Goal: Information Seeking & Learning: Learn about a topic

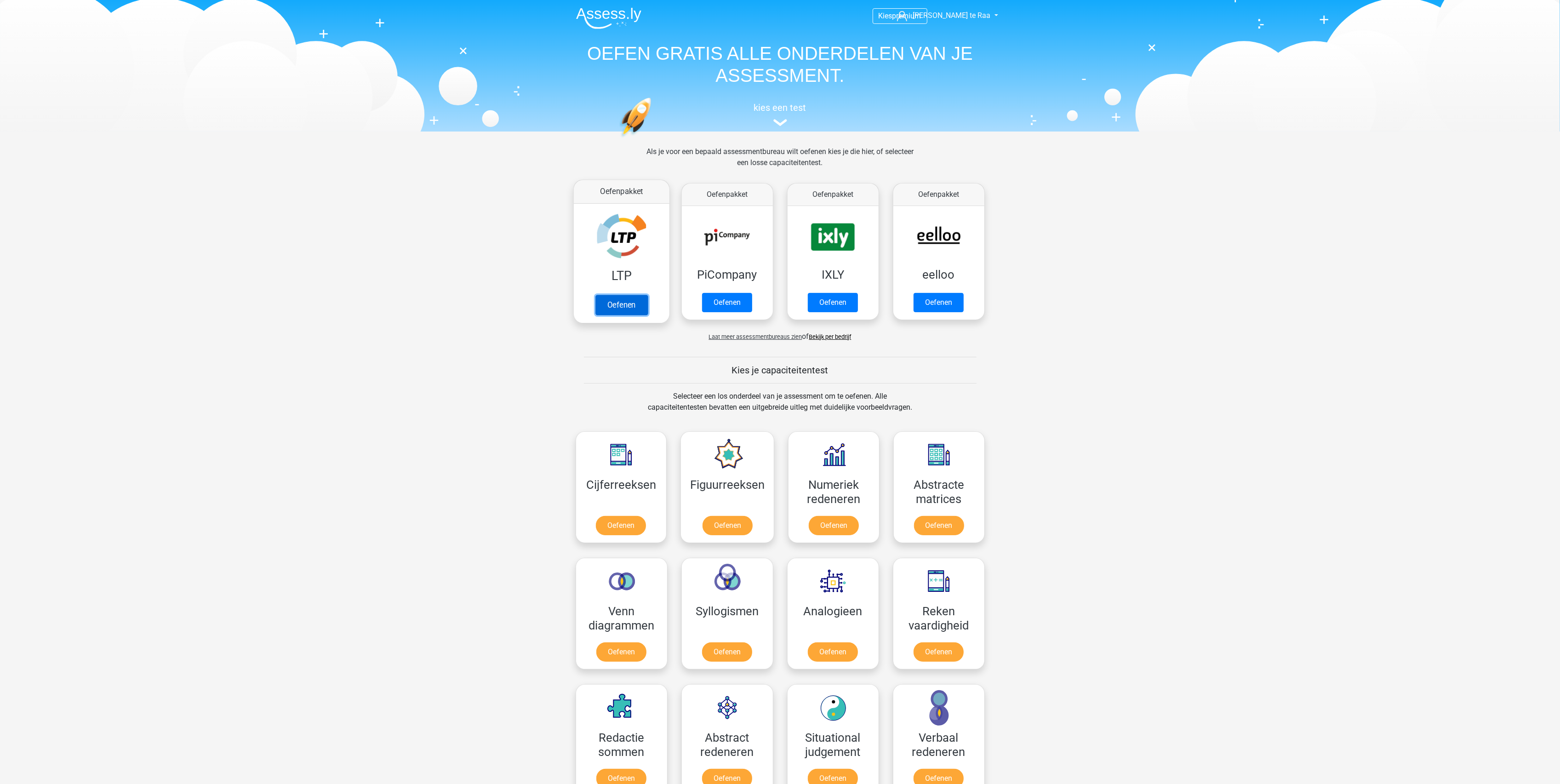
click at [620, 298] on link "Oefenen" at bounding box center [621, 305] width 52 height 20
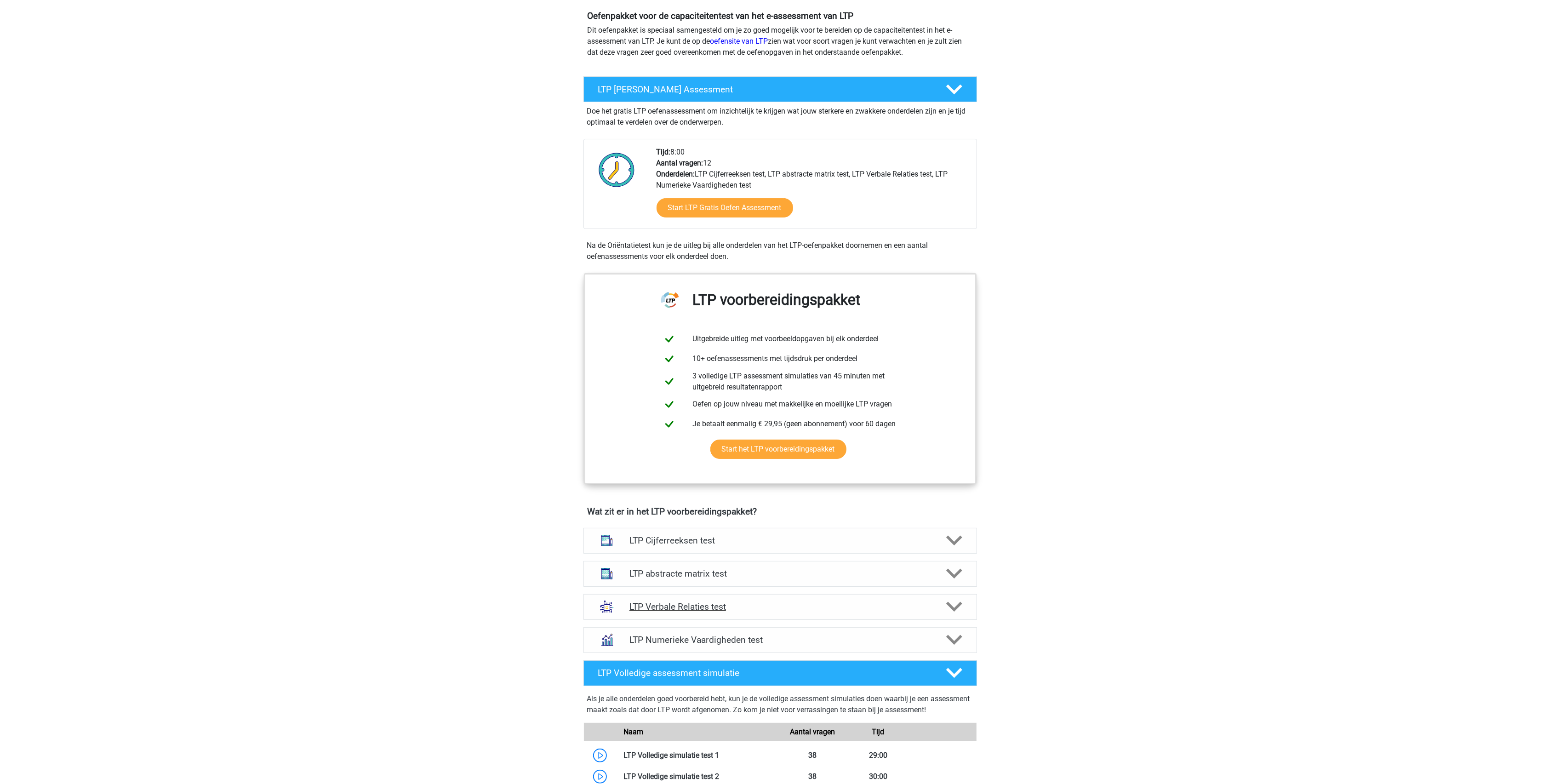
scroll to position [122, 0]
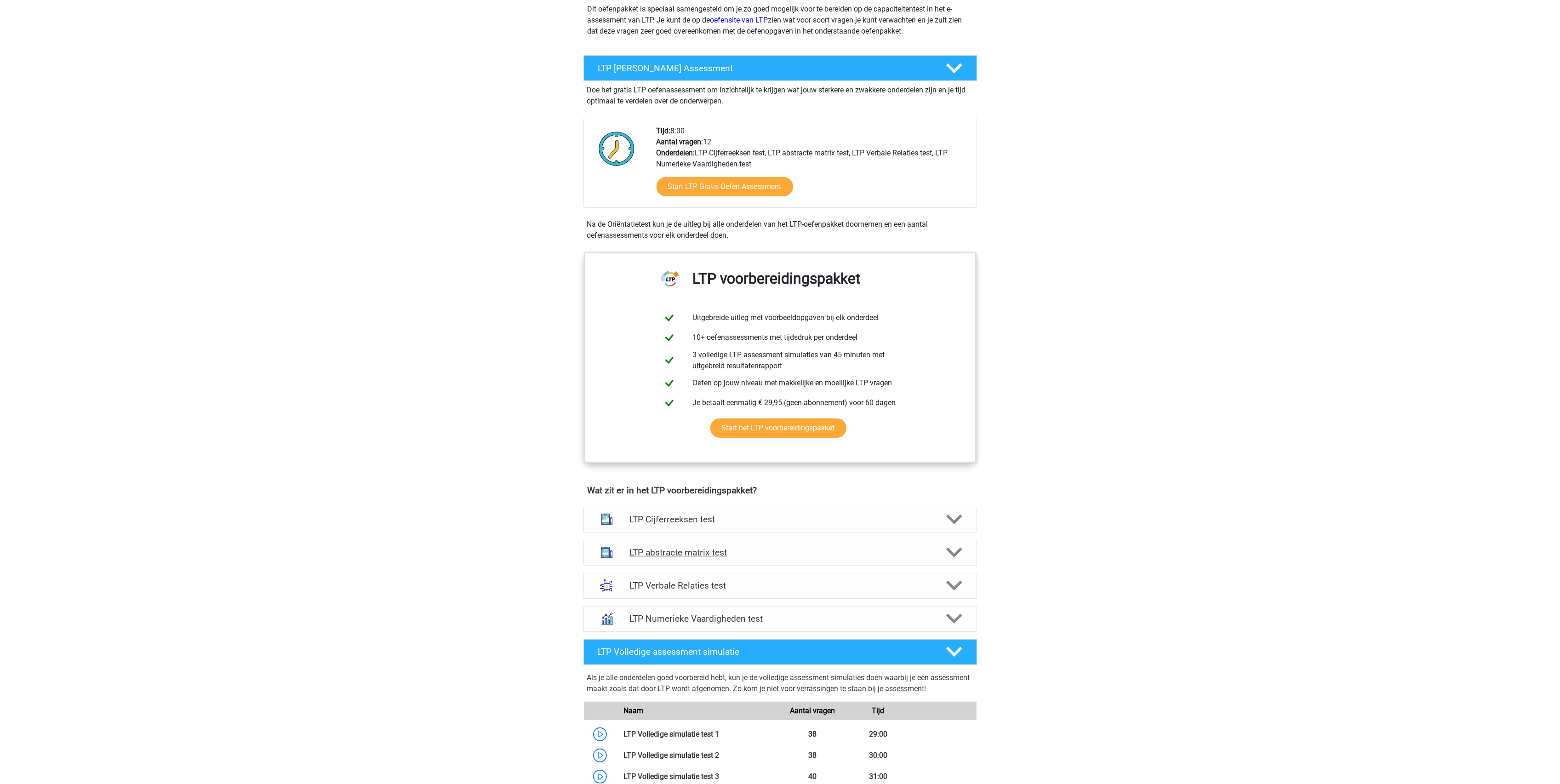
click at [700, 553] on h4 "LTP abstracte matrix test" at bounding box center [780, 552] width 301 height 11
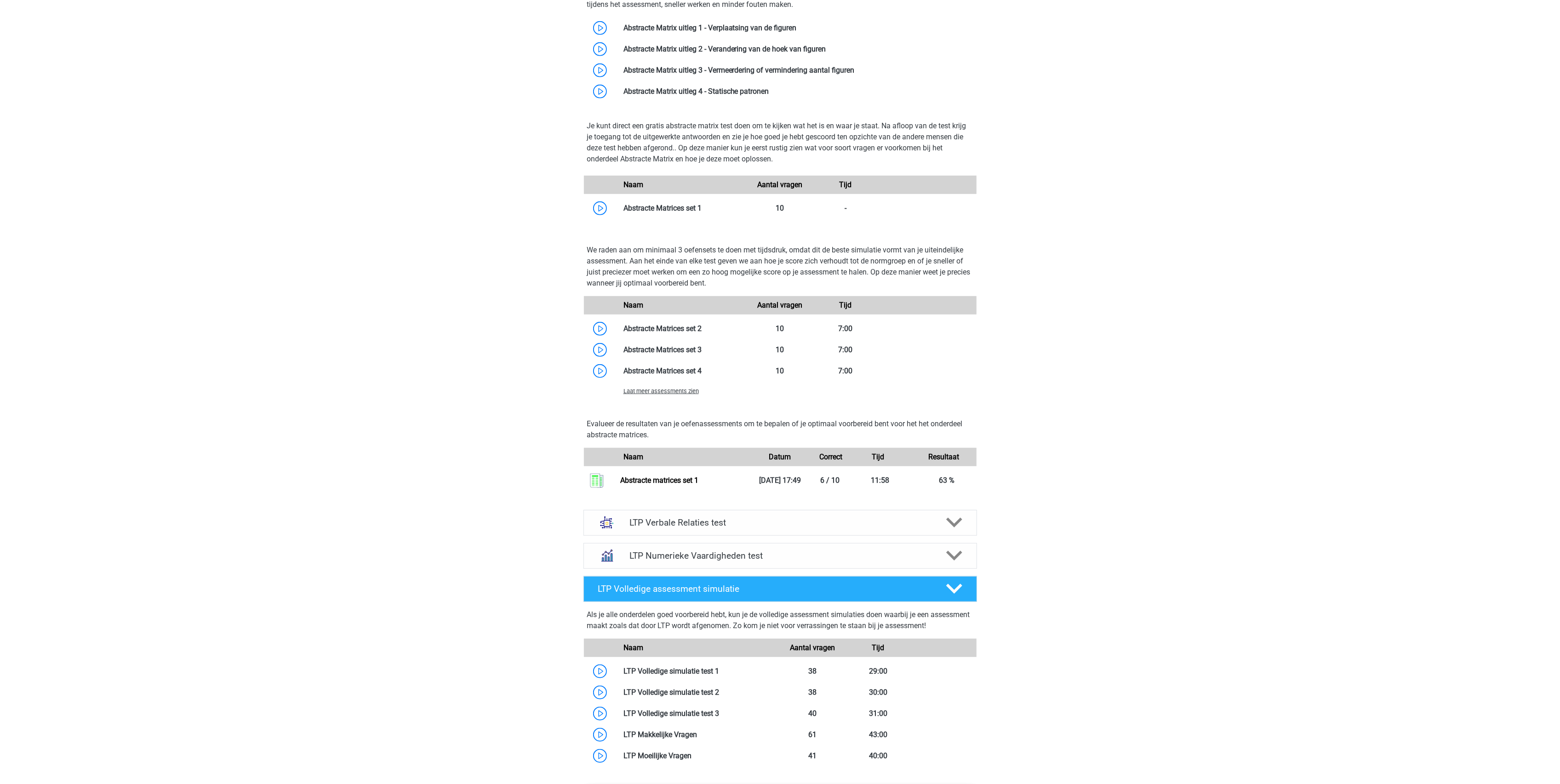
scroll to position [735, 0]
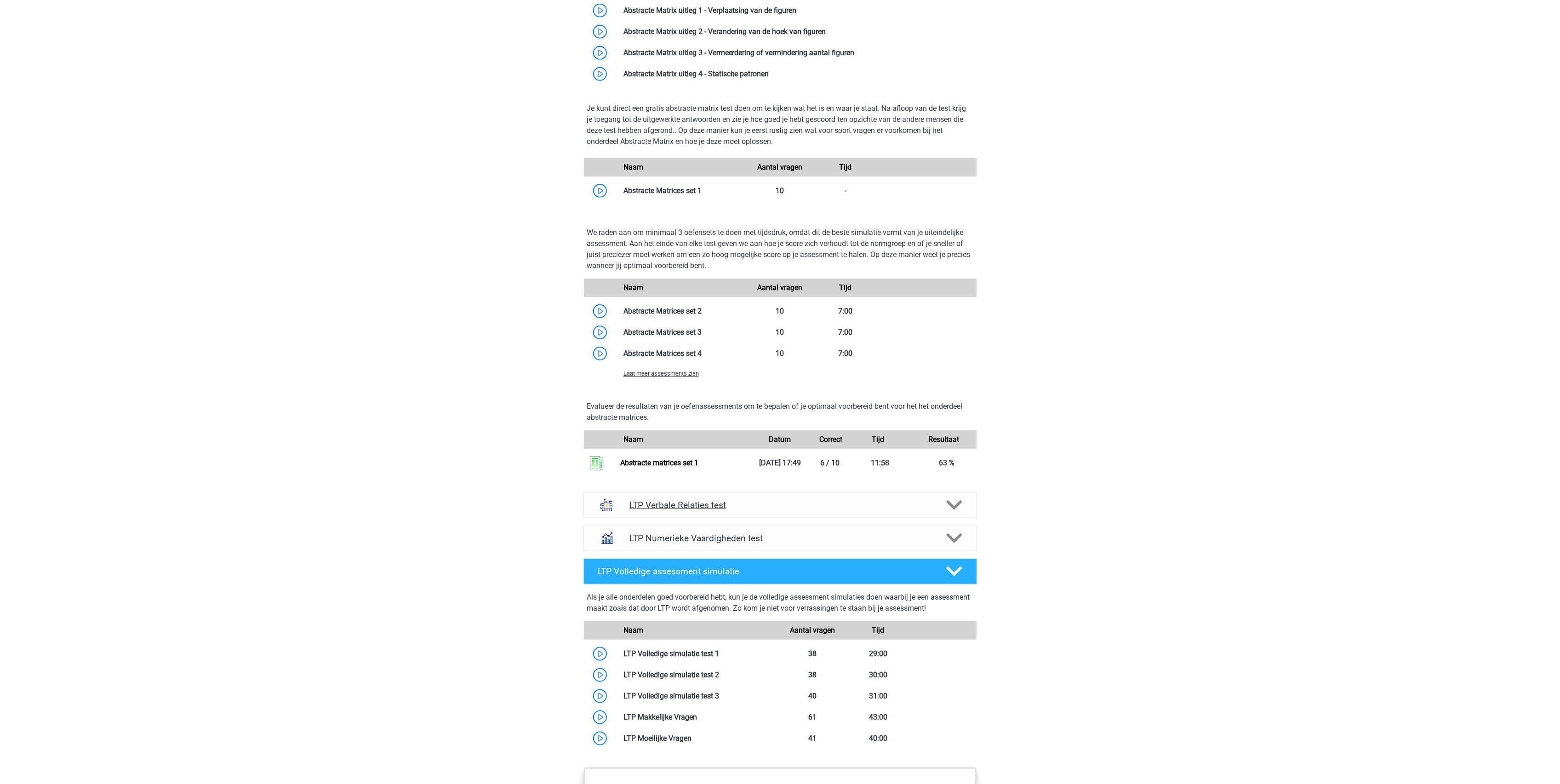
click at [688, 503] on h4 "LTP Verbale Relaties test" at bounding box center [780, 504] width 301 height 11
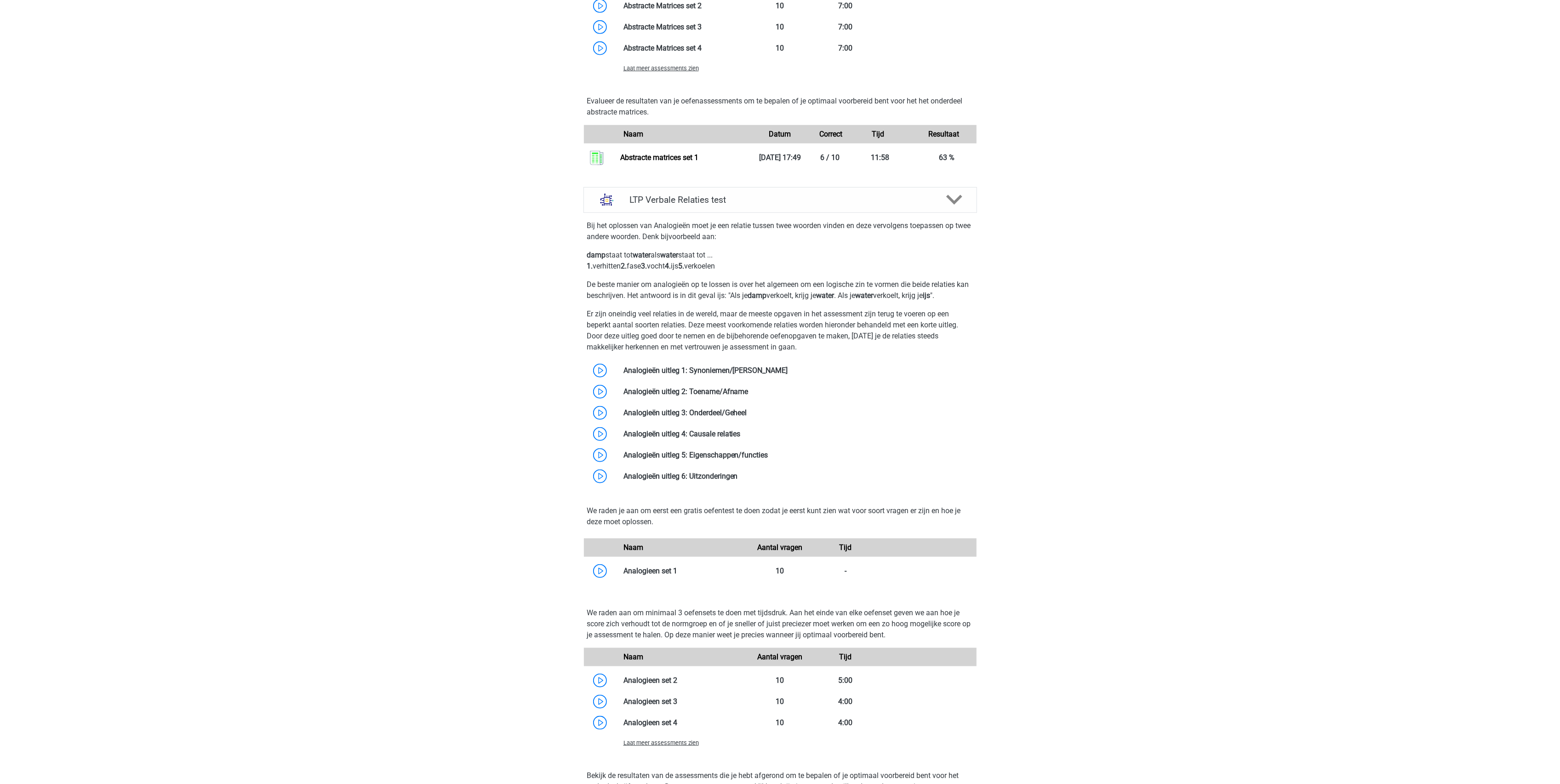
scroll to position [1042, 0]
click at [677, 569] on link at bounding box center [677, 569] width 0 height 8
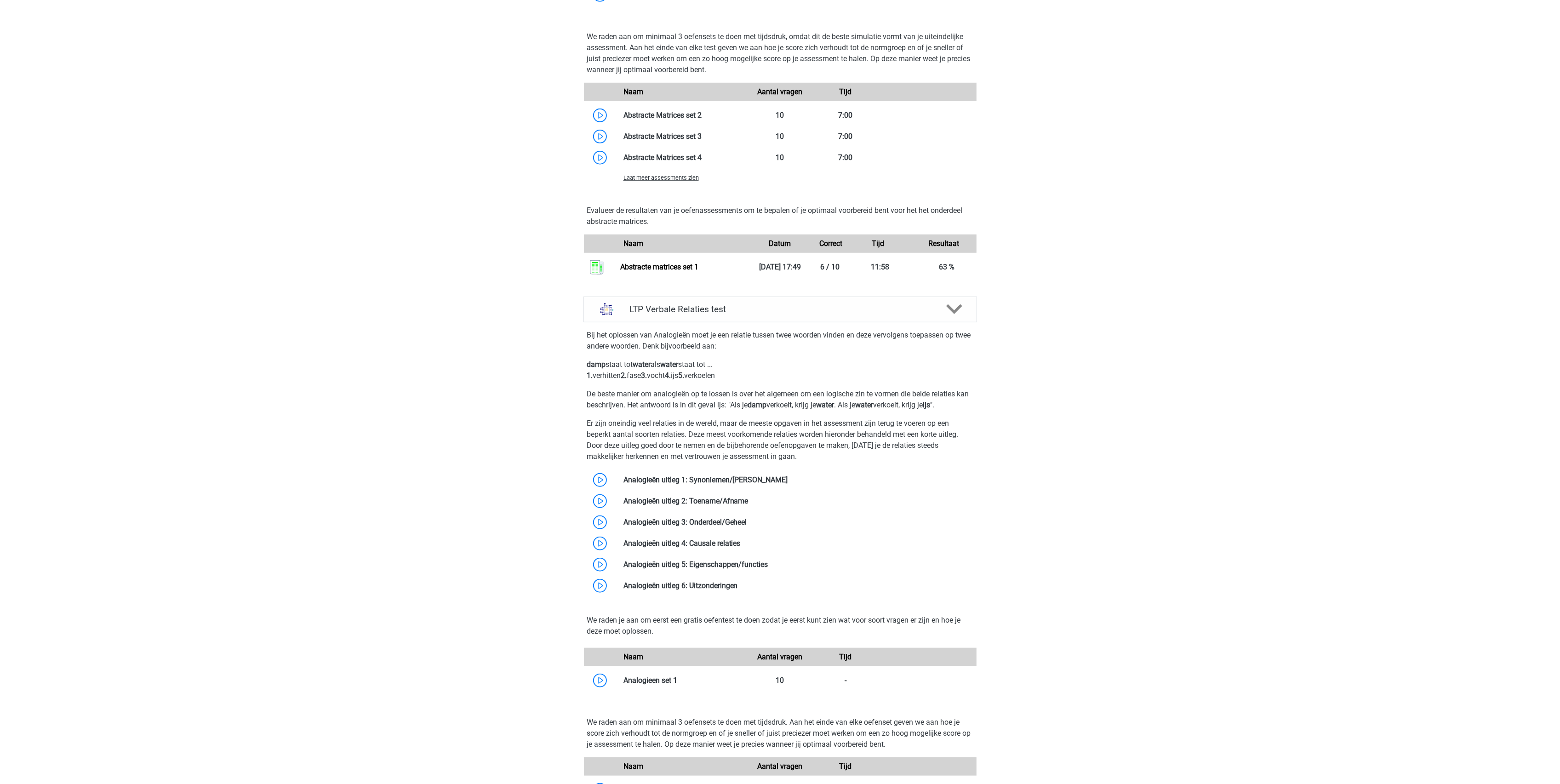
scroll to position [858, 0]
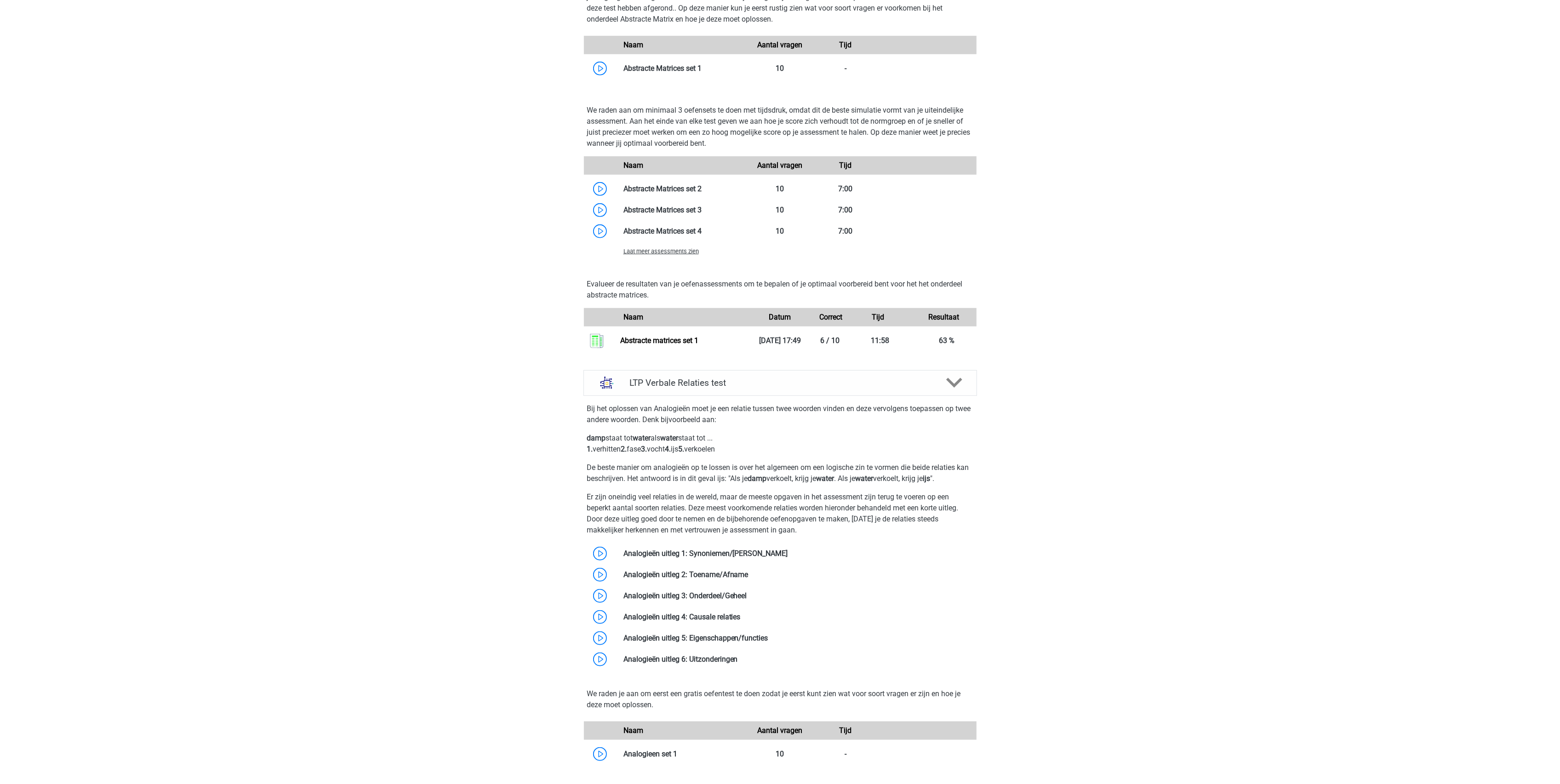
click at [651, 247] on div "Laat meer assessments zien" at bounding box center [682, 251] width 131 height 11
click at [646, 254] on div "Laat meer assessments zien" at bounding box center [682, 251] width 131 height 11
click at [644, 253] on span "Laat meer assessments zien" at bounding box center [661, 251] width 75 height 7
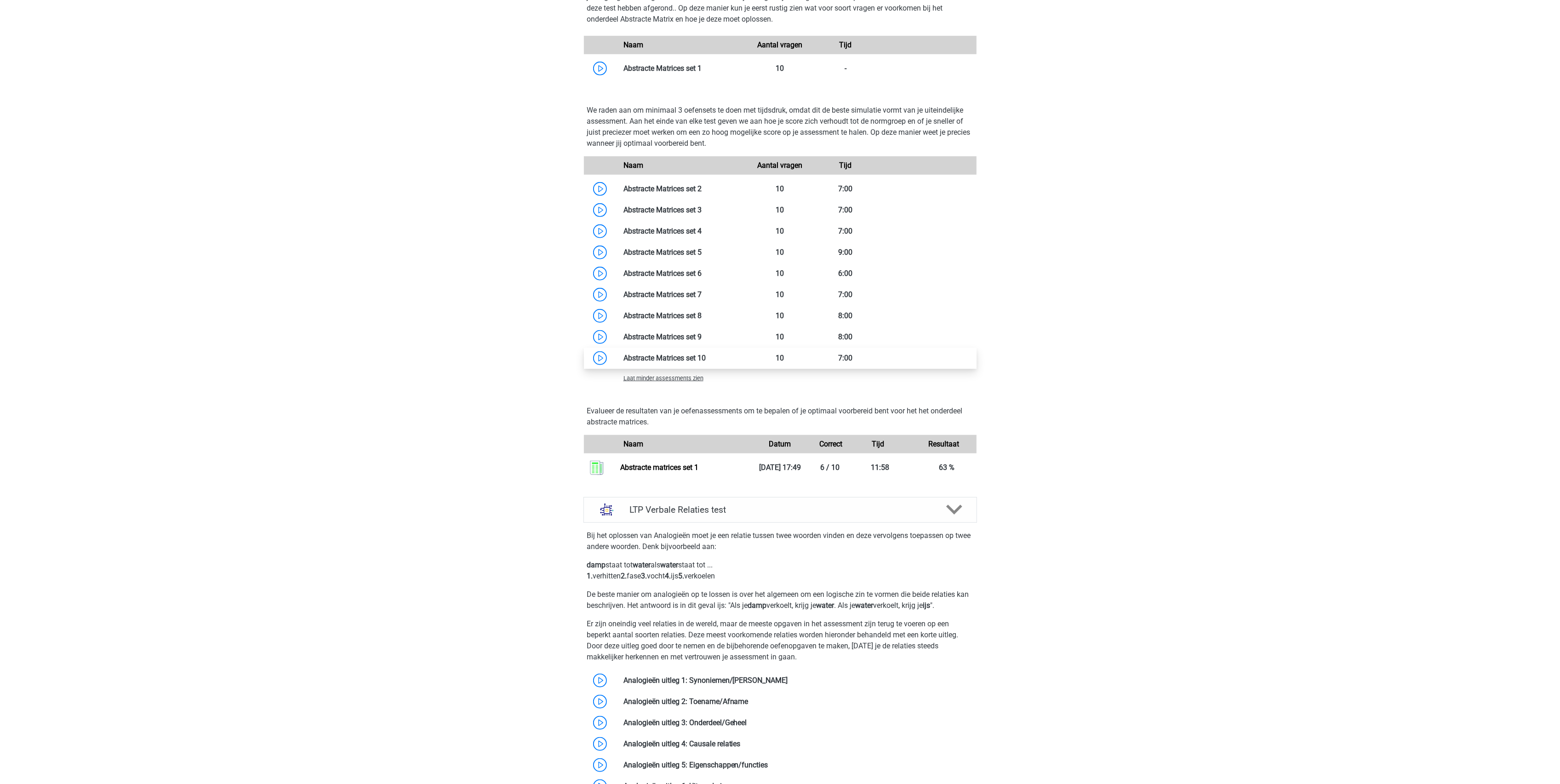
click at [706, 359] on link at bounding box center [706, 357] width 0 height 8
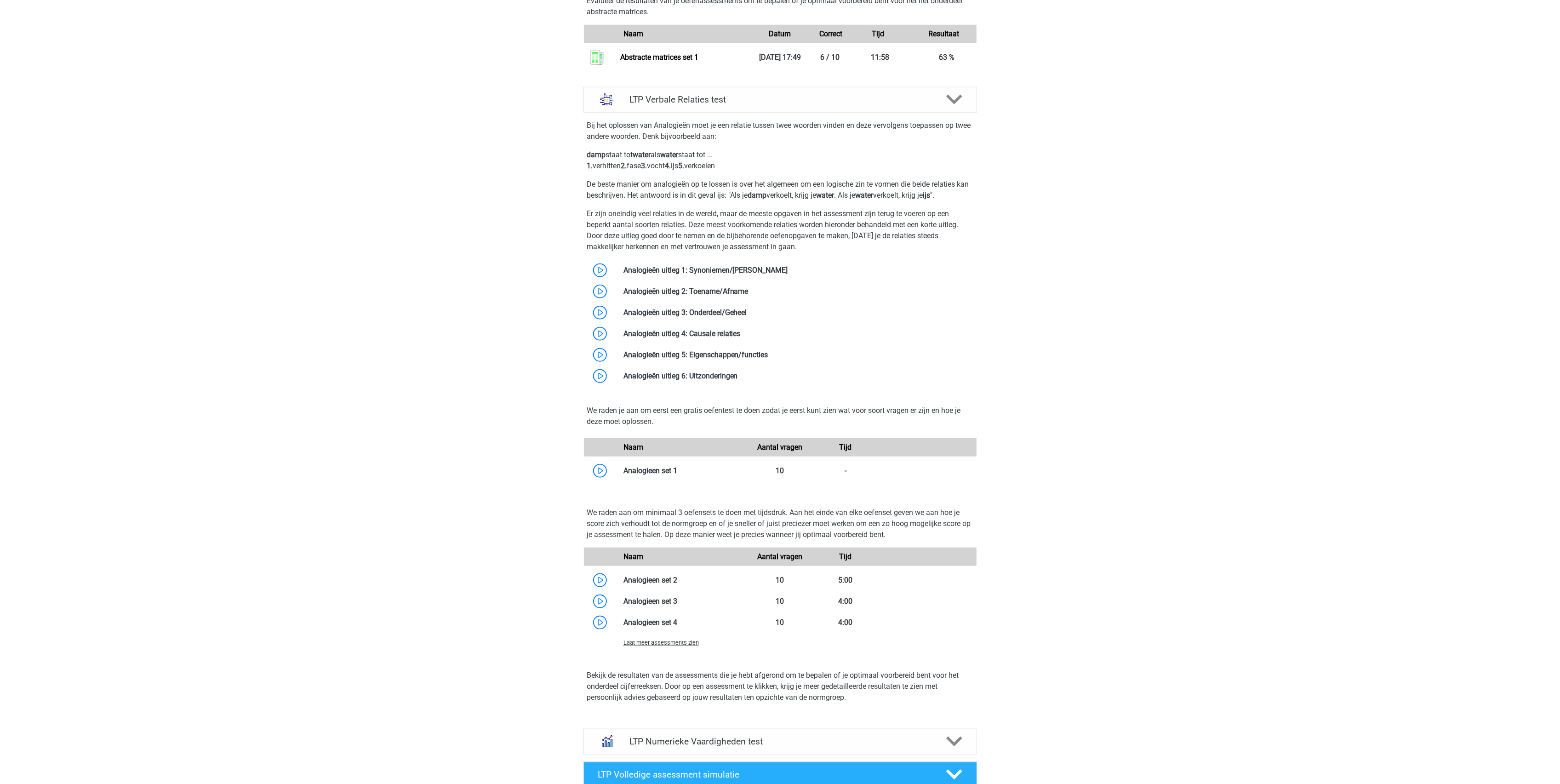
scroll to position [1348, 0]
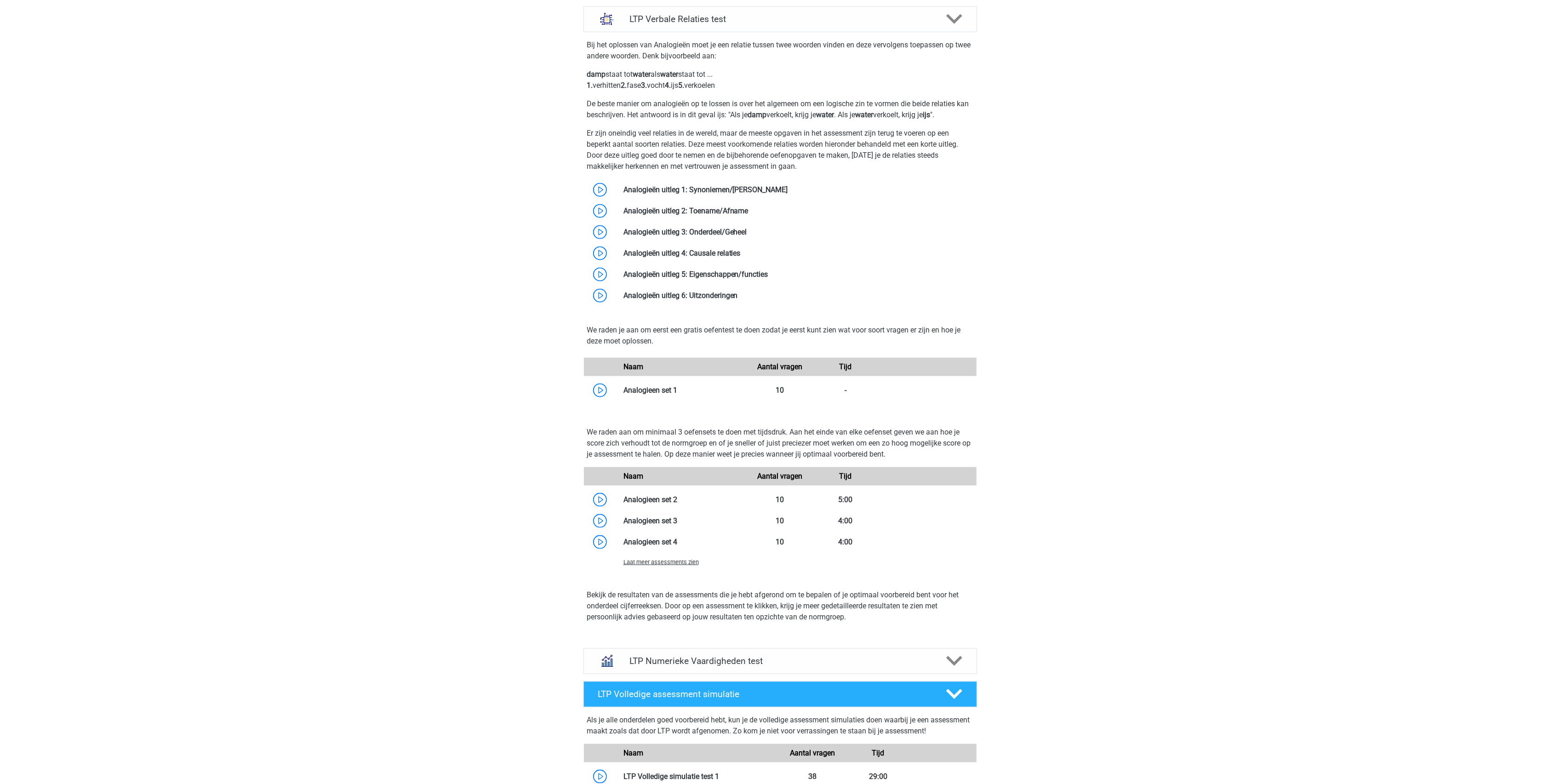
click at [643, 557] on div "Laat meer assessments zien" at bounding box center [682, 561] width 131 height 11
click at [641, 561] on span "Laat meer assessments zien" at bounding box center [661, 562] width 75 height 7
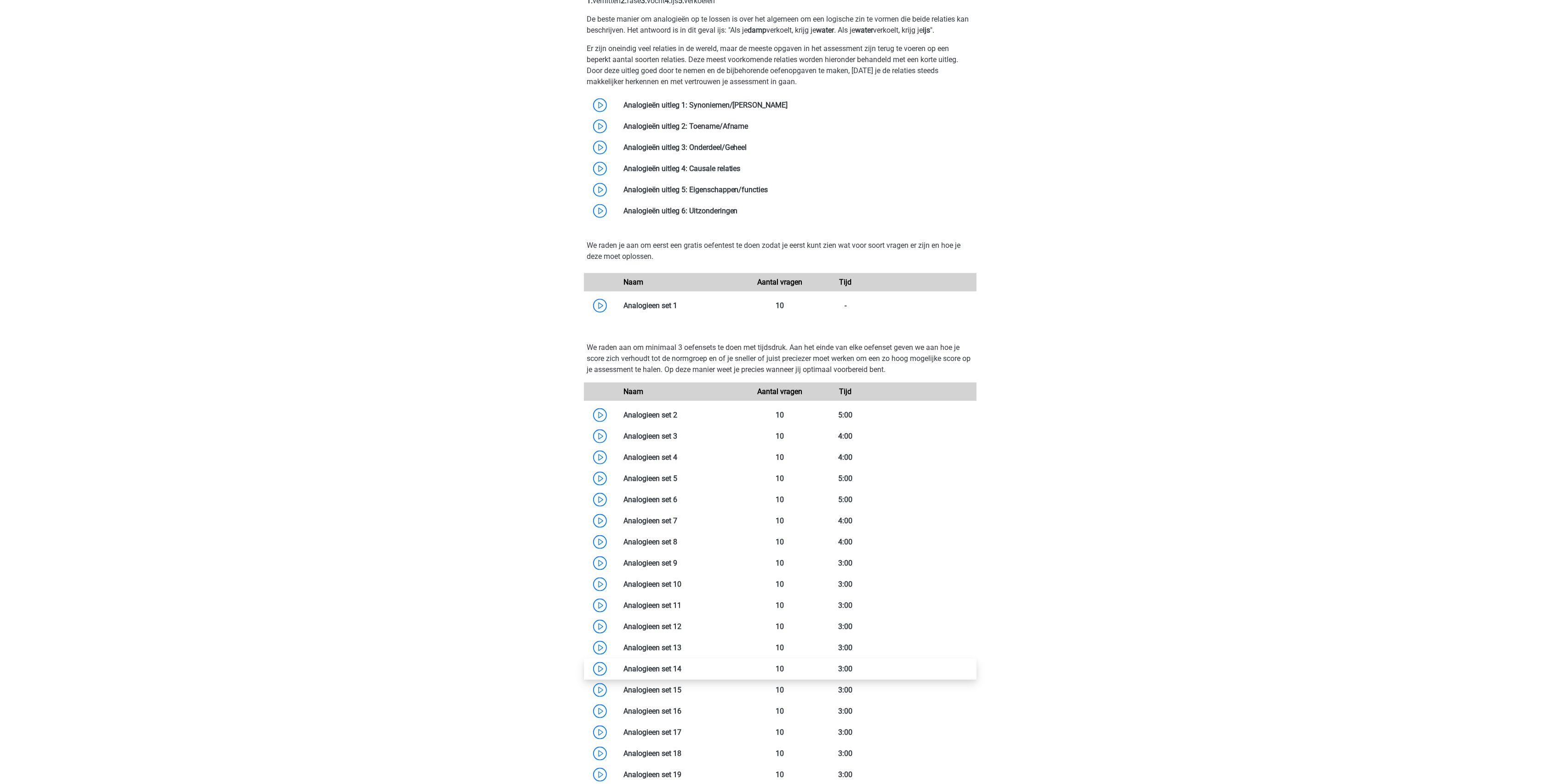
scroll to position [1593, 0]
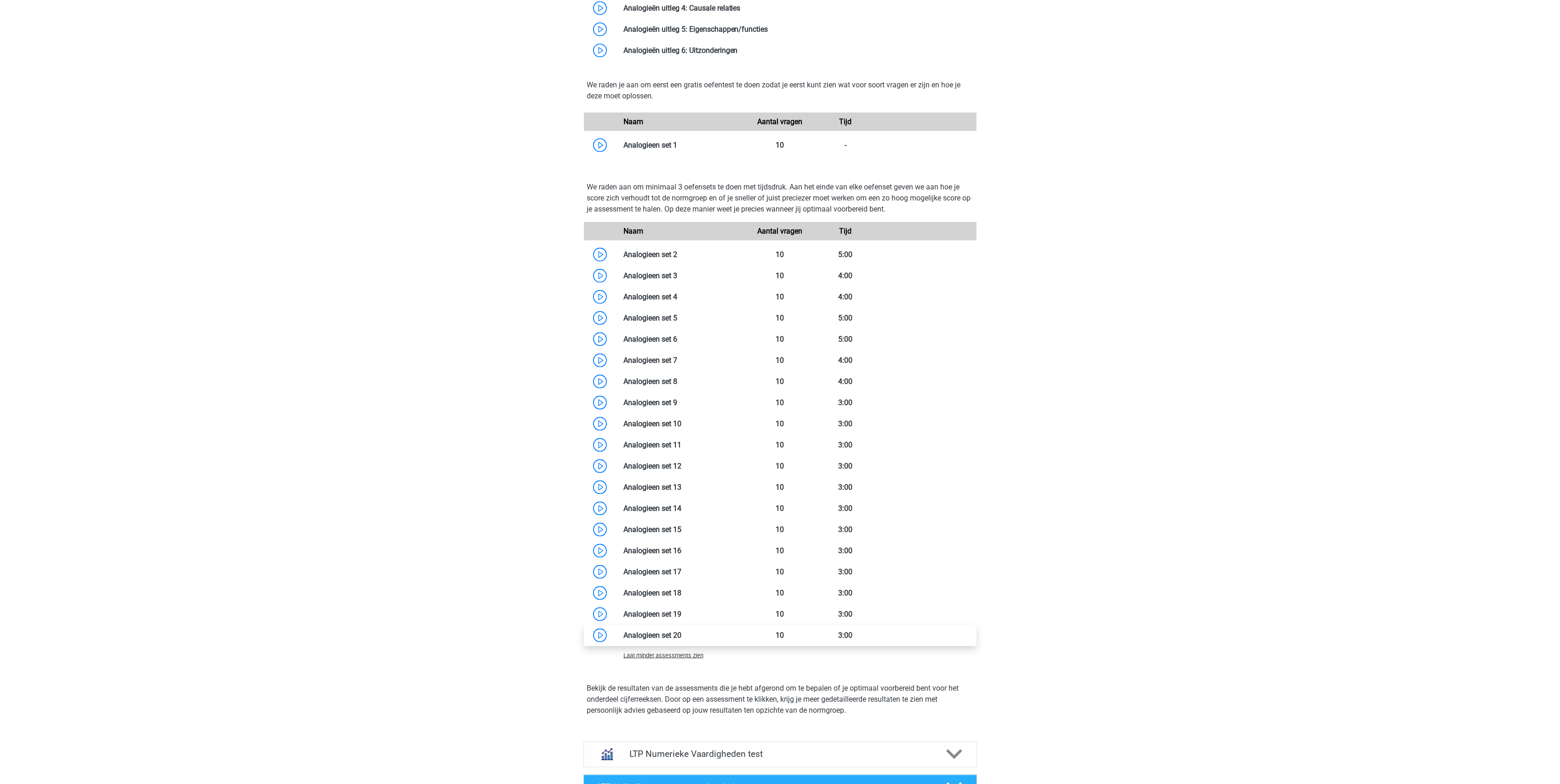
click at [681, 637] on link at bounding box center [681, 634] width 0 height 8
click at [681, 614] on link at bounding box center [681, 613] width 0 height 8
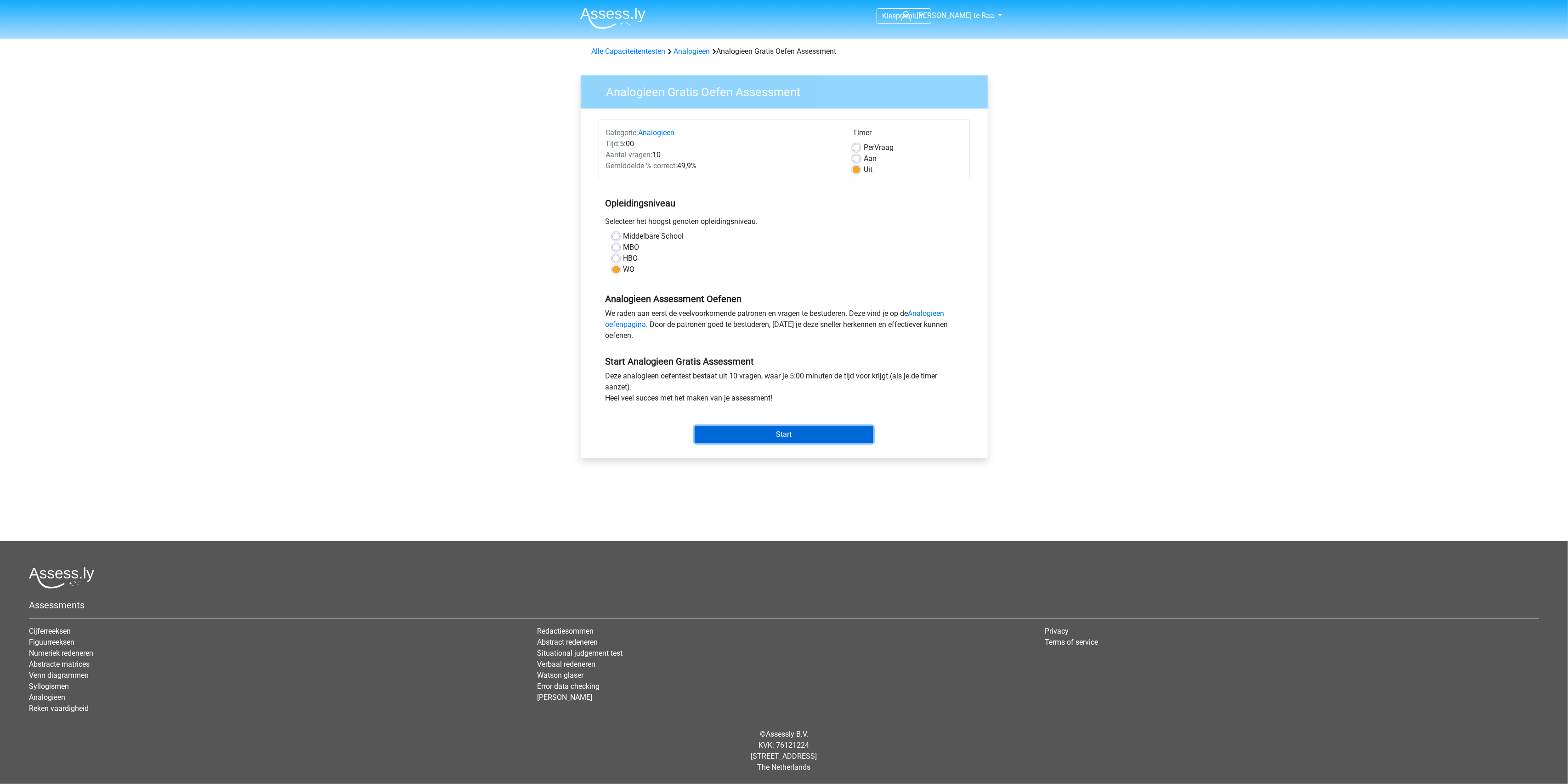
click at [761, 431] on input "Start" at bounding box center [784, 434] width 179 height 18
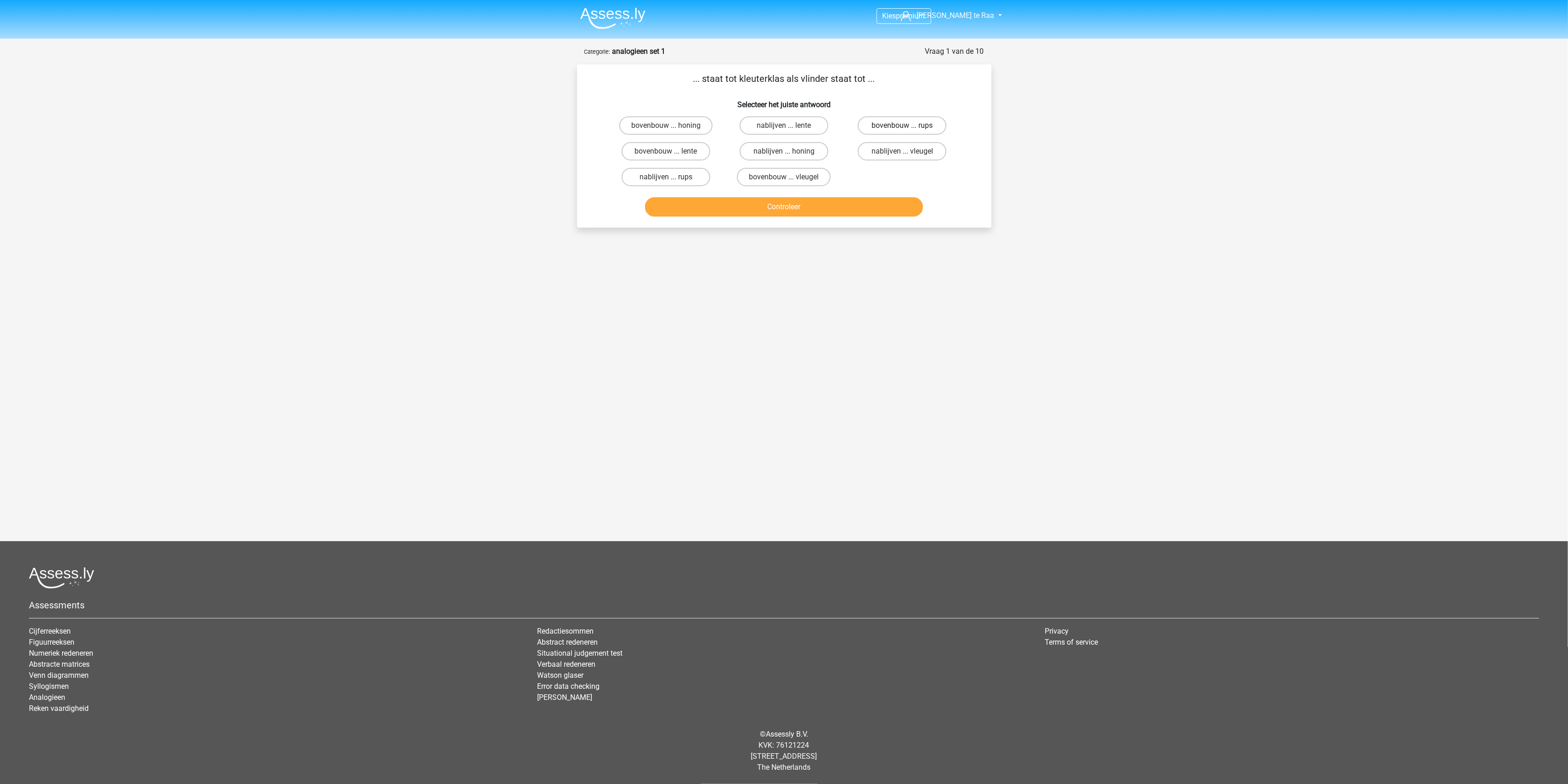
click at [909, 125] on label "bovenbouw ... rups" at bounding box center [902, 126] width 89 height 19
click at [909, 126] on input "bovenbouw ... rups" at bounding box center [905, 128] width 6 height 6
radio input "true"
click at [806, 206] on button "Controleer" at bounding box center [784, 206] width 278 height 19
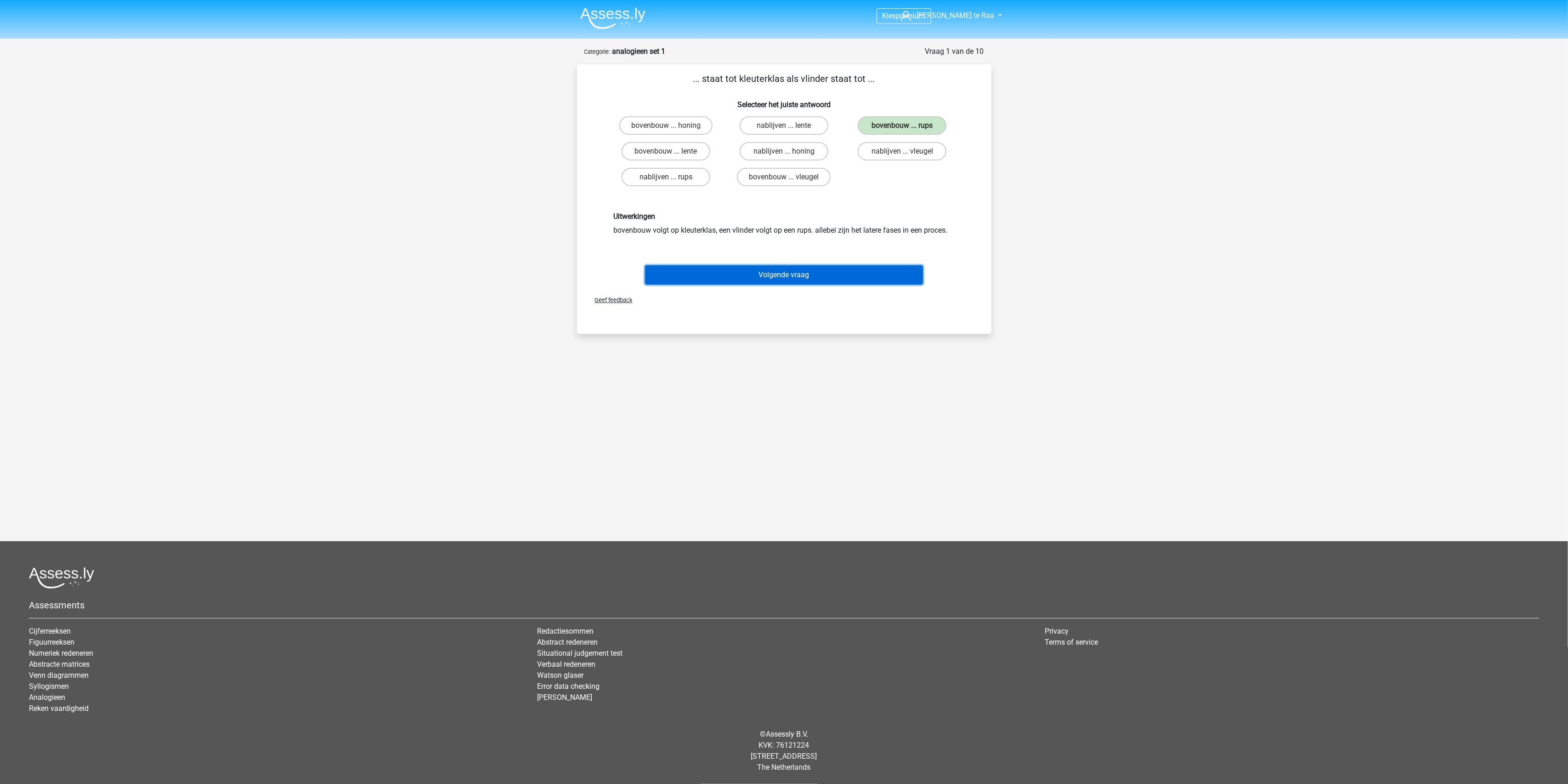
click at [783, 267] on button "Volgende vraag" at bounding box center [784, 275] width 278 height 19
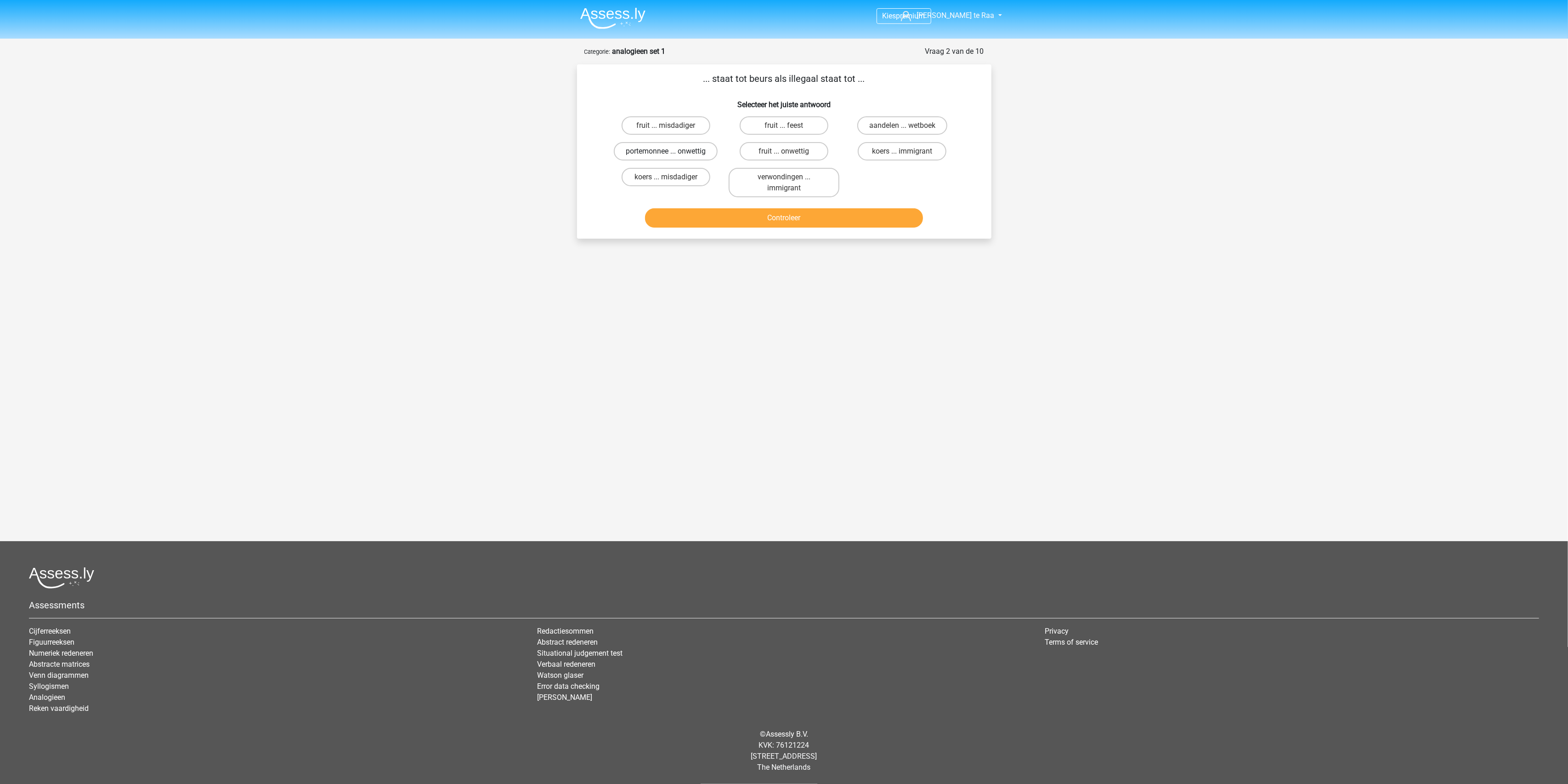
click at [703, 151] on label "portemonnee ... onwettig" at bounding box center [665, 151] width 104 height 19
click at [671, 151] on input "portemonnee ... onwettig" at bounding box center [668, 154] width 6 height 6
radio input "true"
click at [778, 211] on button "Controleer" at bounding box center [784, 217] width 278 height 19
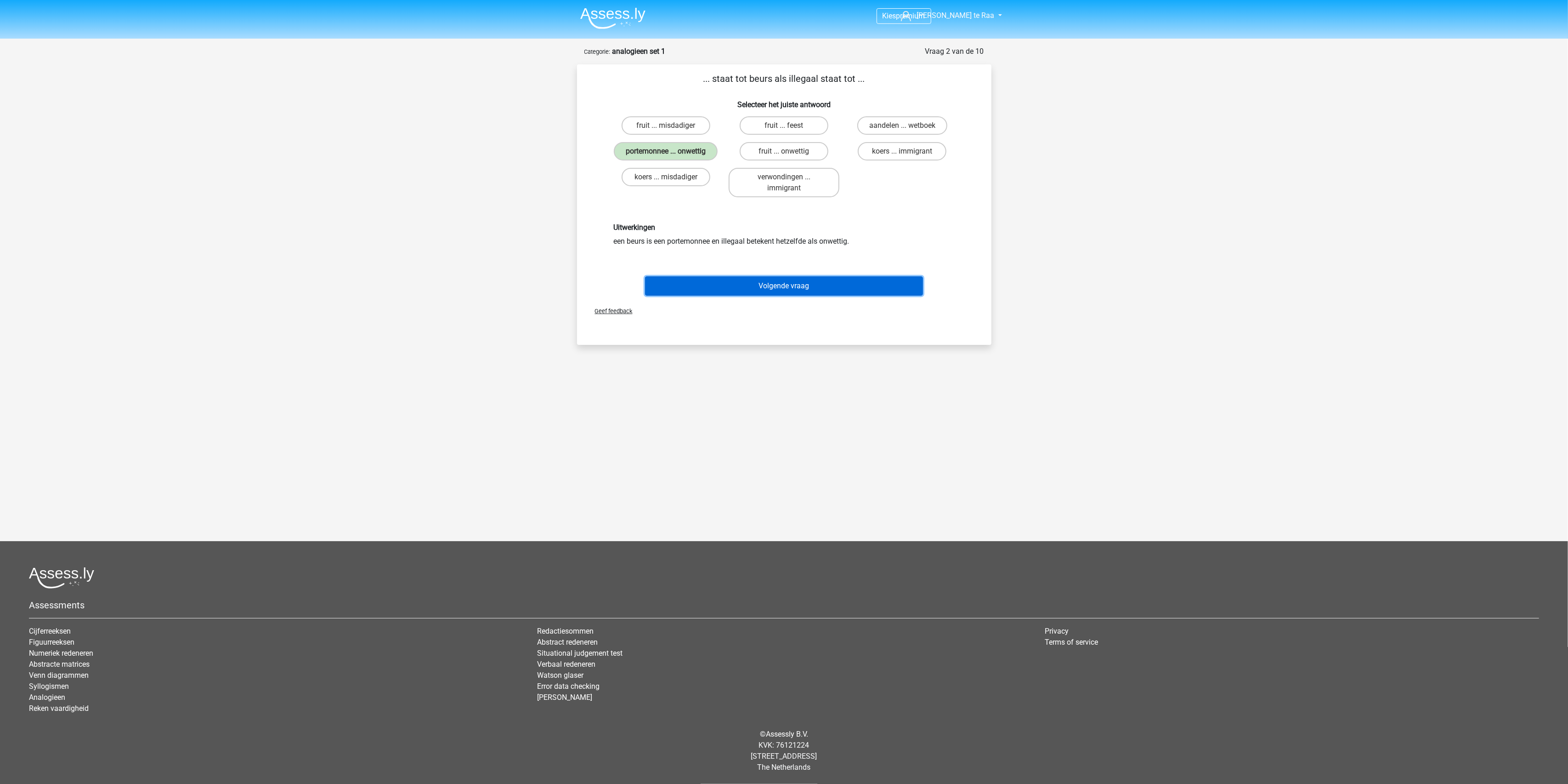
click at [776, 280] on button "Volgende vraag" at bounding box center [784, 286] width 278 height 19
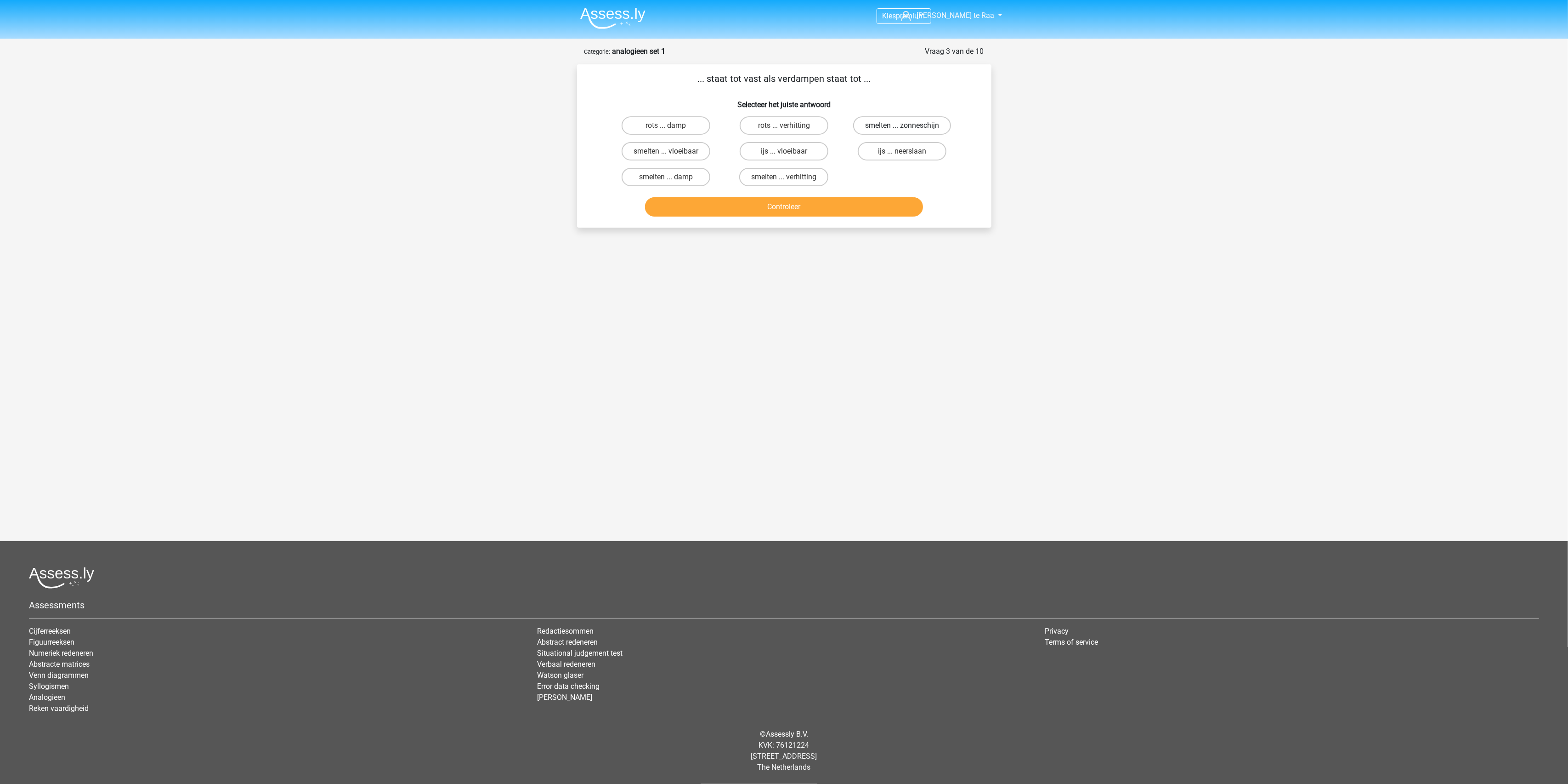
click at [873, 128] on label "smelten ... zonneschijn" at bounding box center [902, 126] width 98 height 19
click at [903, 128] on input "smelten ... zonneschijn" at bounding box center [905, 128] width 6 height 6
radio input "true"
click at [806, 199] on button "Controleer" at bounding box center [784, 206] width 278 height 19
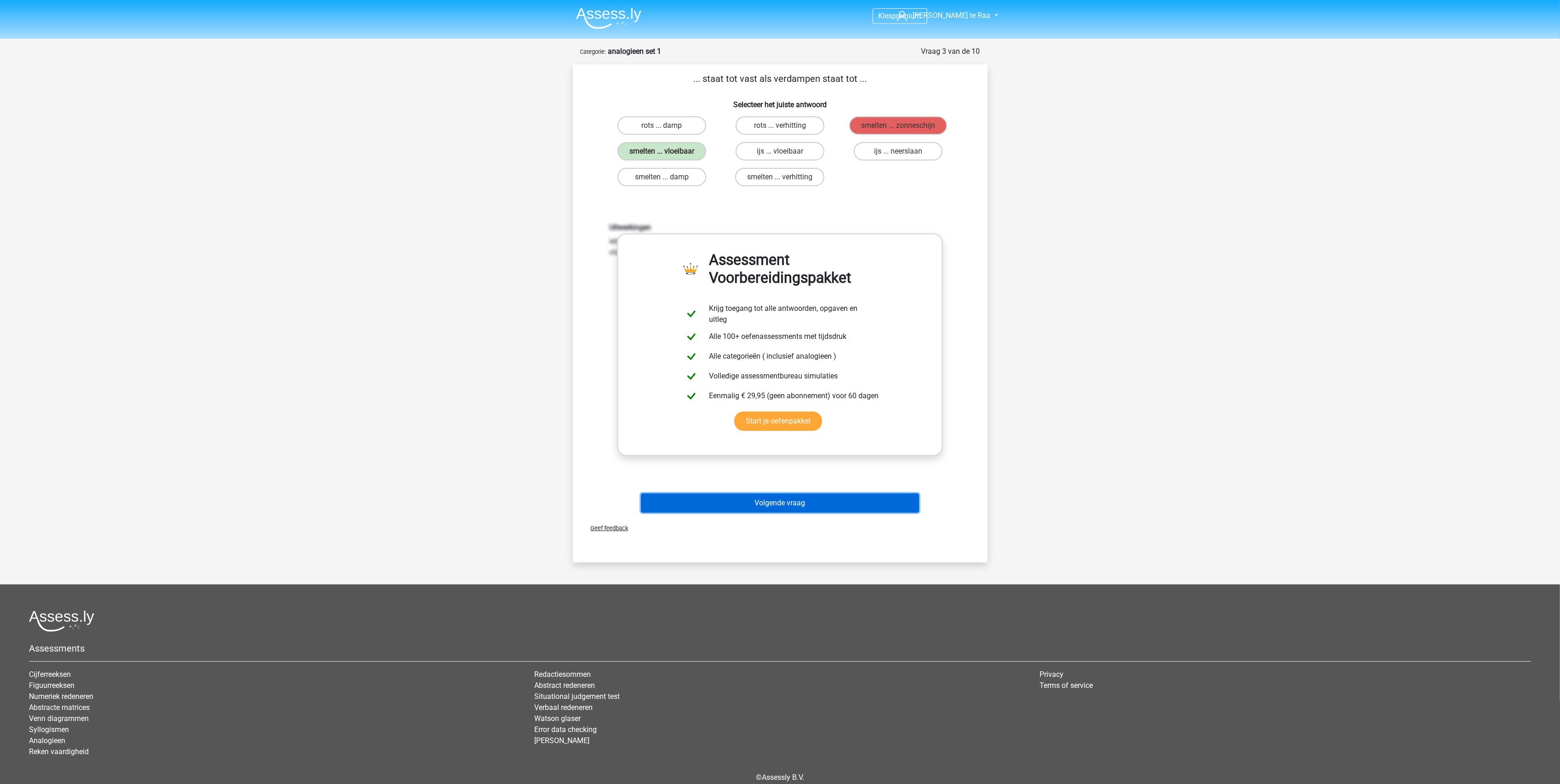
click at [778, 495] on button "Volgende vraag" at bounding box center [779, 503] width 278 height 19
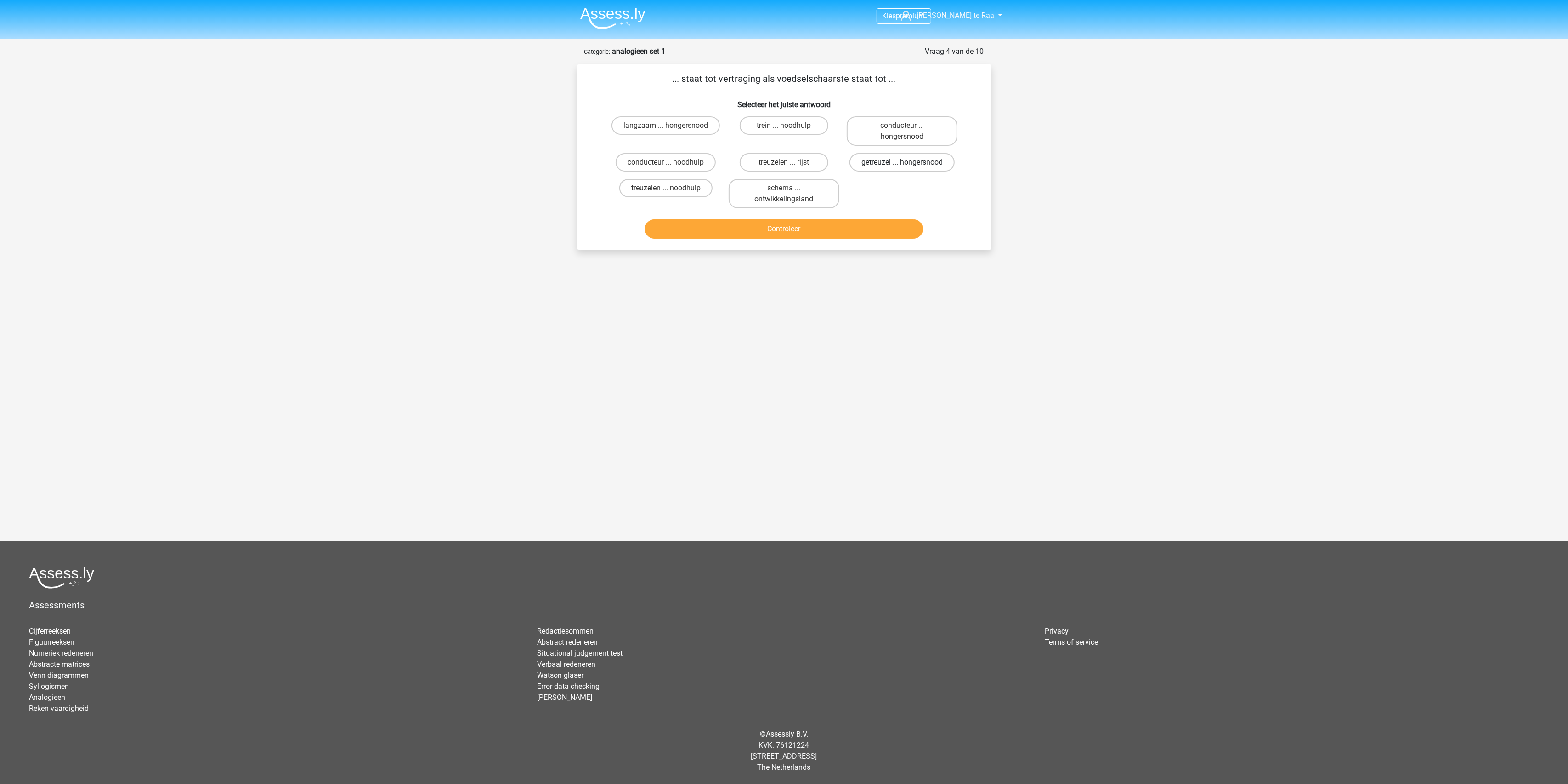
click at [887, 166] on label "getreuzel ... hongersnood" at bounding box center [902, 162] width 106 height 19
click at [903, 166] on input "getreuzel ... hongersnood" at bounding box center [905, 165] width 6 height 6
radio input "true"
click at [868, 223] on button "Controleer" at bounding box center [784, 229] width 278 height 19
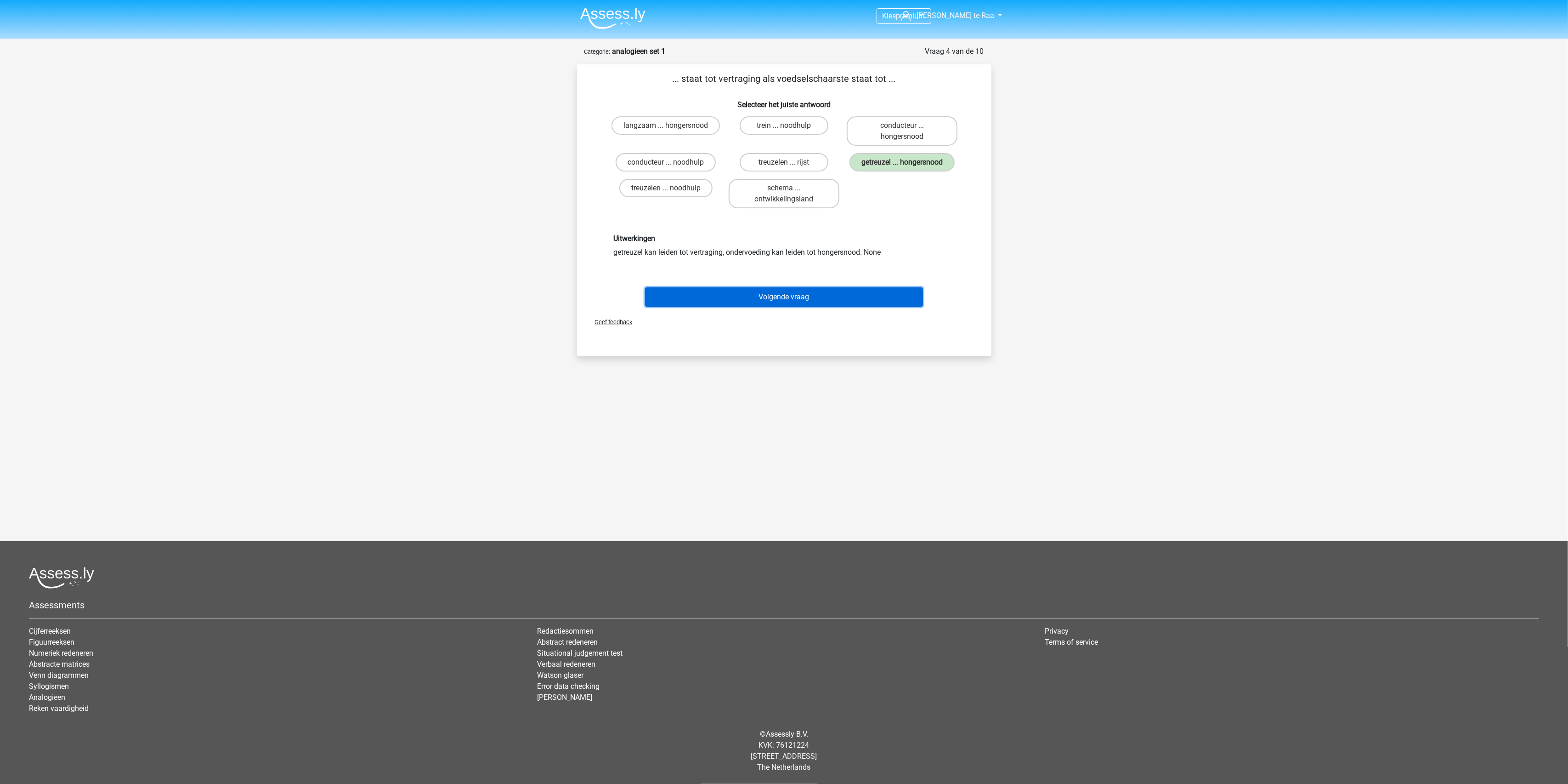
click at [810, 296] on button "Volgende vraag" at bounding box center [784, 297] width 278 height 19
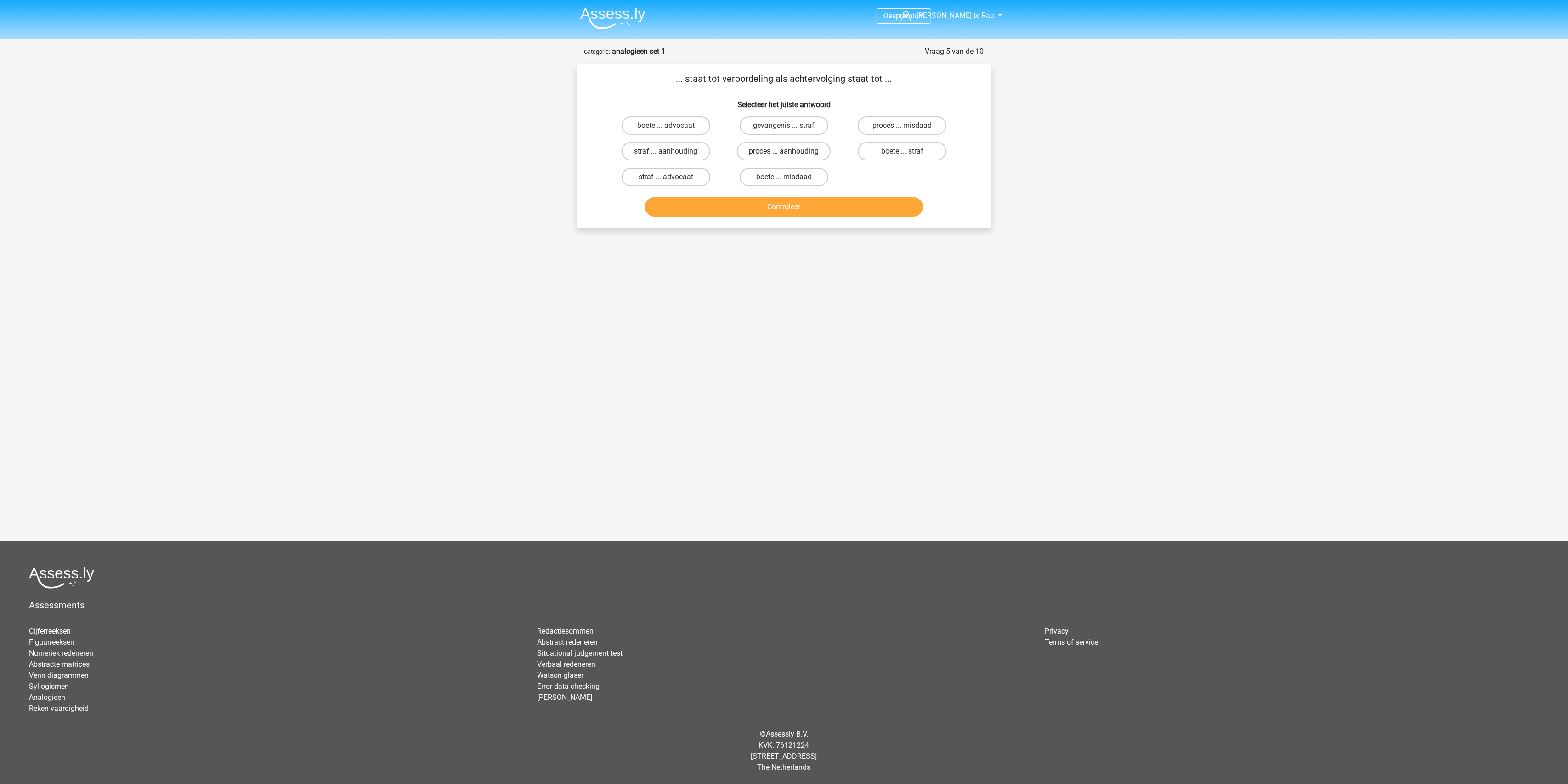
click at [809, 153] on label "proces ... aanhouding" at bounding box center [784, 151] width 94 height 19
click at [789, 153] on input "proces ... aanhouding" at bounding box center [786, 154] width 6 height 6
radio input "true"
drag, startPoint x: 798, startPoint y: 208, endPoint x: 751, endPoint y: 348, distance: 147.7
click at [751, 348] on div "Kies premium Jesse te Raa jesse_raa@hotmail.com" at bounding box center [784, 246] width 1568 height 493
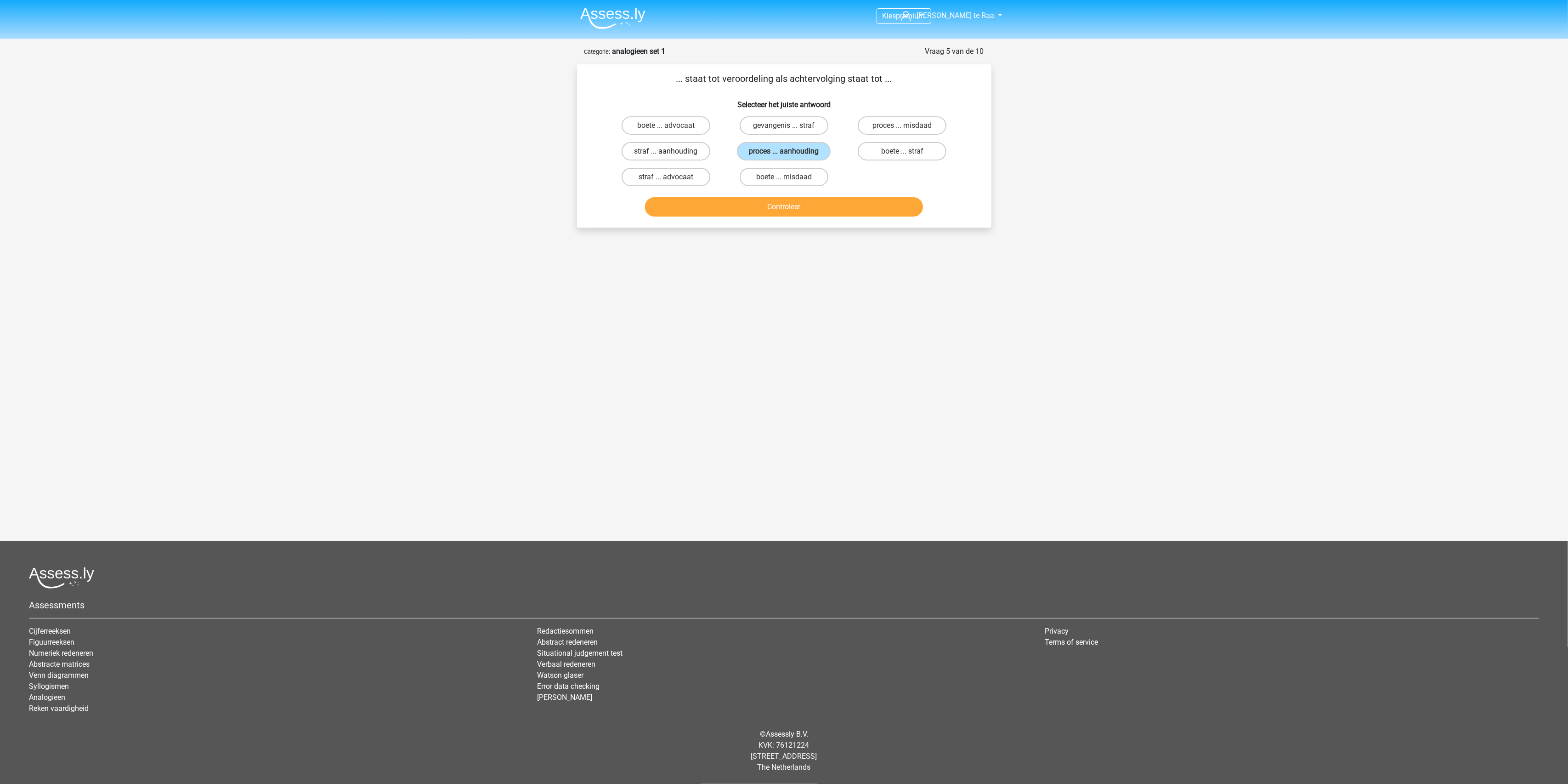
click at [681, 155] on label "straf ... aanhouding" at bounding box center [665, 151] width 89 height 19
click at [671, 155] on input "straf ... aanhouding" at bounding box center [668, 154] width 6 height 6
radio input "true"
click at [748, 213] on button "Controleer" at bounding box center [784, 206] width 278 height 19
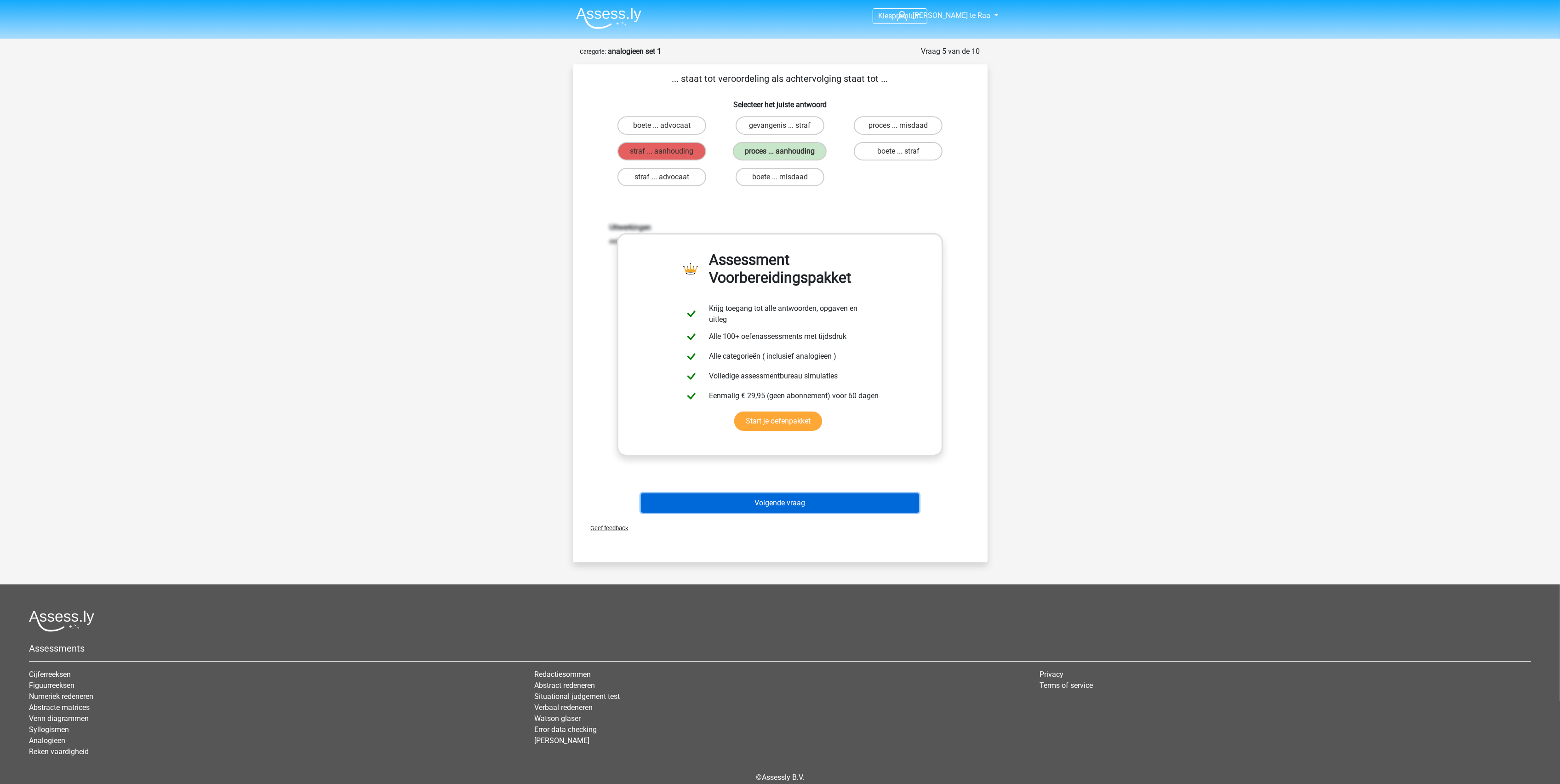
click at [808, 504] on button "Volgende vraag" at bounding box center [779, 503] width 278 height 19
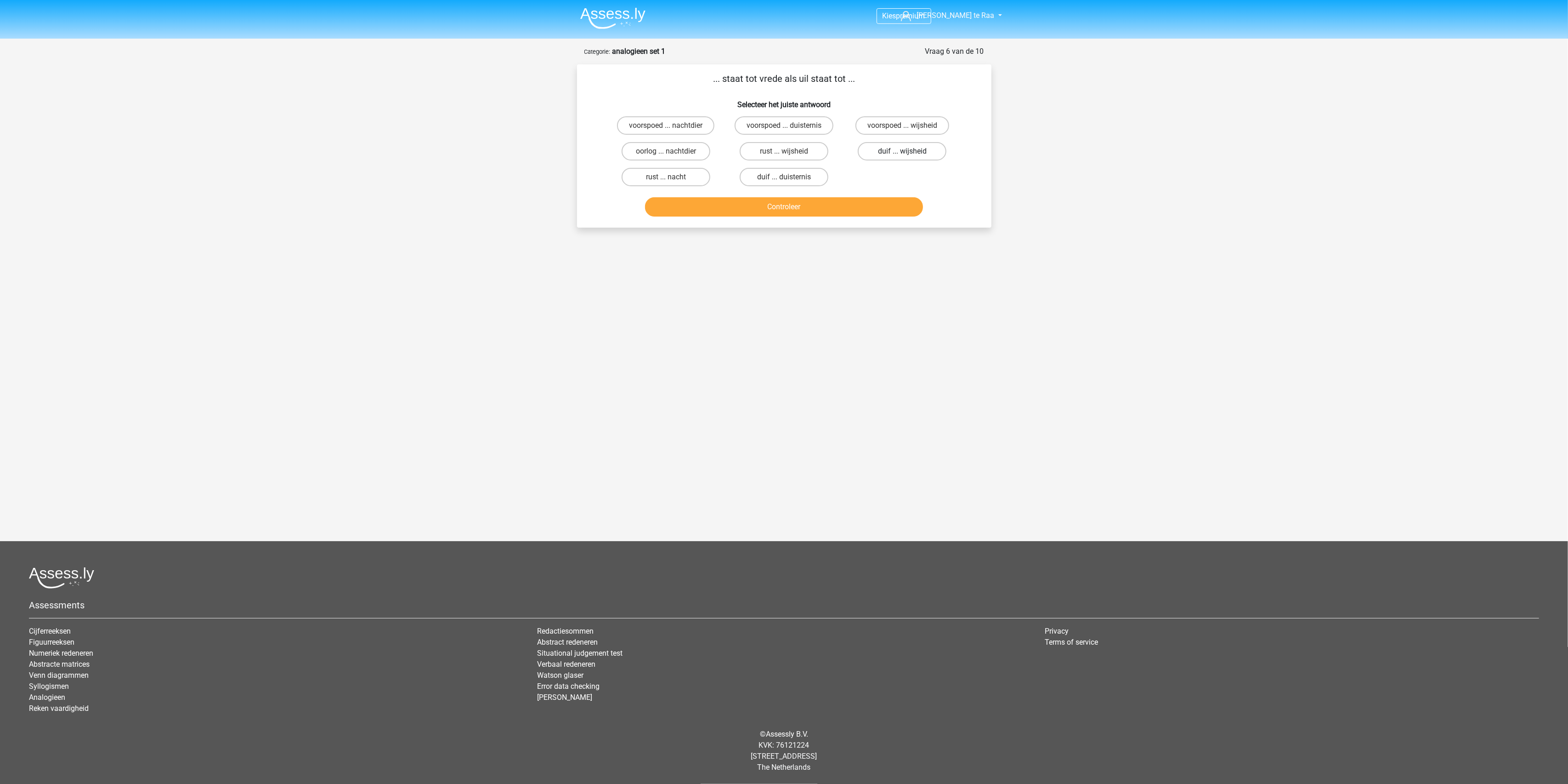
click at [878, 148] on label "duif ... wijsheid" at bounding box center [902, 151] width 89 height 19
click at [903, 151] on input "duif ... wijsheid" at bounding box center [905, 154] width 6 height 6
radio input "true"
click at [822, 203] on button "Controleer" at bounding box center [784, 206] width 278 height 19
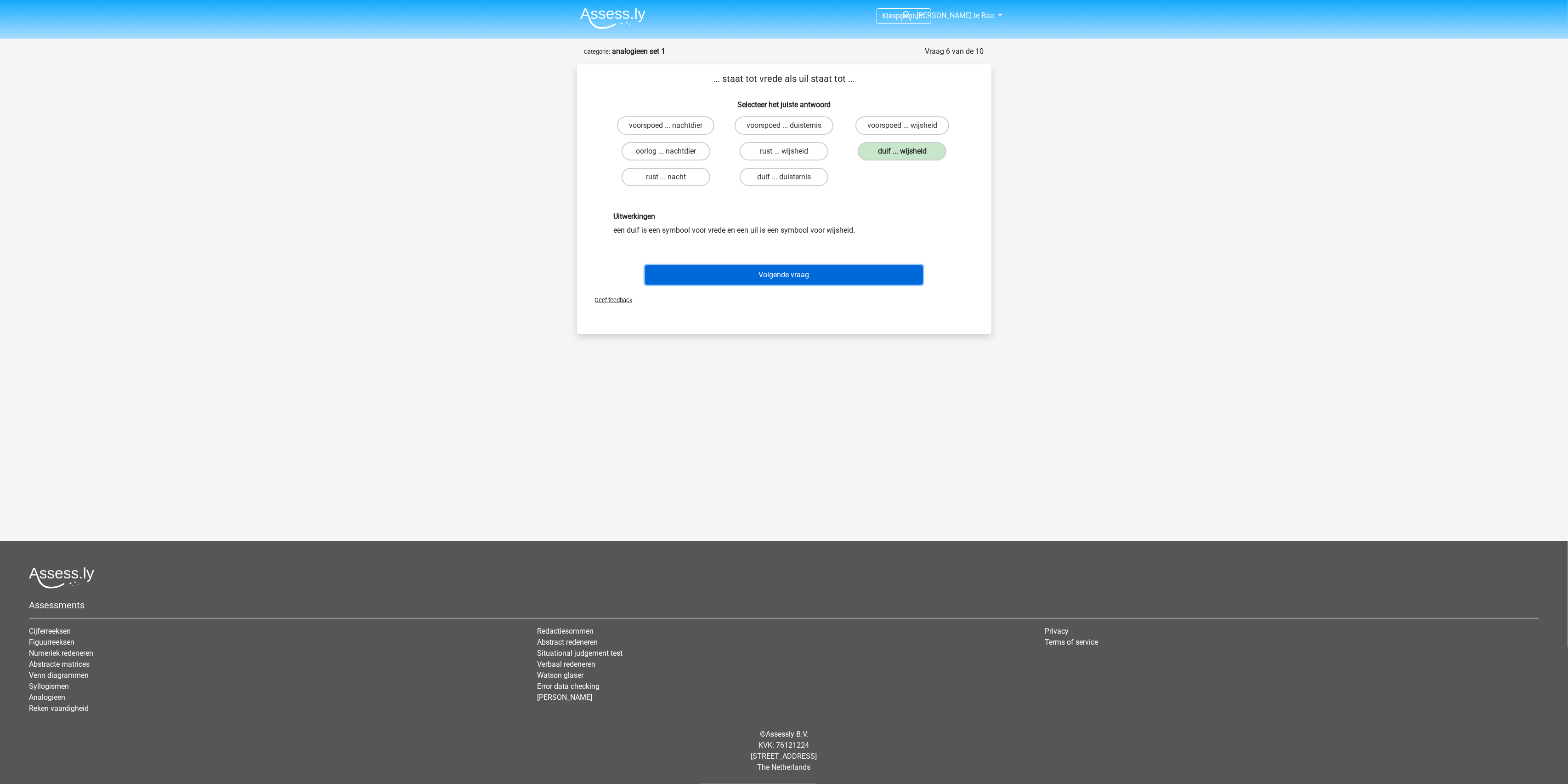
click at [787, 275] on button "Volgende vraag" at bounding box center [784, 275] width 278 height 19
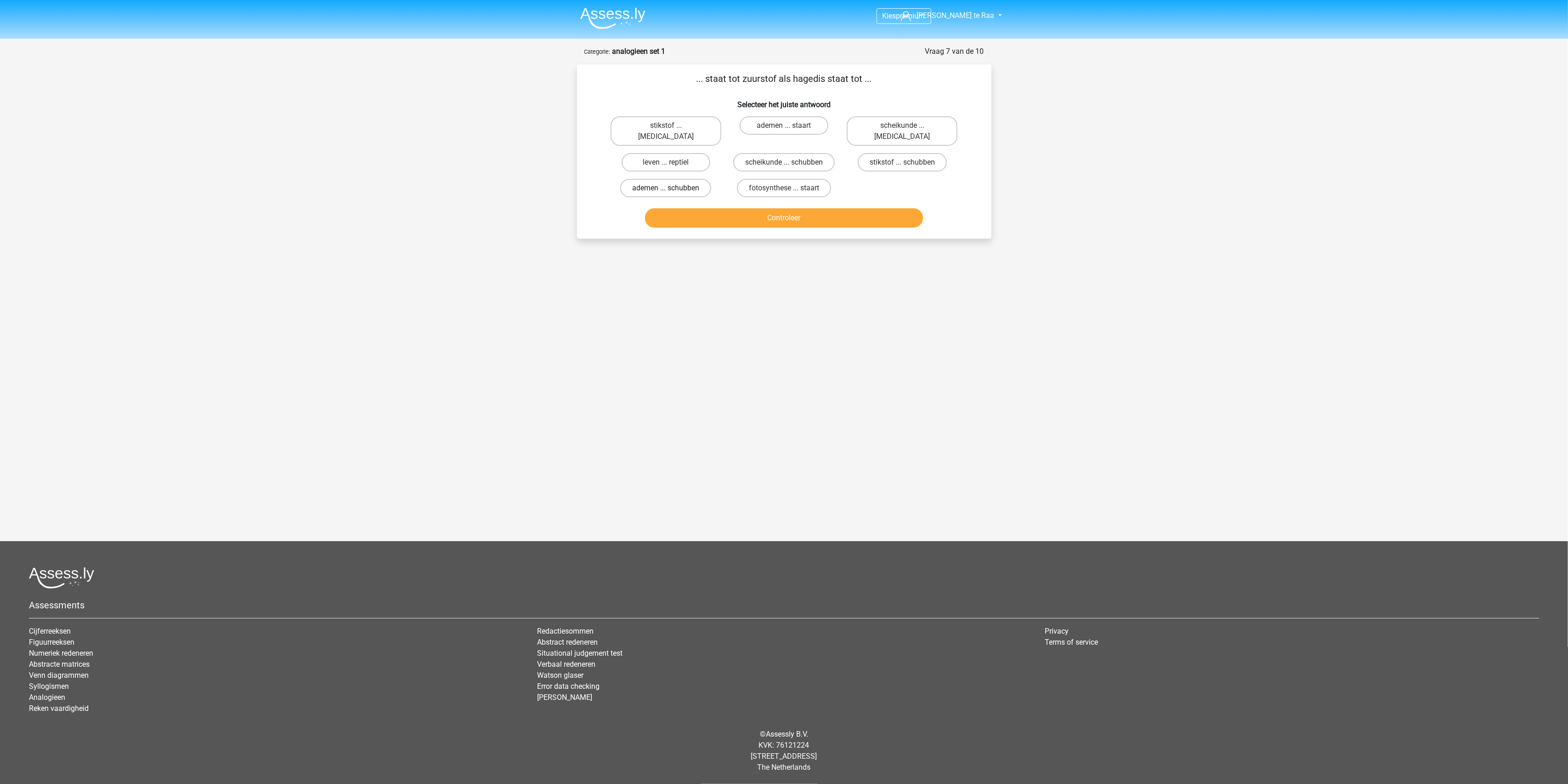
click at [674, 179] on label "ademen ... schubben" at bounding box center [665, 188] width 91 height 19
click at [671, 188] on input "ademen ... schubben" at bounding box center [668, 191] width 6 height 6
radio input "true"
click at [806, 208] on button "Controleer" at bounding box center [784, 217] width 278 height 19
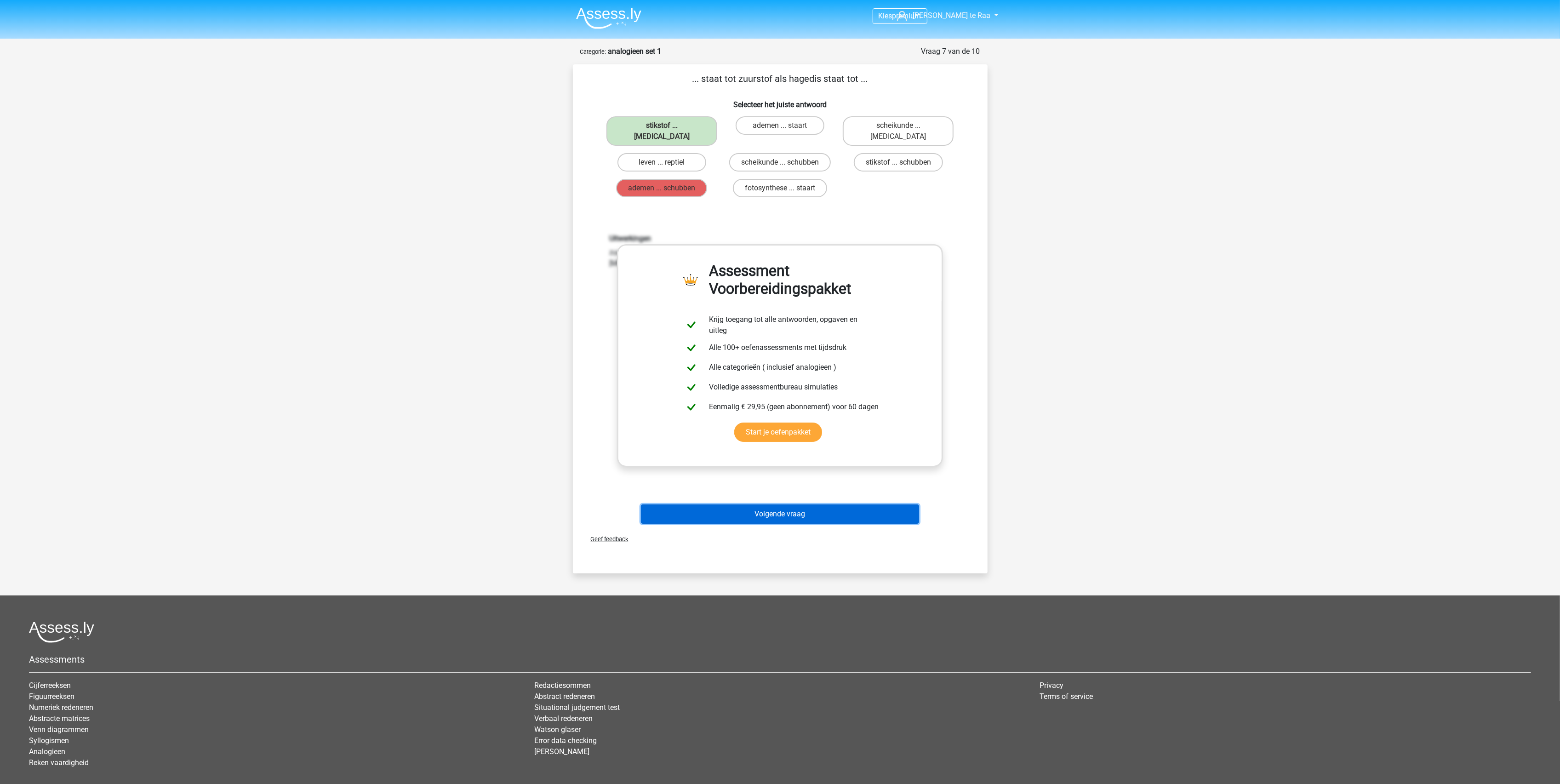
click at [777, 504] on button "Volgende vraag" at bounding box center [779, 514] width 278 height 19
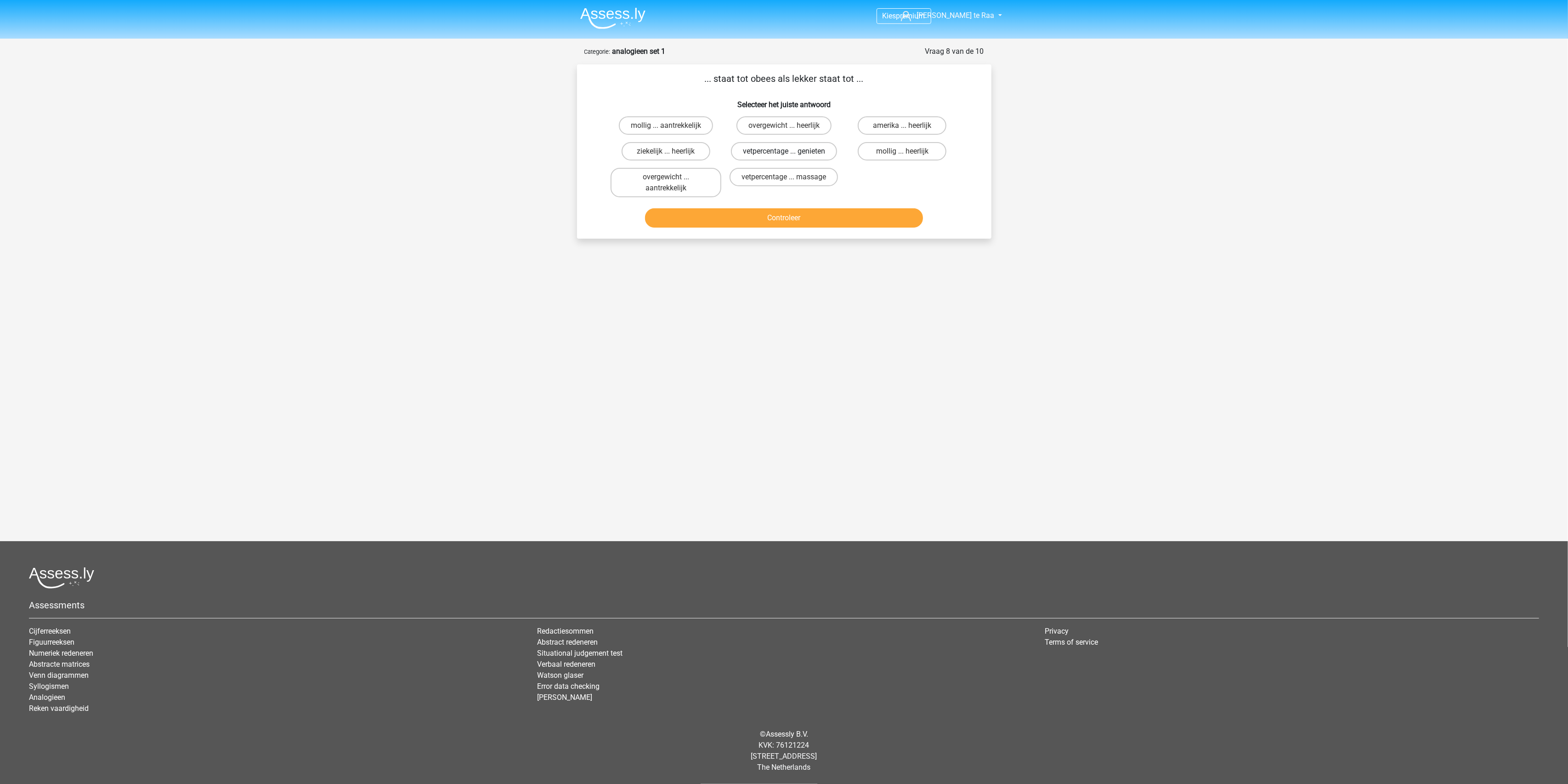
click at [770, 150] on label "vetpercentage ... genieten" at bounding box center [784, 151] width 106 height 19
click at [784, 151] on input "vetpercentage ... genieten" at bounding box center [786, 154] width 6 height 6
radio input "true"
click at [774, 215] on button "Controleer" at bounding box center [784, 217] width 278 height 19
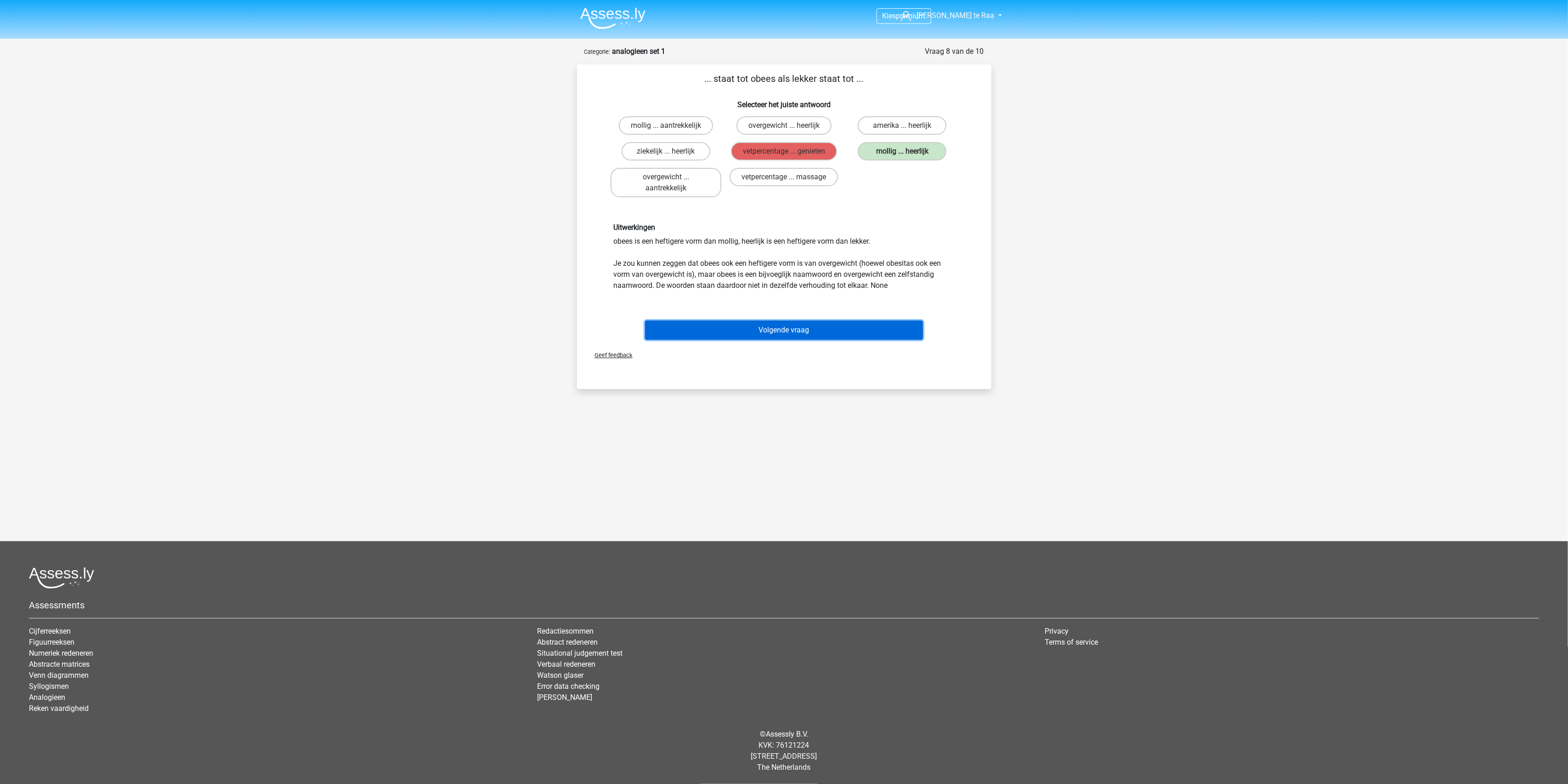
click at [831, 328] on button "Volgende vraag" at bounding box center [784, 329] width 278 height 19
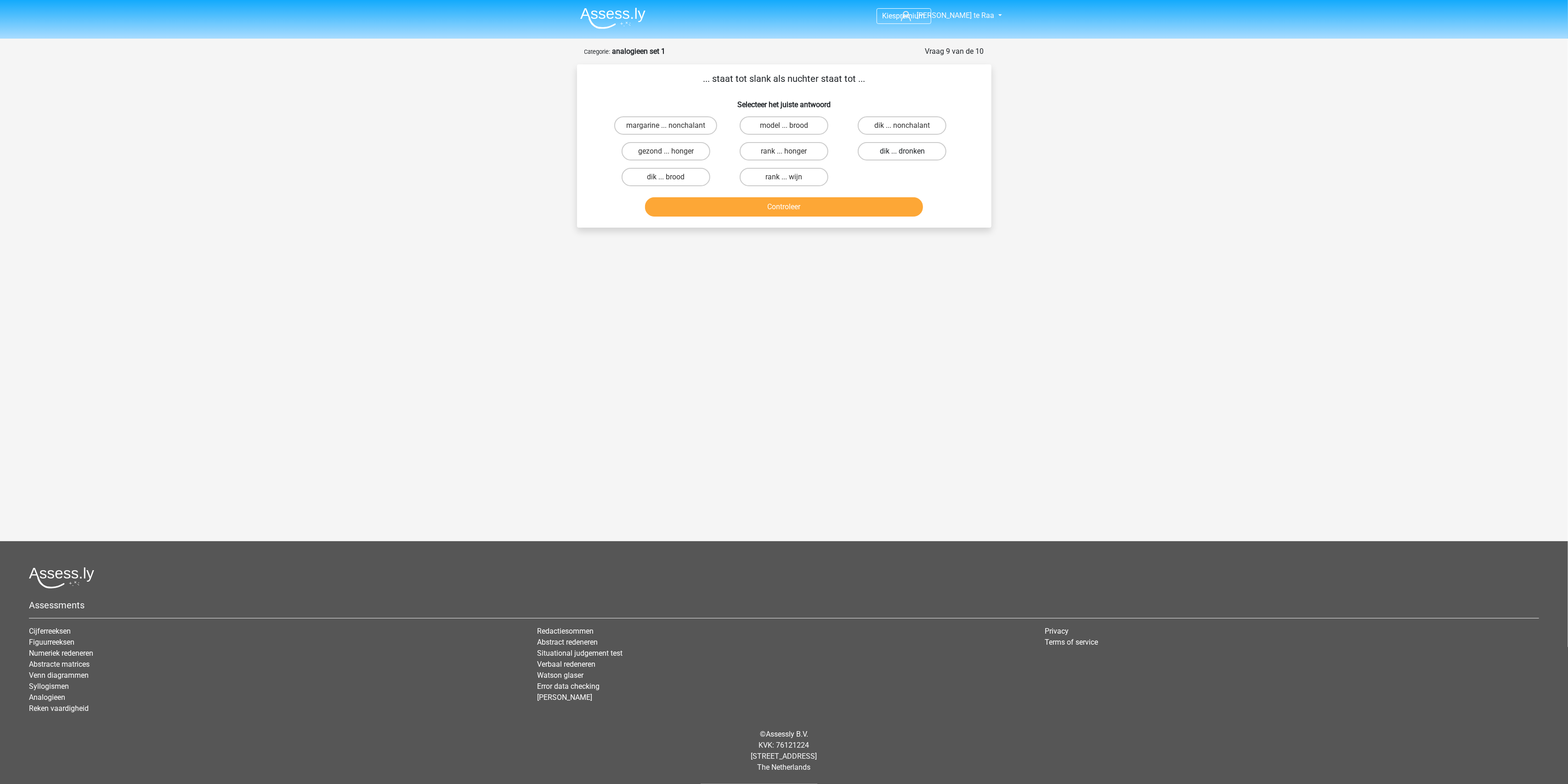
click at [891, 150] on label "dik ... dronken" at bounding box center [902, 151] width 89 height 19
click at [903, 151] on input "dik ... dronken" at bounding box center [905, 154] width 6 height 6
radio input "true"
click at [827, 203] on button "Controleer" at bounding box center [784, 206] width 278 height 19
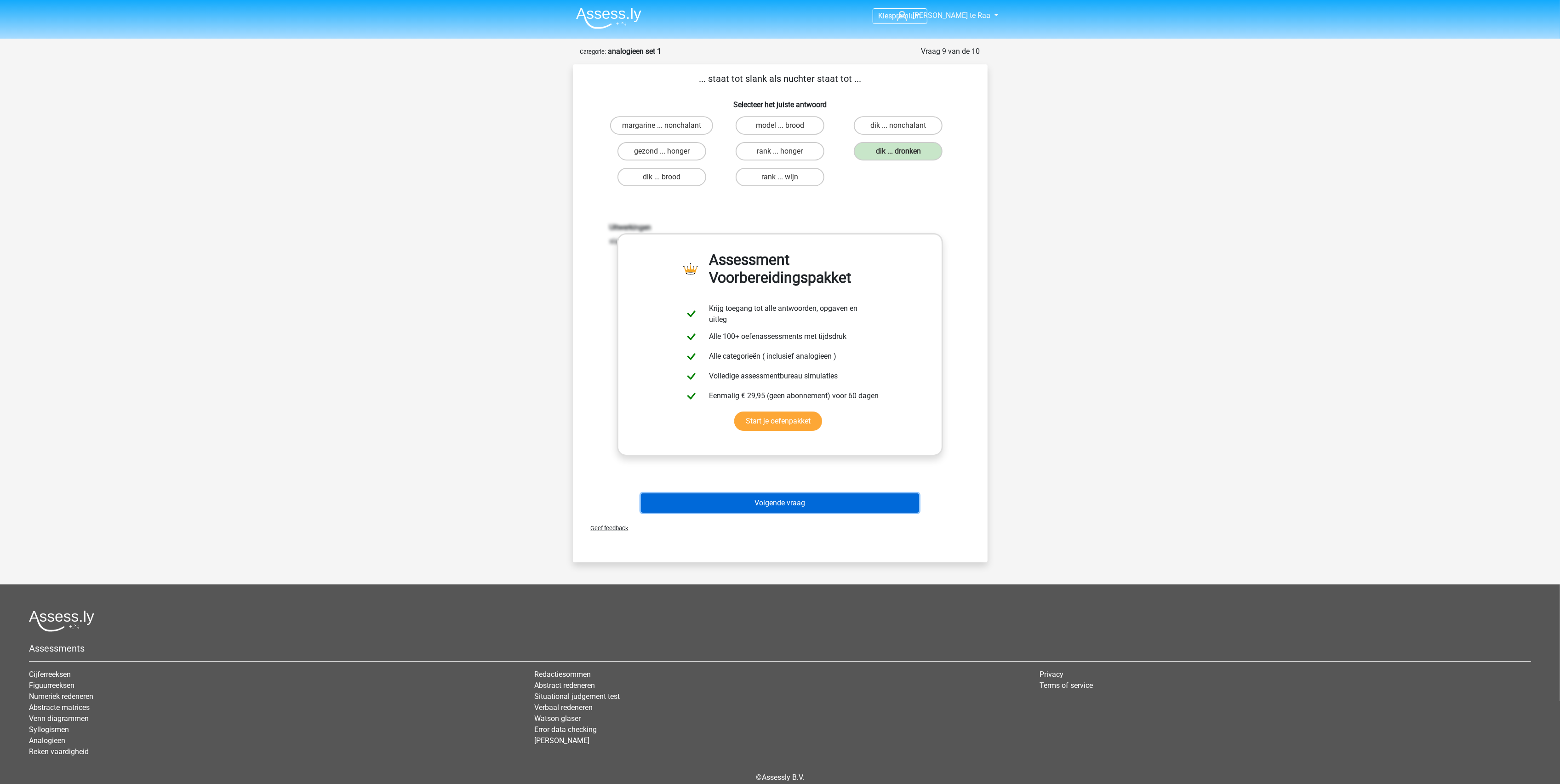
click at [777, 498] on button "Volgende vraag" at bounding box center [779, 503] width 278 height 19
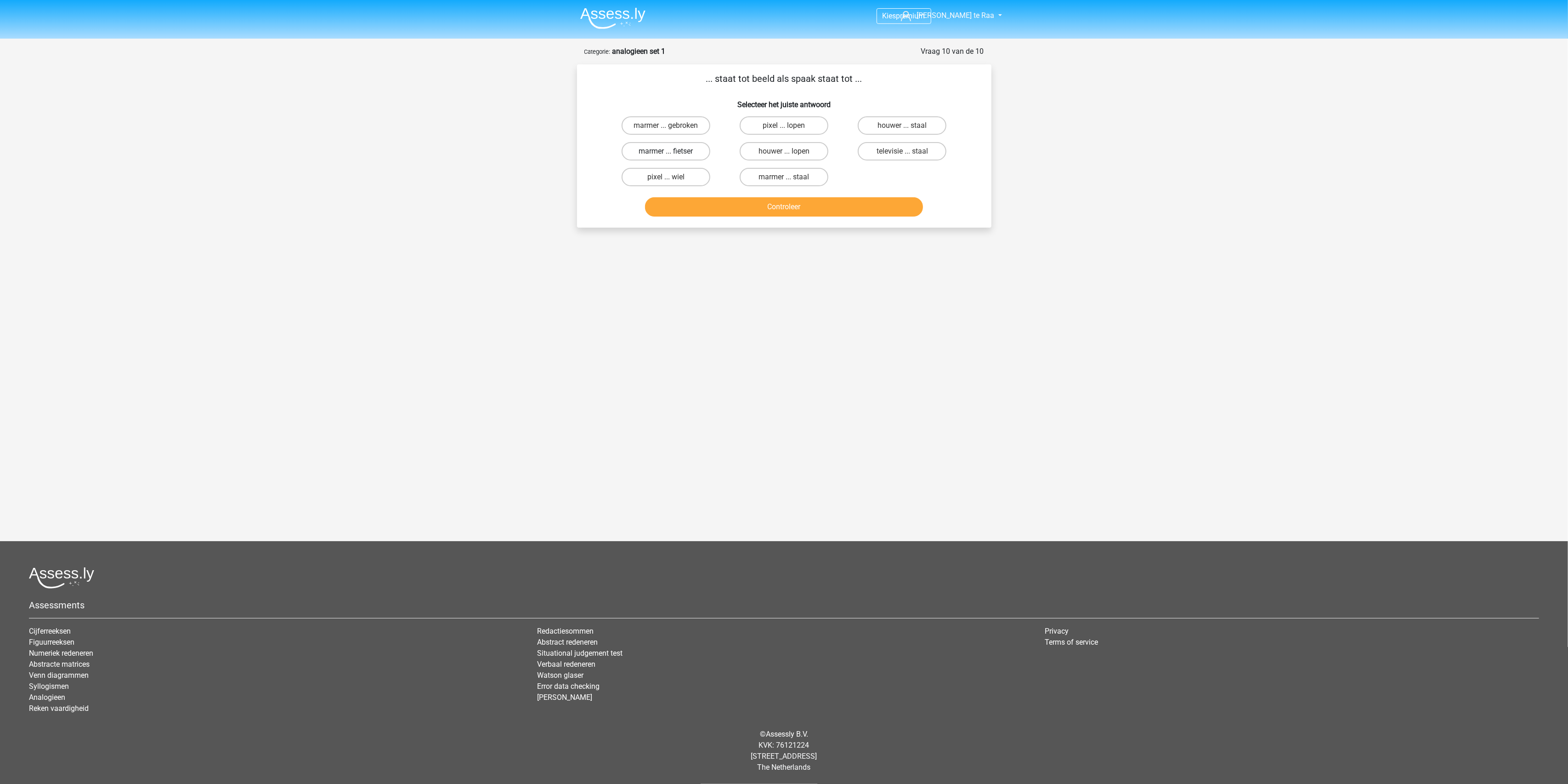
click at [665, 150] on label "marmer ... fietser" at bounding box center [665, 151] width 89 height 19
click at [665, 151] on input "marmer ... fietser" at bounding box center [668, 154] width 6 height 6
radio input "true"
click at [762, 198] on button "Controleer" at bounding box center [784, 206] width 278 height 19
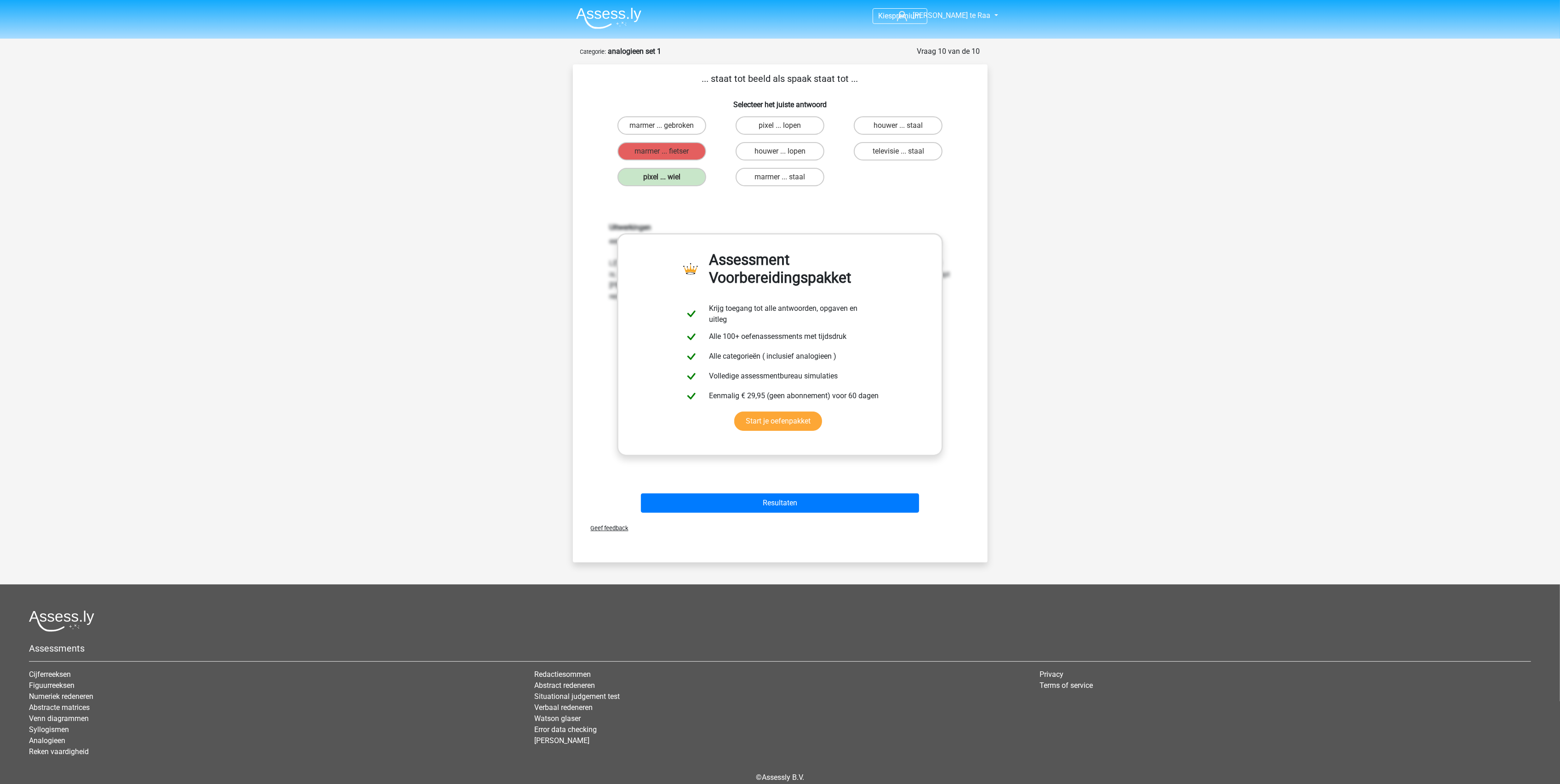
click at [971, 358] on div "Uitwerkingen een pixel is een deel van een beeld (dus niet een beeldhouwwerk) e…" at bounding box center [780, 343] width 385 height 285
click at [765, 502] on button "Resultaten" at bounding box center [779, 503] width 278 height 19
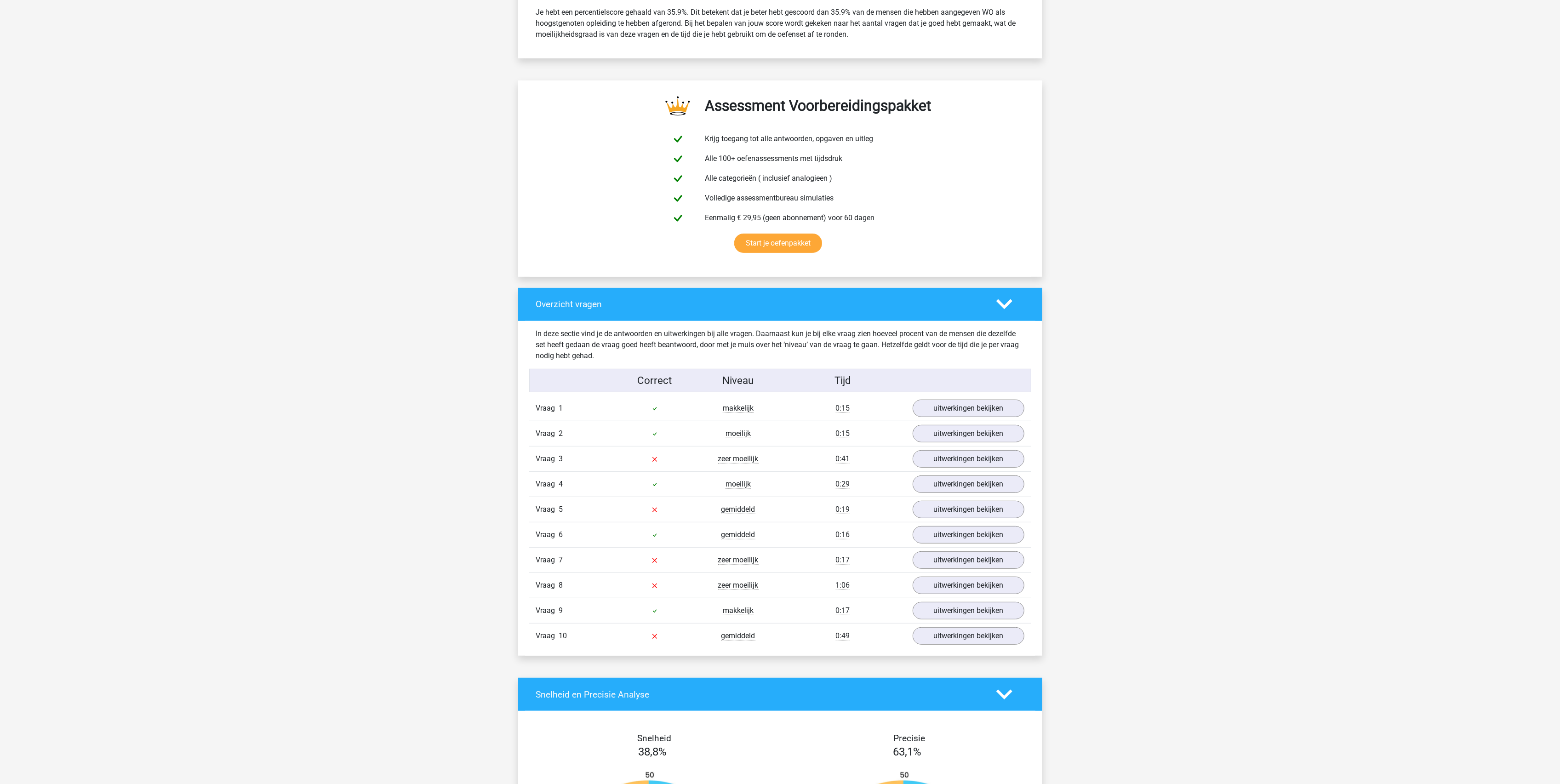
scroll to position [490, 0]
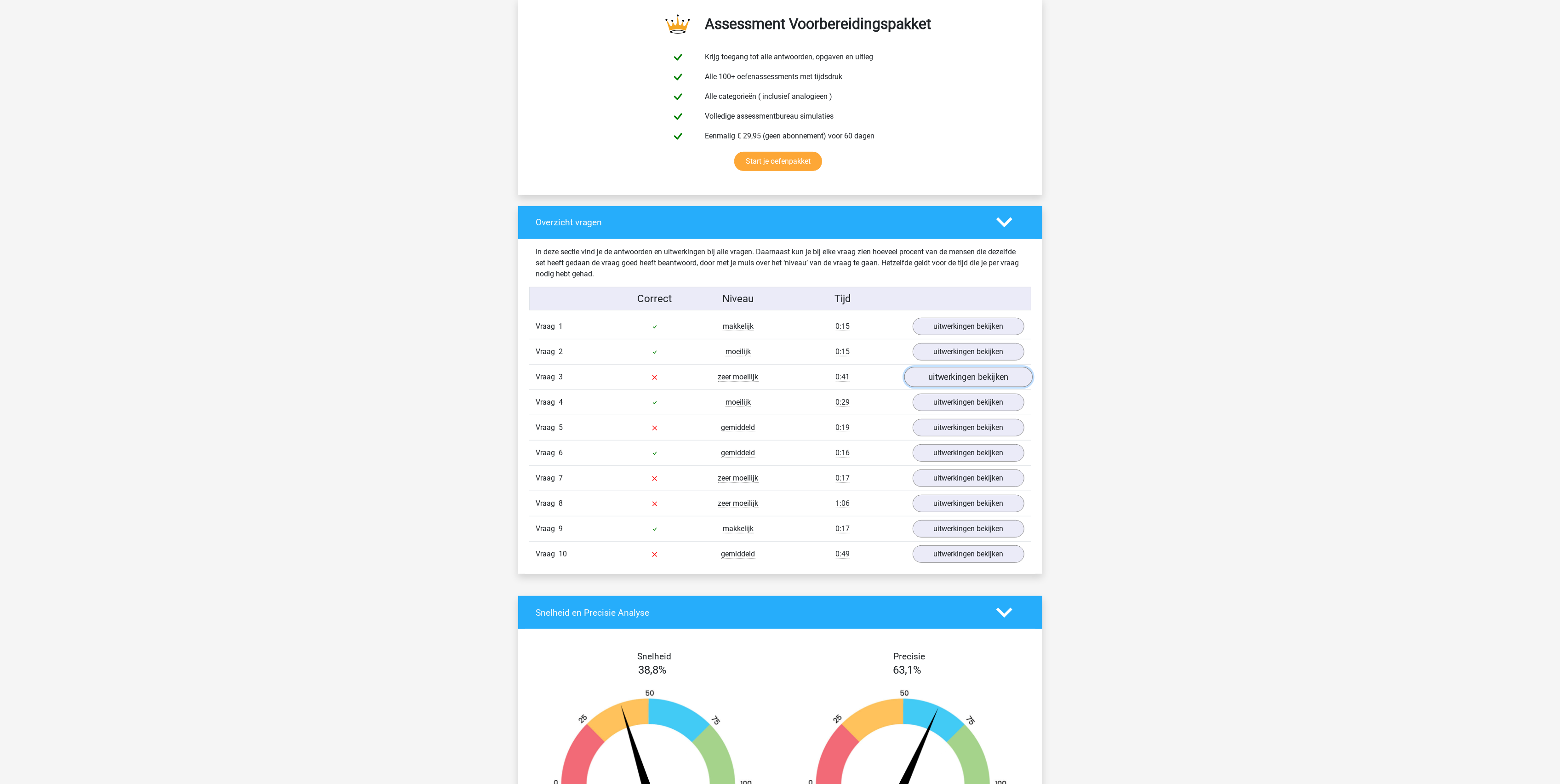
click at [932, 378] on link "uitwerkingen bekijken" at bounding box center [968, 378] width 128 height 20
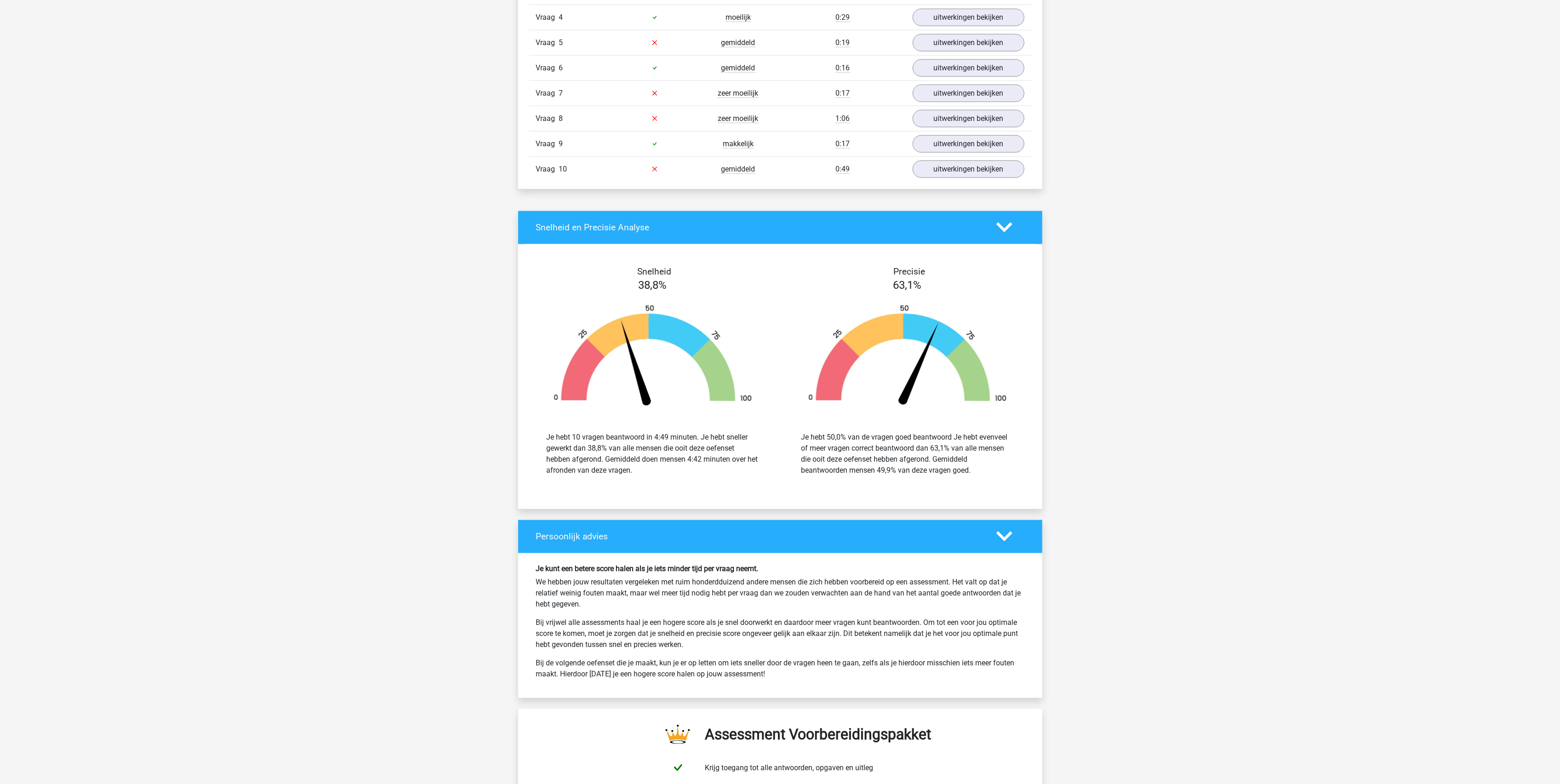
scroll to position [1655, 0]
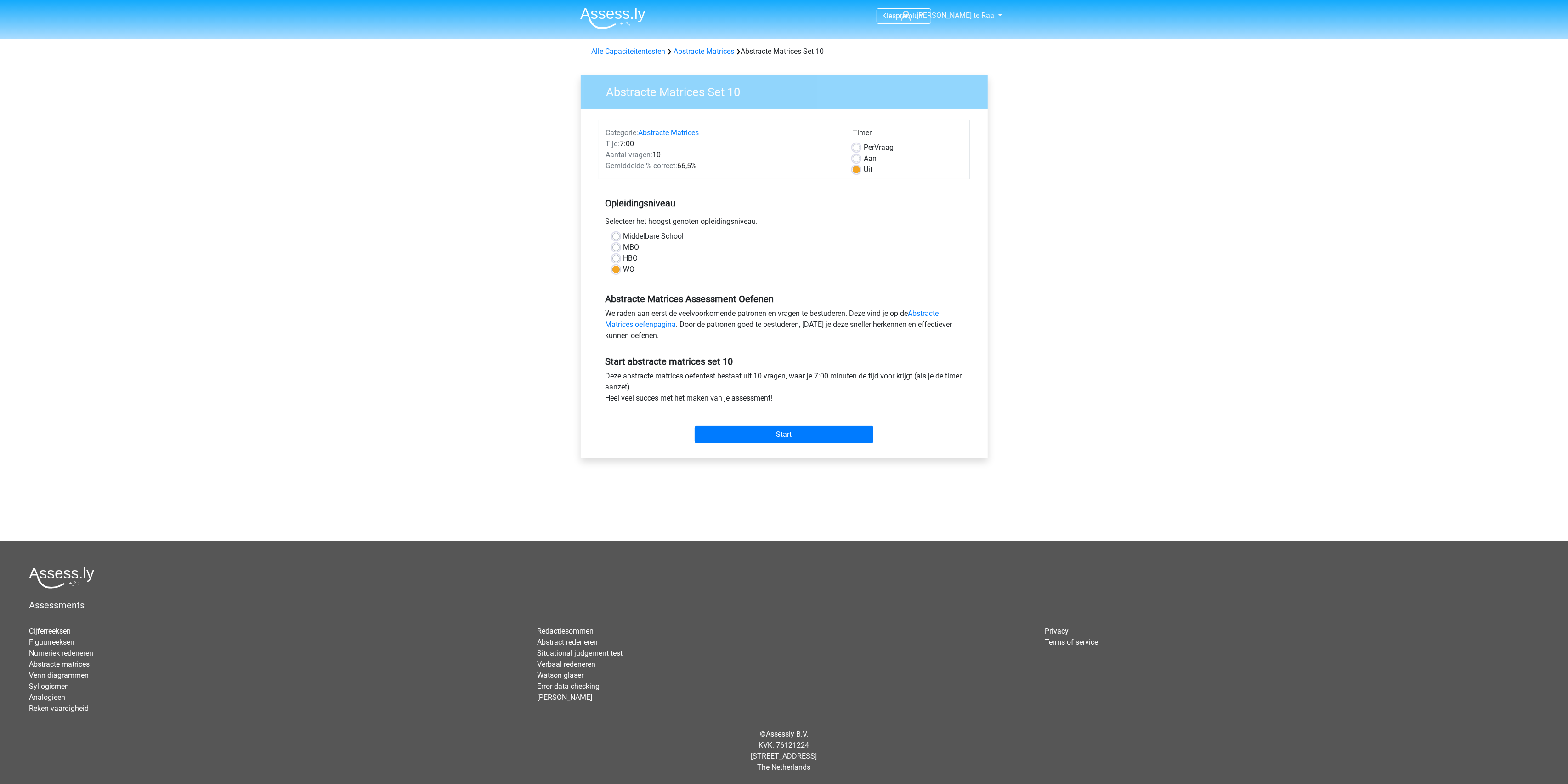
click at [864, 159] on label "Aan" at bounding box center [870, 158] width 13 height 11
click at [855, 159] on input "Aan" at bounding box center [856, 157] width 8 height 9
radio input "true"
click at [778, 434] on input "Start" at bounding box center [784, 434] width 179 height 18
click at [761, 431] on input "Start" at bounding box center [784, 434] width 179 height 18
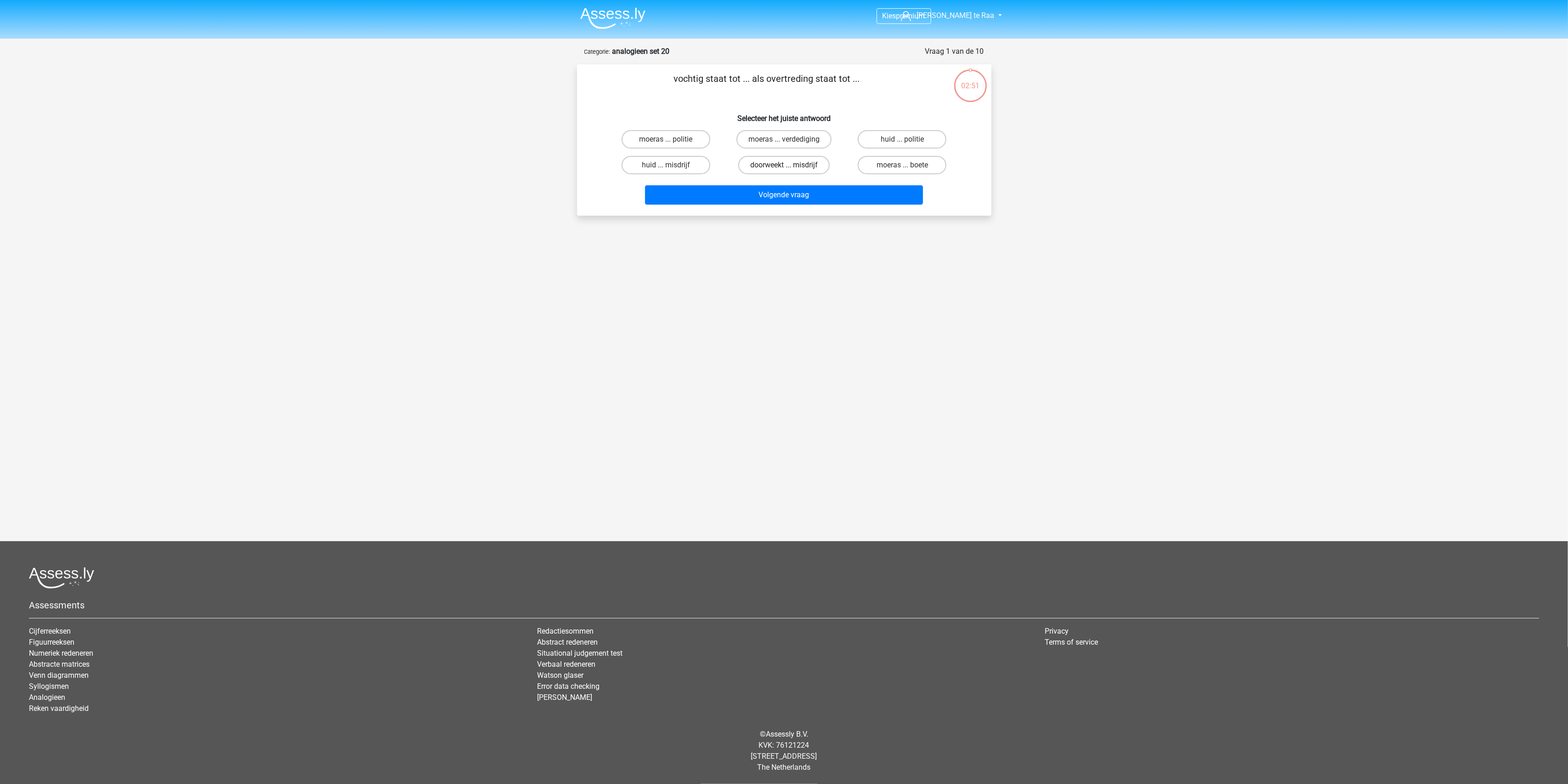
click at [778, 158] on label "doorweekt ... misdrijf" at bounding box center [784, 165] width 91 height 19
click at [784, 165] on input "doorweekt ... misdrijf" at bounding box center [786, 167] width 6 height 6
radio input "true"
click at [799, 202] on button "Volgende vraag" at bounding box center [784, 194] width 278 height 19
click at [794, 139] on label "rubber ... kaas" at bounding box center [784, 139] width 89 height 19
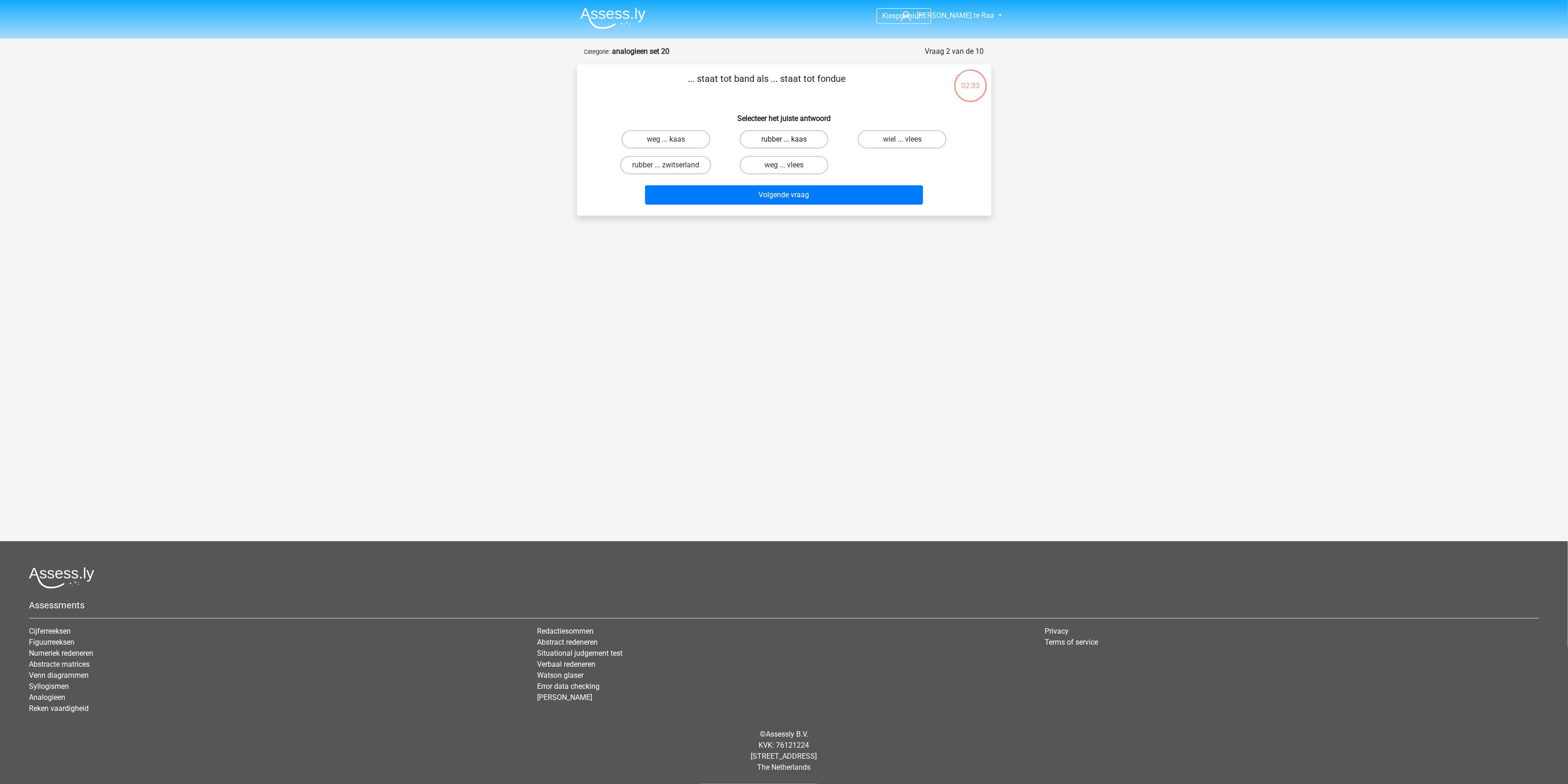
click at [789, 139] on input "rubber ... kaas" at bounding box center [786, 142] width 6 height 6
radio input "true"
click at [781, 192] on button "Volgende vraag" at bounding box center [784, 194] width 278 height 19
click at [881, 139] on label "krant ... meubel" at bounding box center [902, 139] width 89 height 19
click at [903, 139] on input "krant ... meubel" at bounding box center [905, 142] width 6 height 6
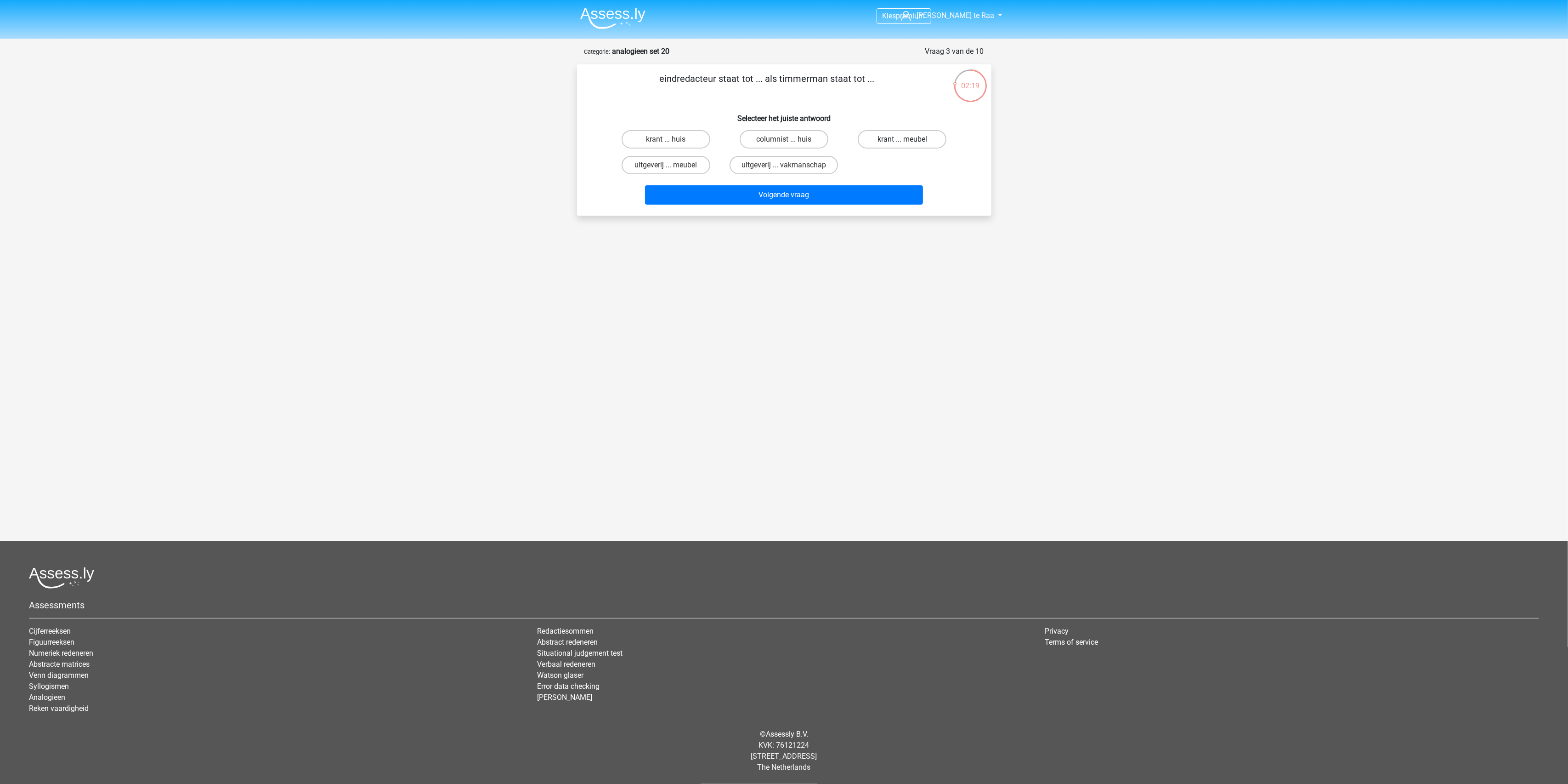
radio input "true"
click at [797, 192] on button "Volgende vraag" at bounding box center [784, 194] width 278 height 19
click at [774, 166] on label "boek ... hamlet" at bounding box center [784, 165] width 89 height 19
click at [784, 166] on input "boek ... hamlet" at bounding box center [786, 167] width 6 height 6
radio input "true"
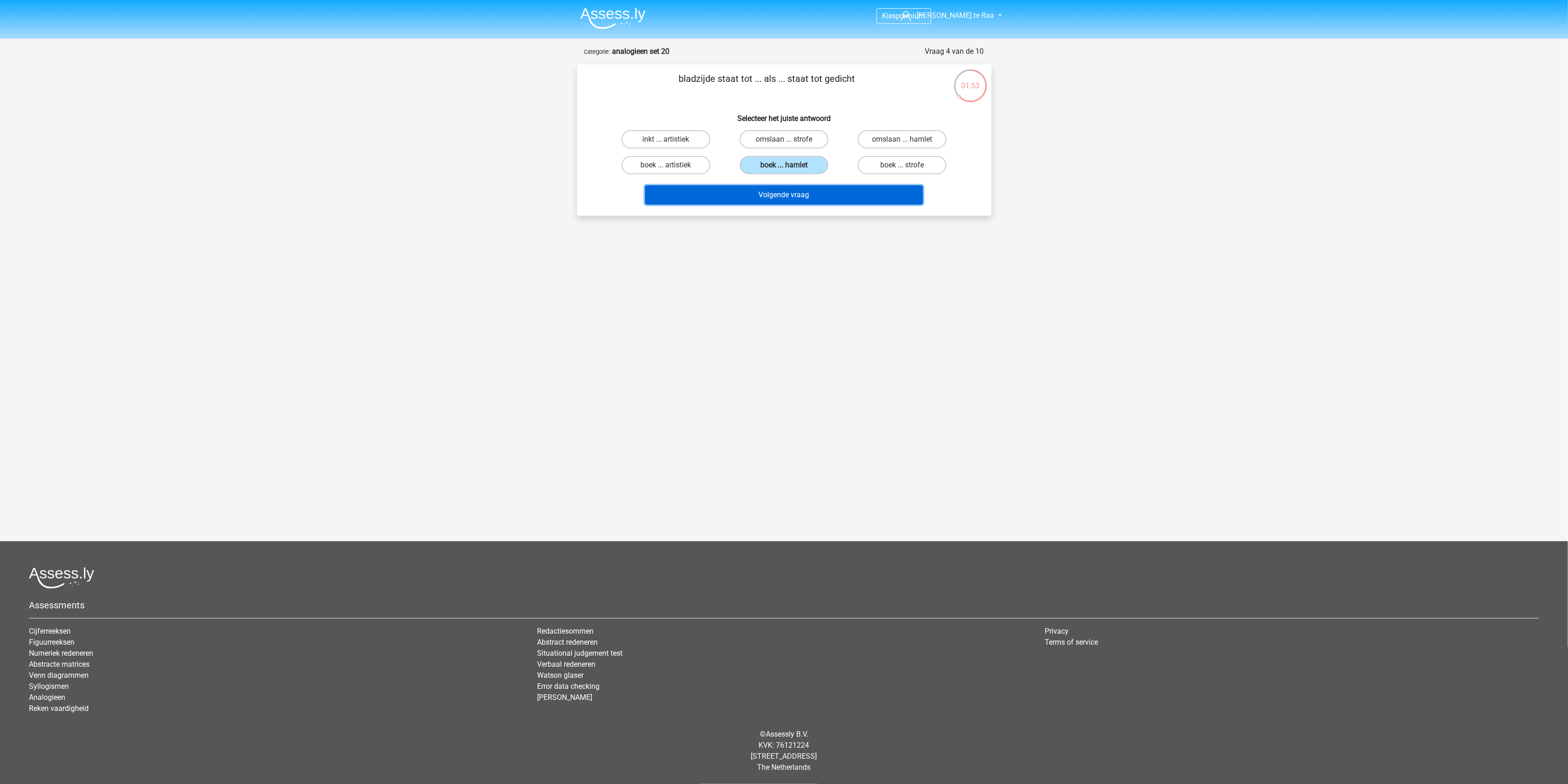
click at [789, 196] on button "Volgende vraag" at bounding box center [784, 194] width 278 height 19
click at [681, 140] on label "college ... industrieel" at bounding box center [666, 139] width 90 height 19
click at [671, 140] on input "college ... industrieel" at bounding box center [668, 142] width 6 height 6
radio input "true"
click at [752, 192] on button "Volgende vraag" at bounding box center [784, 194] width 278 height 19
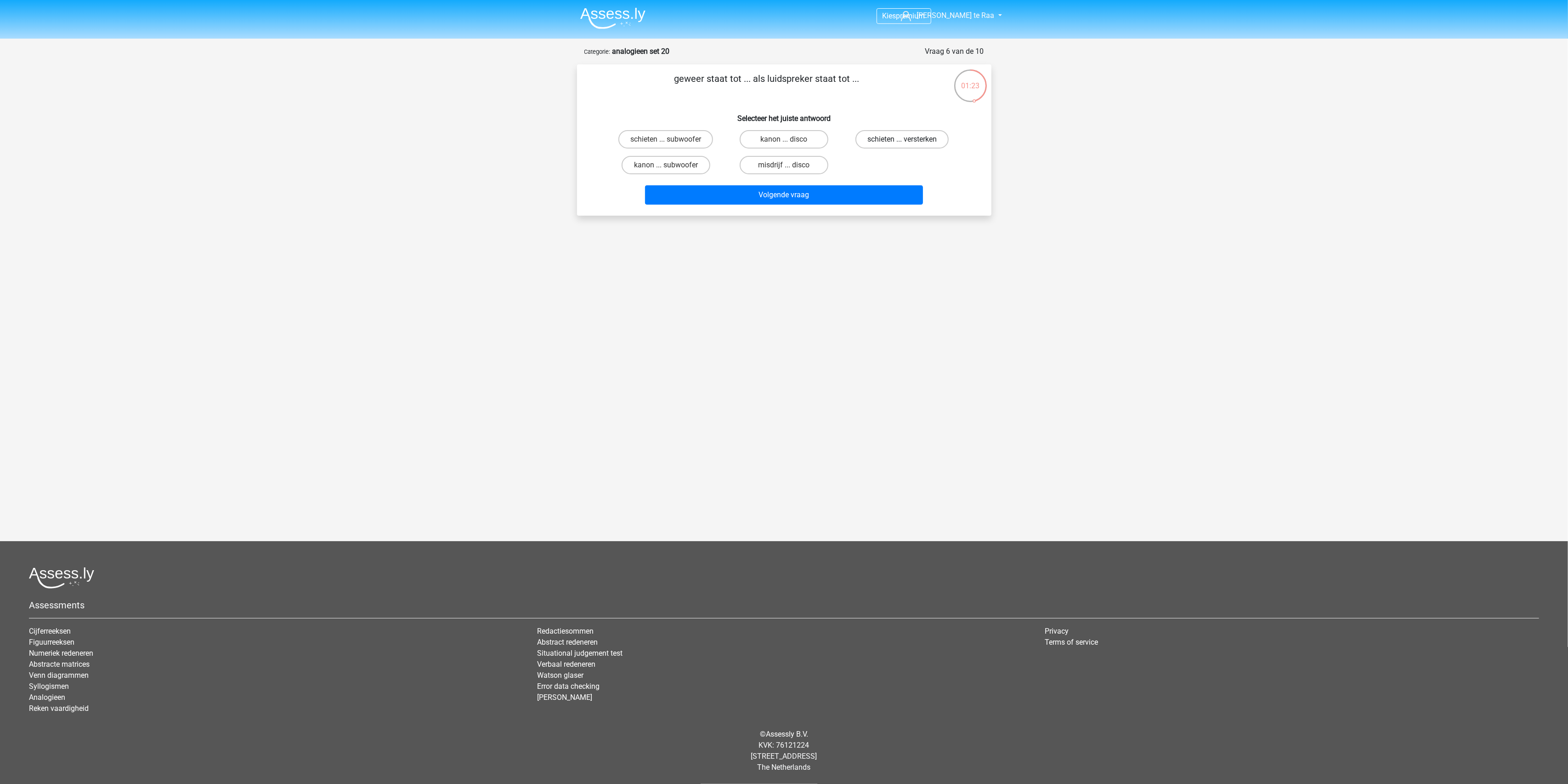
click at [887, 140] on label "schieten ... versterken" at bounding box center [902, 139] width 93 height 19
click at [903, 140] on input "schieten ... versterken" at bounding box center [905, 142] width 6 height 6
radio input "true"
click at [792, 197] on button "Volgende vraag" at bounding box center [784, 194] width 278 height 19
click at [662, 168] on label "uil ... kwaken" at bounding box center [665, 165] width 89 height 19
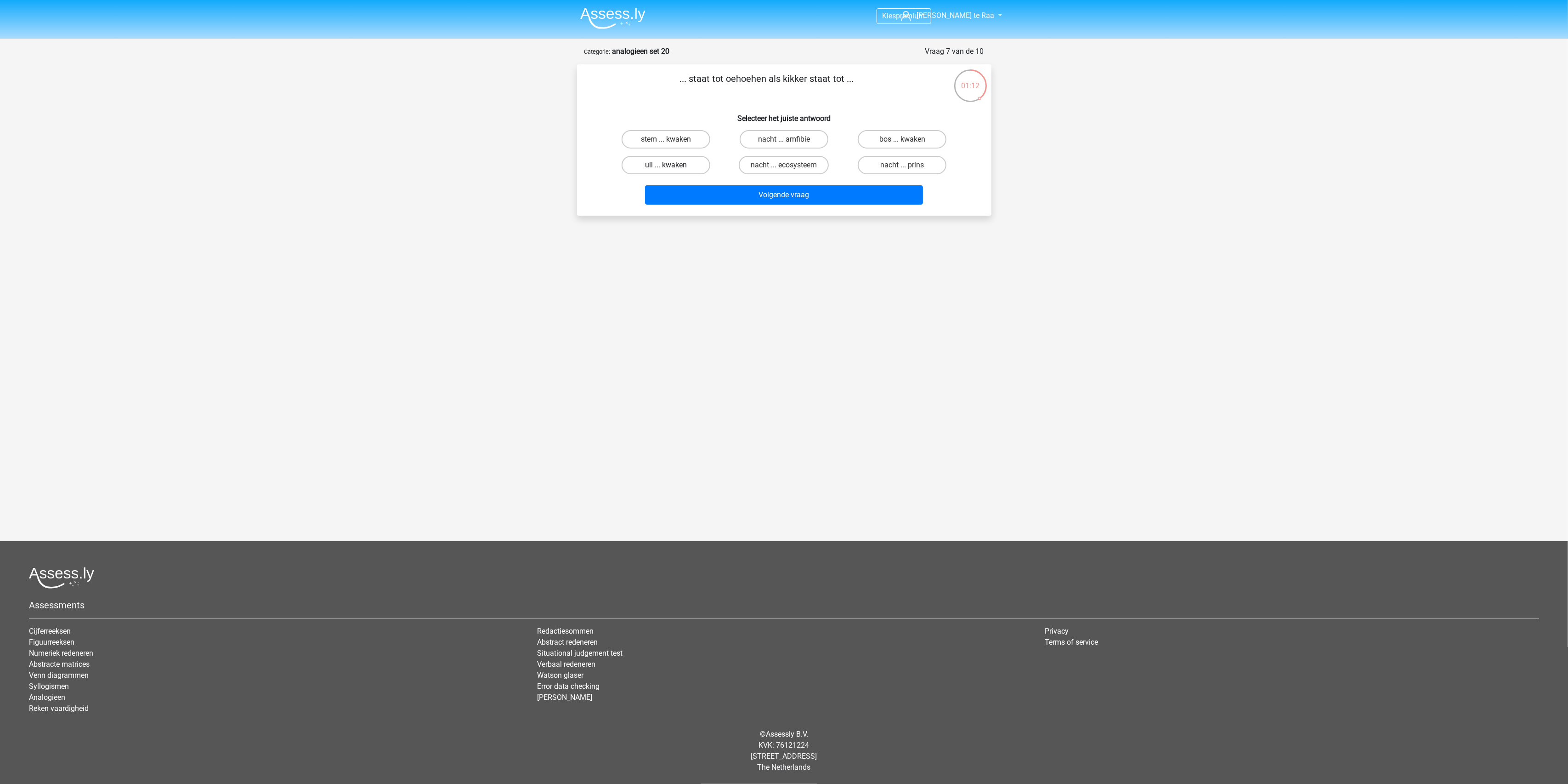
click at [665, 168] on input "uil ... kwaken" at bounding box center [668, 167] width 6 height 6
radio input "true"
click at [795, 199] on button "Volgende vraag" at bounding box center [784, 194] width 278 height 19
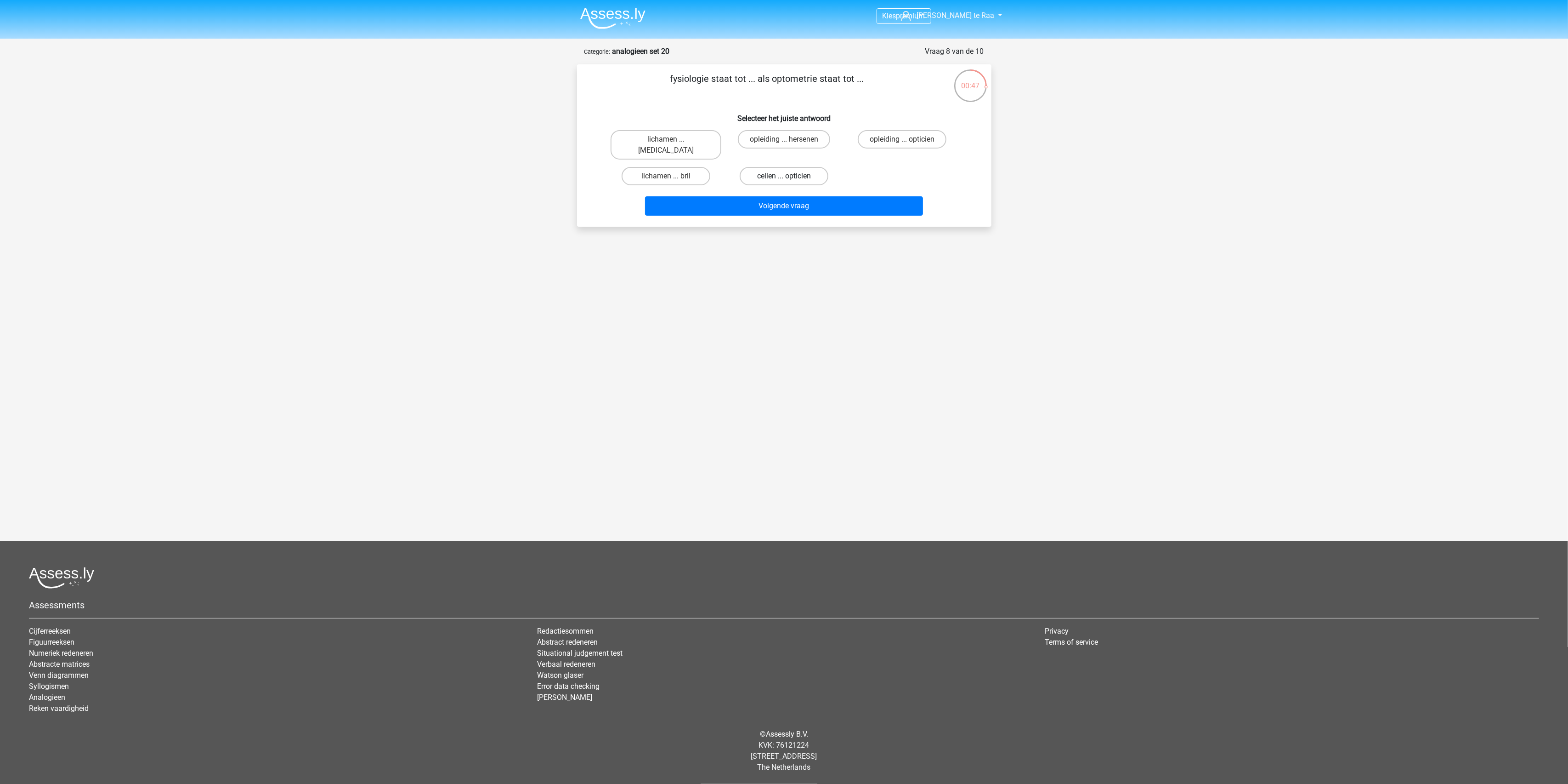
click at [770, 166] on label "cellen ... opticien" at bounding box center [784, 176] width 89 height 19
click at [784, 176] on input "cellen ... opticien" at bounding box center [786, 178] width 6 height 6
radio input "true"
click at [784, 196] on button "Volgende vraag" at bounding box center [784, 205] width 278 height 19
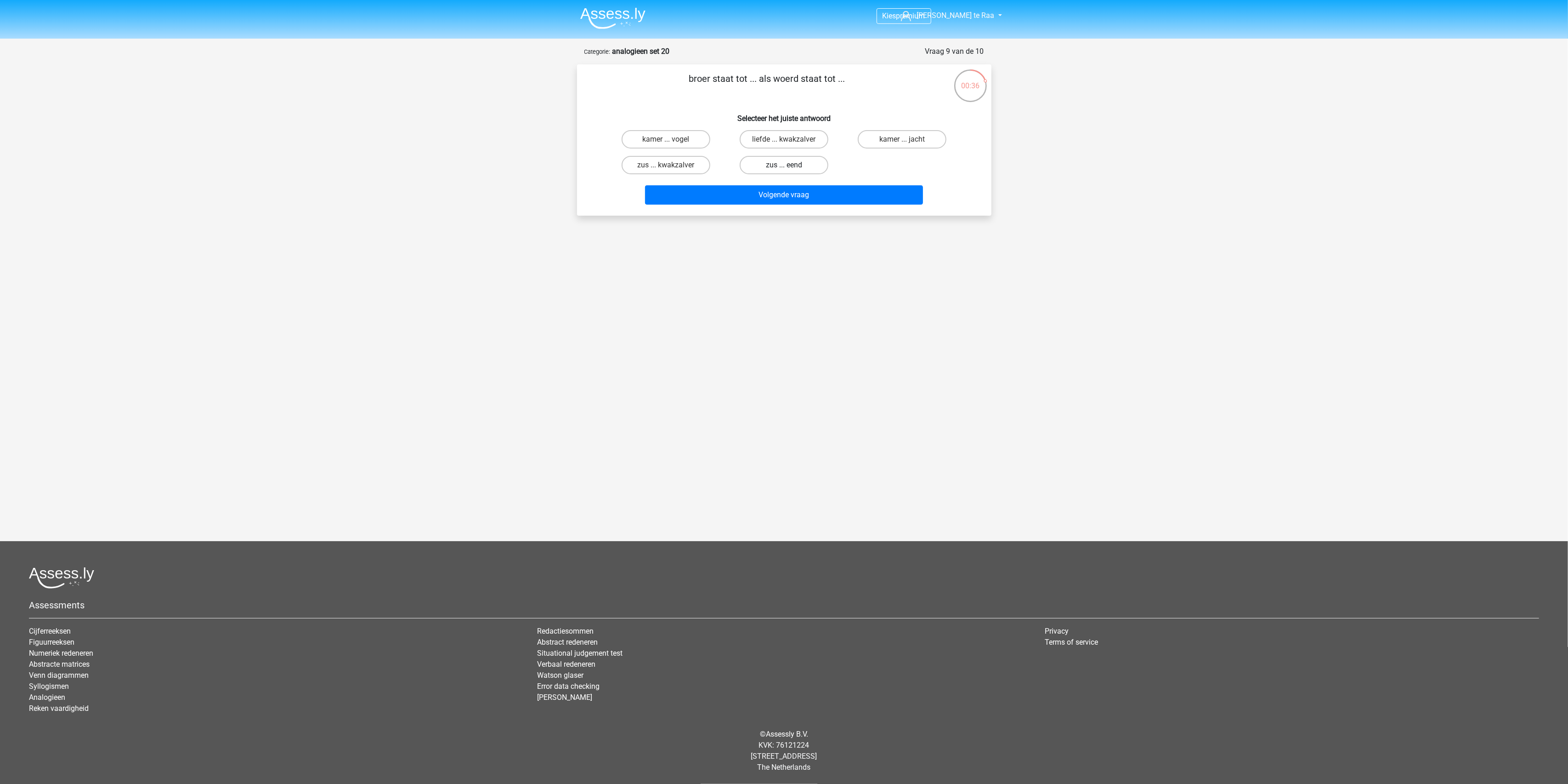
click at [794, 166] on label "zus ... eend" at bounding box center [784, 165] width 89 height 19
click at [789, 166] on input "zus ... eend" at bounding box center [786, 167] width 6 height 6
radio input "true"
click at [789, 199] on button "Volgende vraag" at bounding box center [784, 194] width 278 height 19
click at [680, 166] on label "hoek ... volt" at bounding box center [665, 165] width 89 height 19
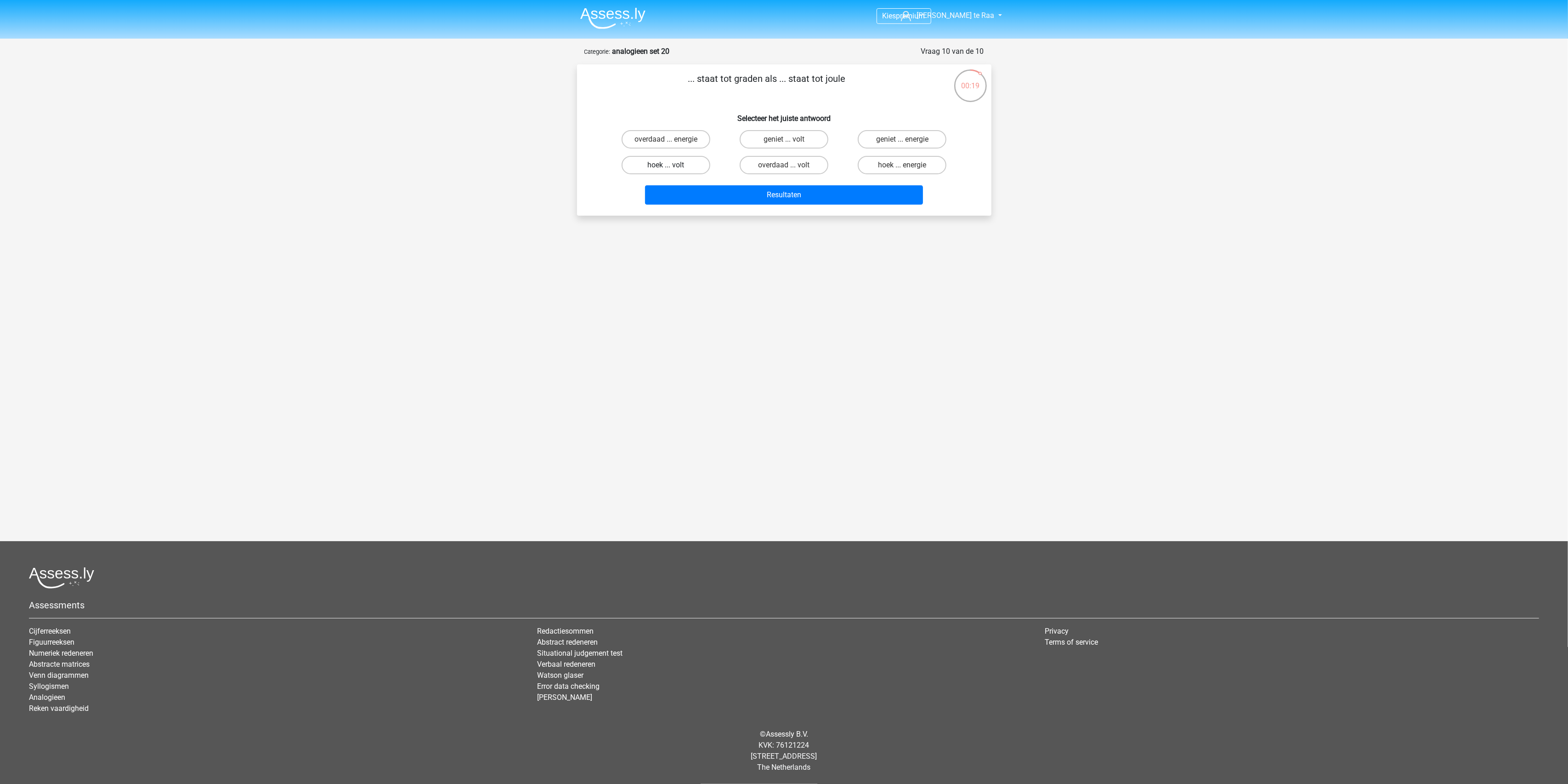
click at [671, 166] on input "hoek ... volt" at bounding box center [668, 167] width 6 height 6
radio input "true"
click at [806, 199] on button "Resultaten" at bounding box center [784, 194] width 278 height 19
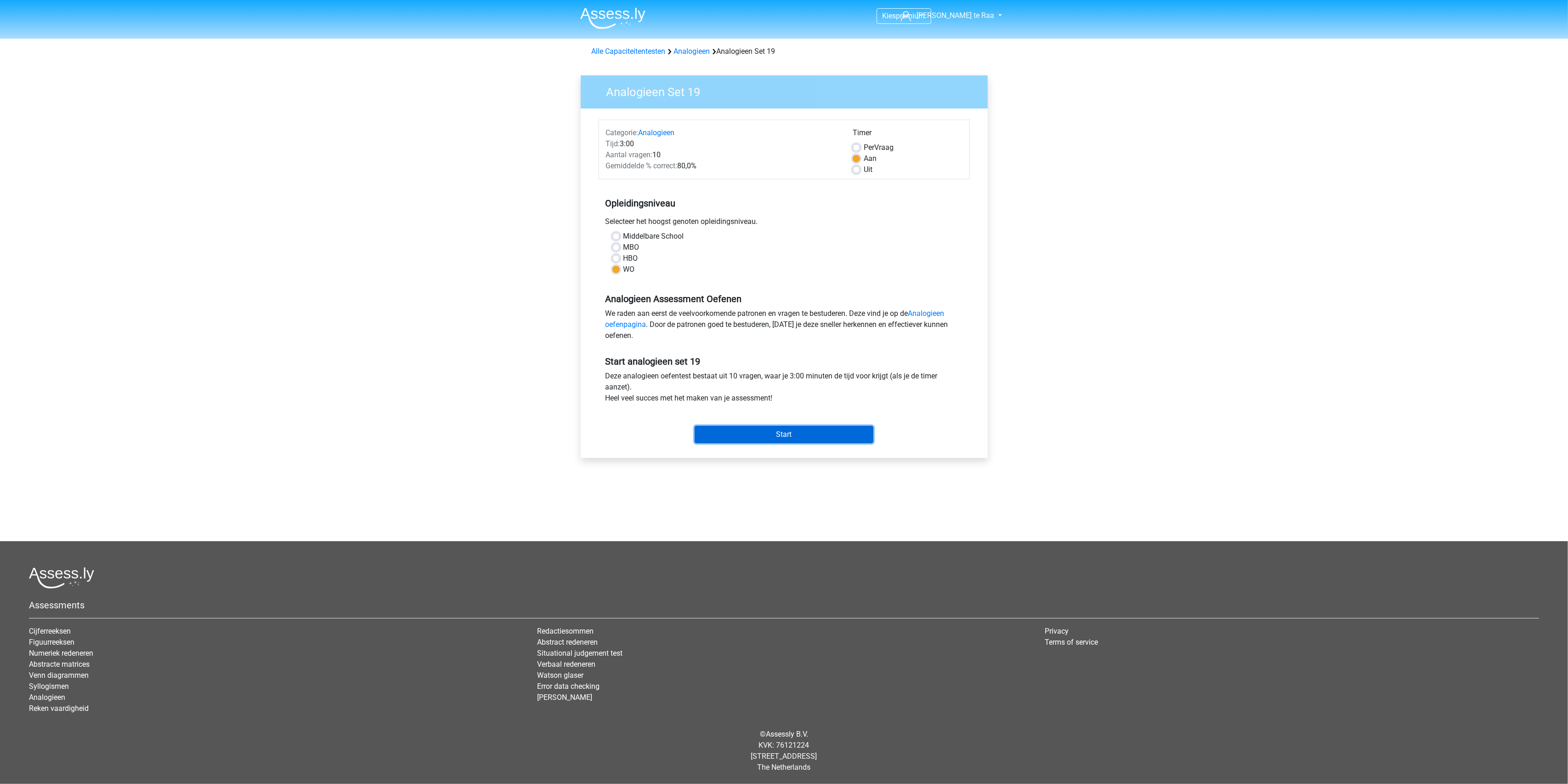
click at [786, 438] on input "Start" at bounding box center [784, 434] width 179 height 18
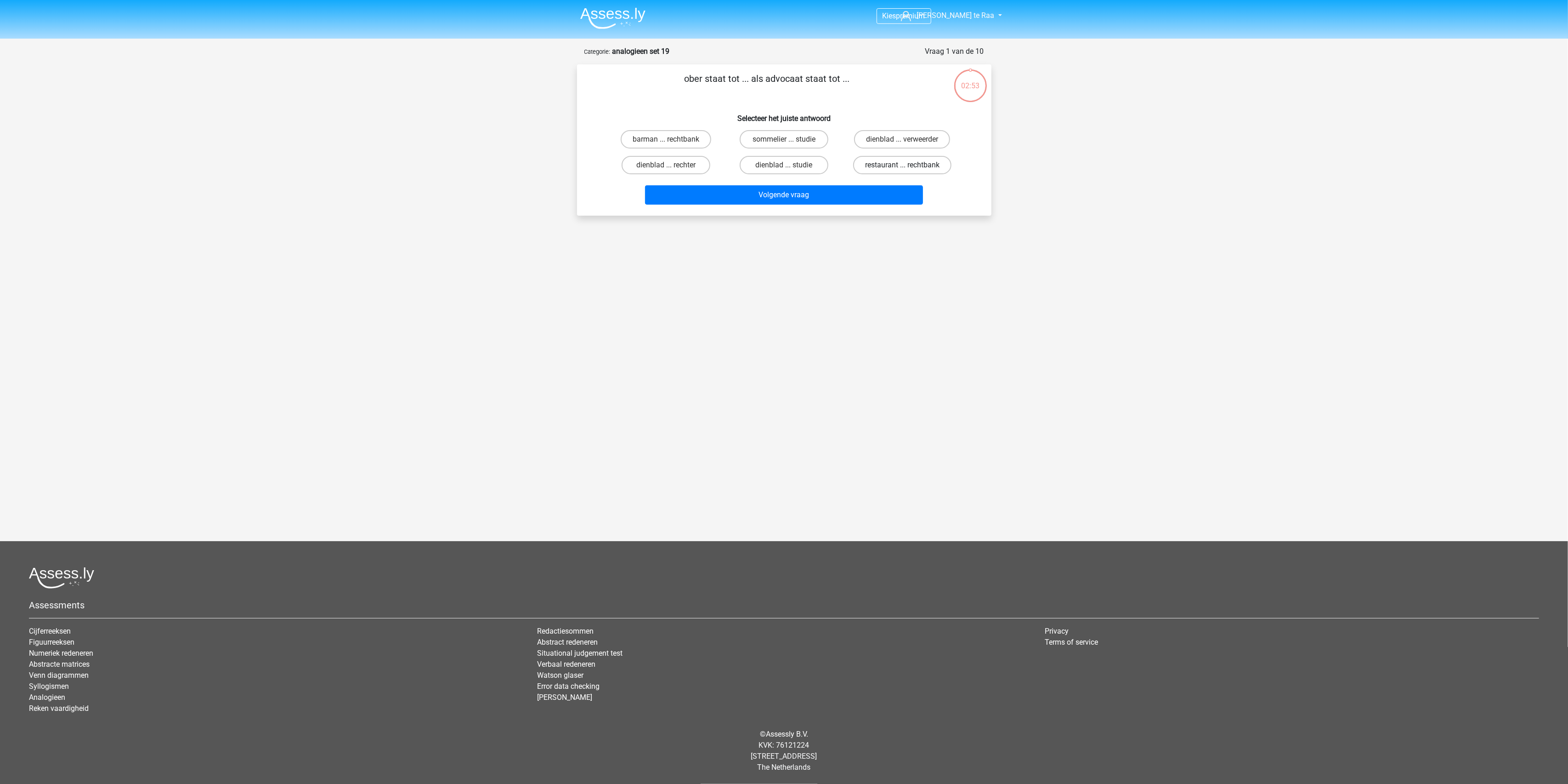
click at [886, 167] on label "restaurant ... rechtbank" at bounding box center [902, 165] width 98 height 19
click at [903, 167] on input "restaurant ... rechtbank" at bounding box center [905, 167] width 6 height 6
radio input "true"
click at [807, 199] on button "Volgende vraag" at bounding box center [784, 194] width 278 height 19
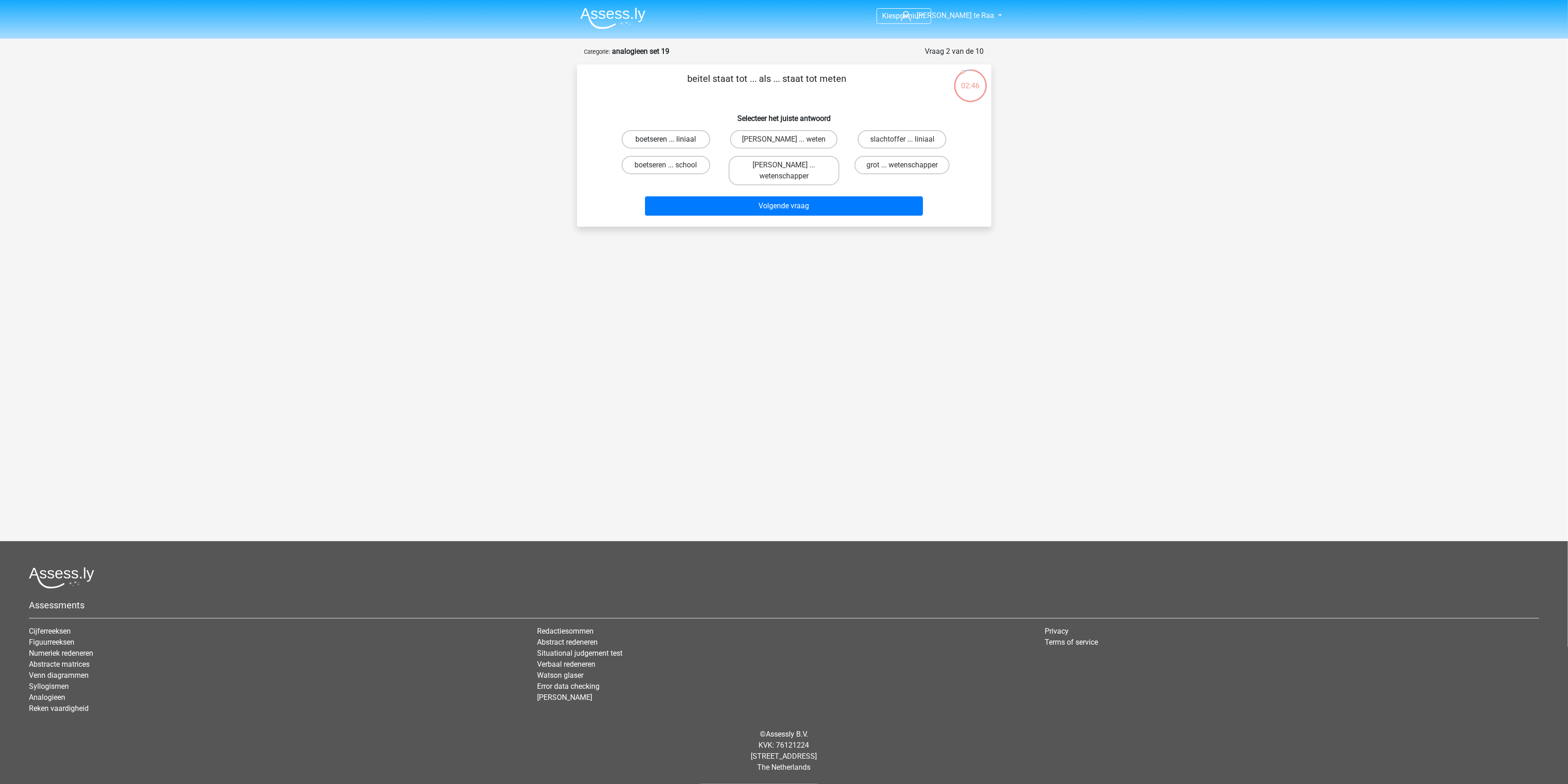
click at [688, 138] on label "boetseren ... liniaal" at bounding box center [665, 139] width 89 height 19
click at [671, 139] on input "boetseren ... liniaal" at bounding box center [668, 142] width 6 height 6
radio input "true"
click at [802, 197] on button "Volgende vraag" at bounding box center [784, 205] width 278 height 19
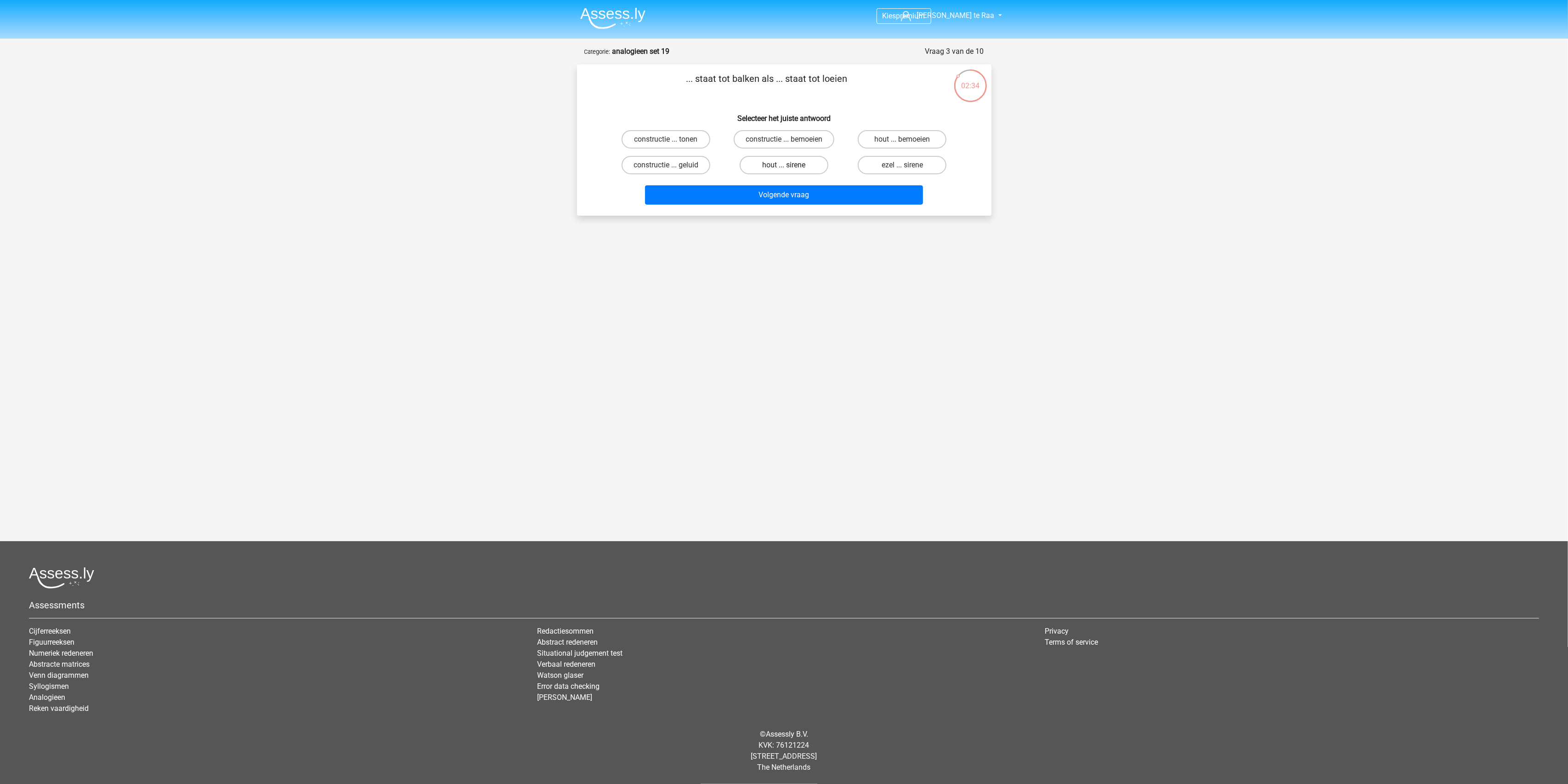
click at [782, 162] on label "hout ... sirene" at bounding box center [784, 165] width 89 height 19
click at [784, 165] on input "hout ... sirene" at bounding box center [786, 167] width 6 height 6
radio input "true"
click at [809, 196] on button "Volgende vraag" at bounding box center [784, 194] width 278 height 19
click at [706, 136] on label "statistieken ... mensen" at bounding box center [666, 139] width 96 height 19
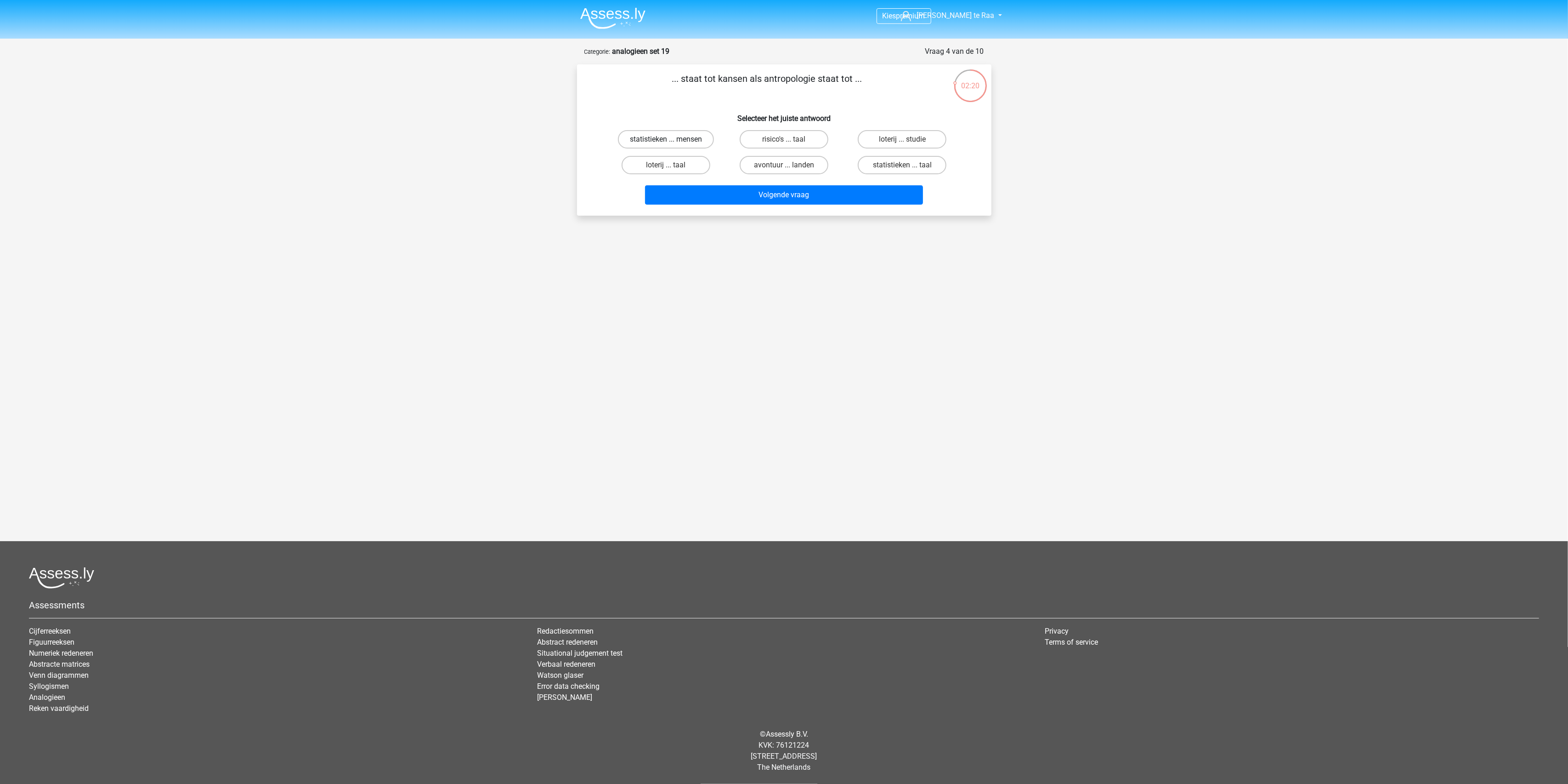
click at [671, 139] on input "statistieken ... mensen" at bounding box center [668, 142] width 6 height 6
radio input "true"
click at [809, 197] on button "Volgende vraag" at bounding box center [784, 194] width 278 height 19
click at [796, 140] on label "vierkante meter ... fles" at bounding box center [784, 139] width 95 height 19
click at [789, 140] on input "vierkante meter ... fles" at bounding box center [786, 142] width 6 height 6
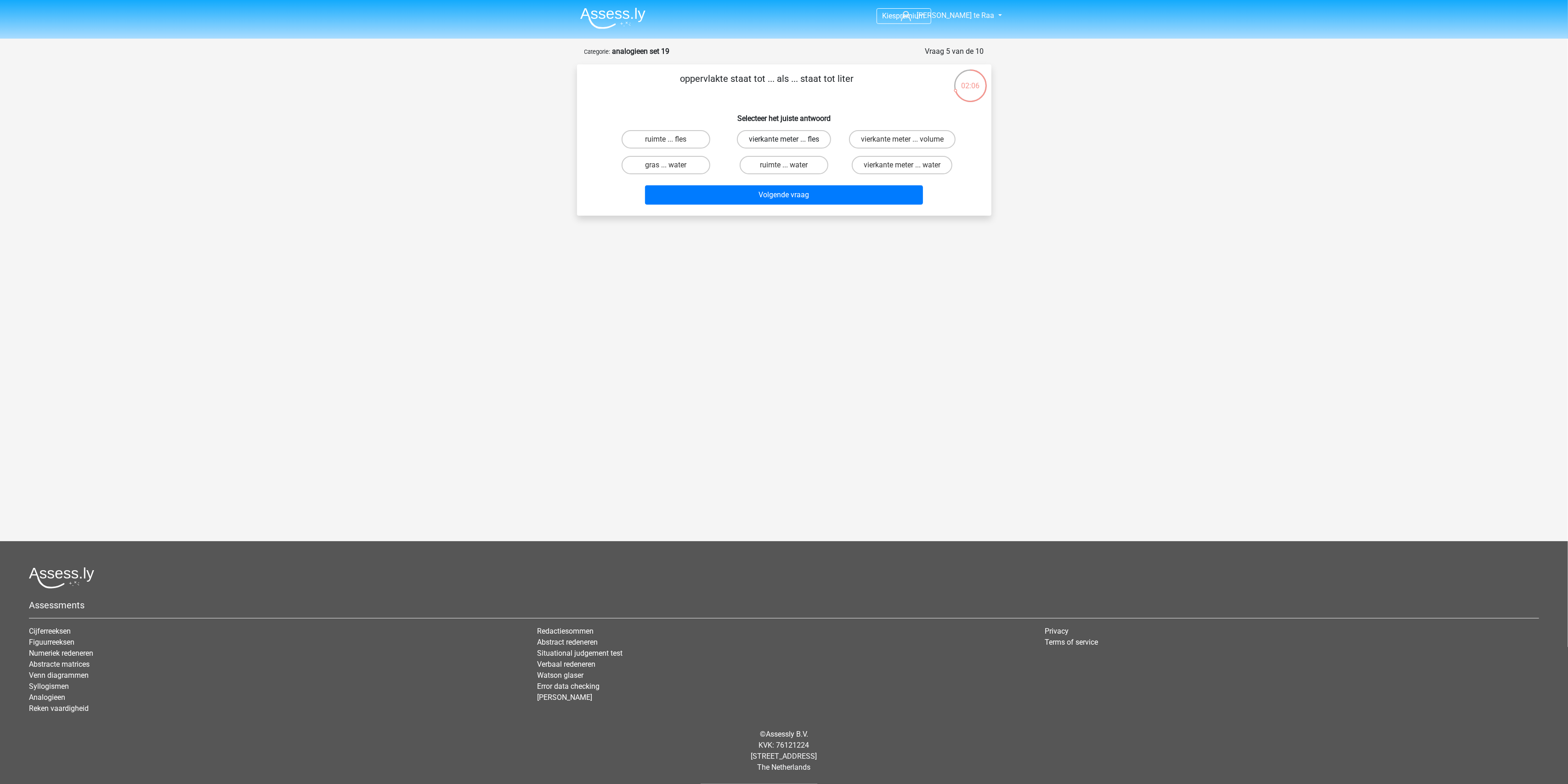
radio input "true"
click at [809, 197] on button "Volgende vraag" at bounding box center [784, 194] width 278 height 19
click at [681, 166] on label "post ... vrije tijd" at bounding box center [665, 165] width 89 height 19
click at [671, 166] on input "post ... vrije tijd" at bounding box center [668, 167] width 6 height 6
radio input "true"
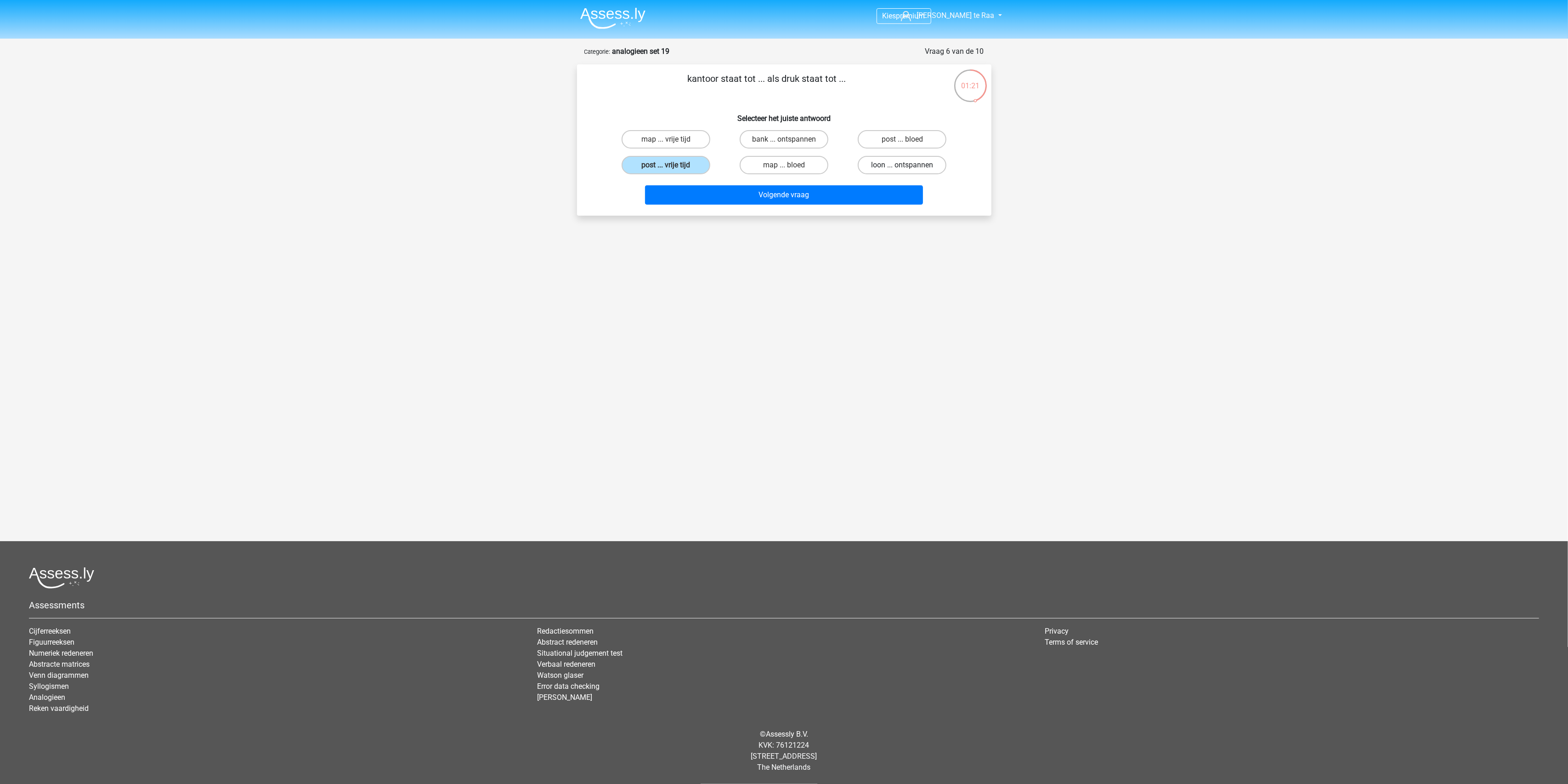
click at [883, 170] on label "loon ... ontspannen" at bounding box center [902, 165] width 89 height 19
click at [903, 170] on input "loon ... ontspannen" at bounding box center [905, 167] width 6 height 6
radio input "true"
click at [915, 139] on label "post ... bloed" at bounding box center [902, 139] width 89 height 19
click at [909, 139] on input "post ... bloed" at bounding box center [905, 142] width 6 height 6
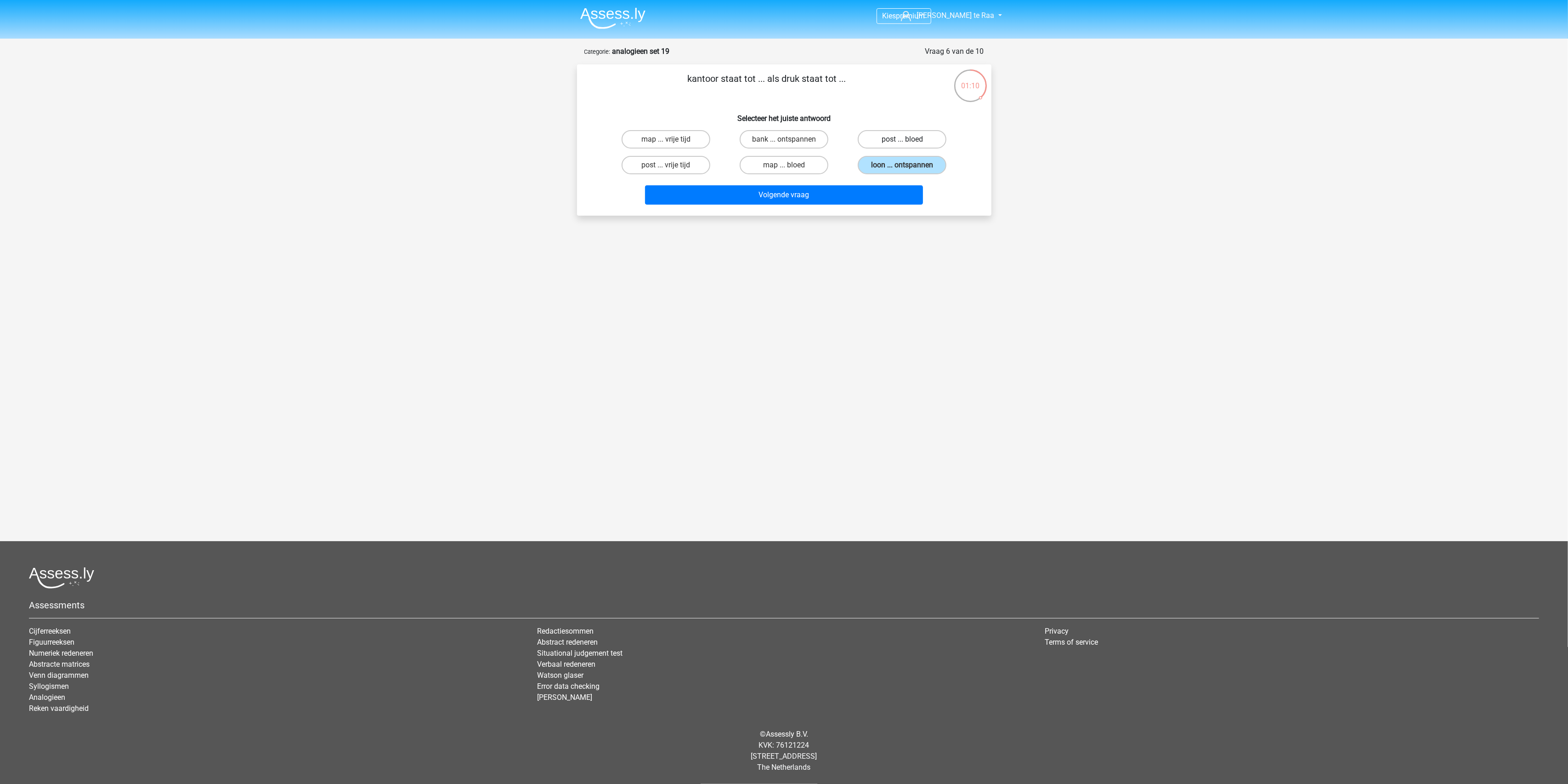
radio input "true"
click at [790, 192] on button "Volgende vraag" at bounding box center [784, 194] width 278 height 19
click at [678, 161] on label "broodkop ... data" at bounding box center [665, 165] width 89 height 19
click at [671, 165] on input "broodkop ... data" at bounding box center [668, 167] width 6 height 6
radio input "true"
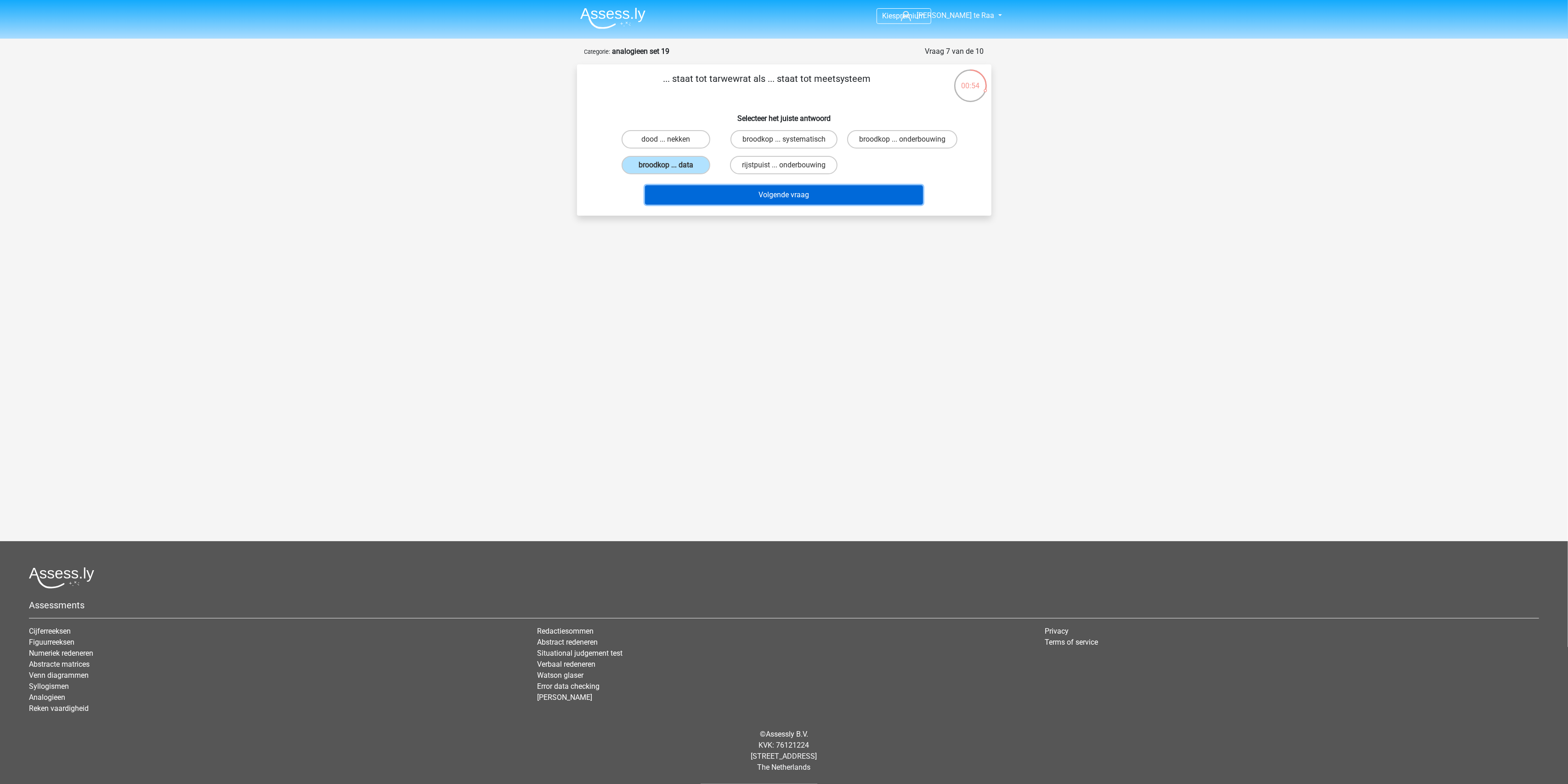
click at [785, 190] on button "Volgende vraag" at bounding box center [784, 194] width 278 height 19
click at [688, 164] on label "hout ... auto" at bounding box center [665, 165] width 89 height 19
click at [671, 165] on input "hout ... auto" at bounding box center [668, 167] width 6 height 6
radio input "true"
click at [809, 194] on button "Volgende vraag" at bounding box center [784, 194] width 278 height 19
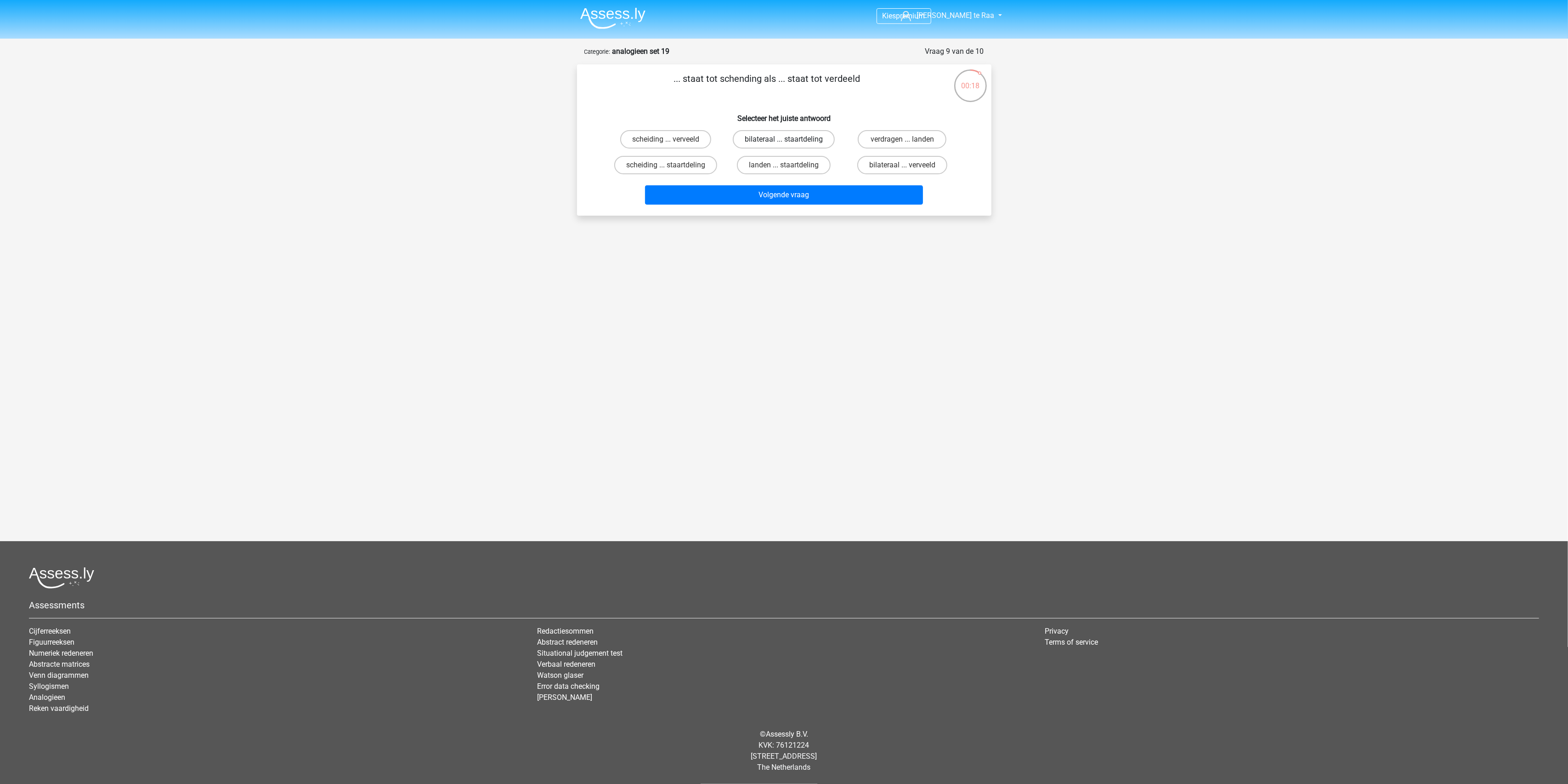
click at [776, 138] on label "bilateraal ... staartdeling" at bounding box center [784, 139] width 102 height 19
click at [784, 139] on input "bilateraal ... staartdeling" at bounding box center [786, 142] width 6 height 6
radio input "true"
click at [769, 191] on button "Volgende vraag" at bounding box center [784, 194] width 278 height 19
click at [766, 164] on label "verzoek ... onwettig" at bounding box center [784, 165] width 89 height 19
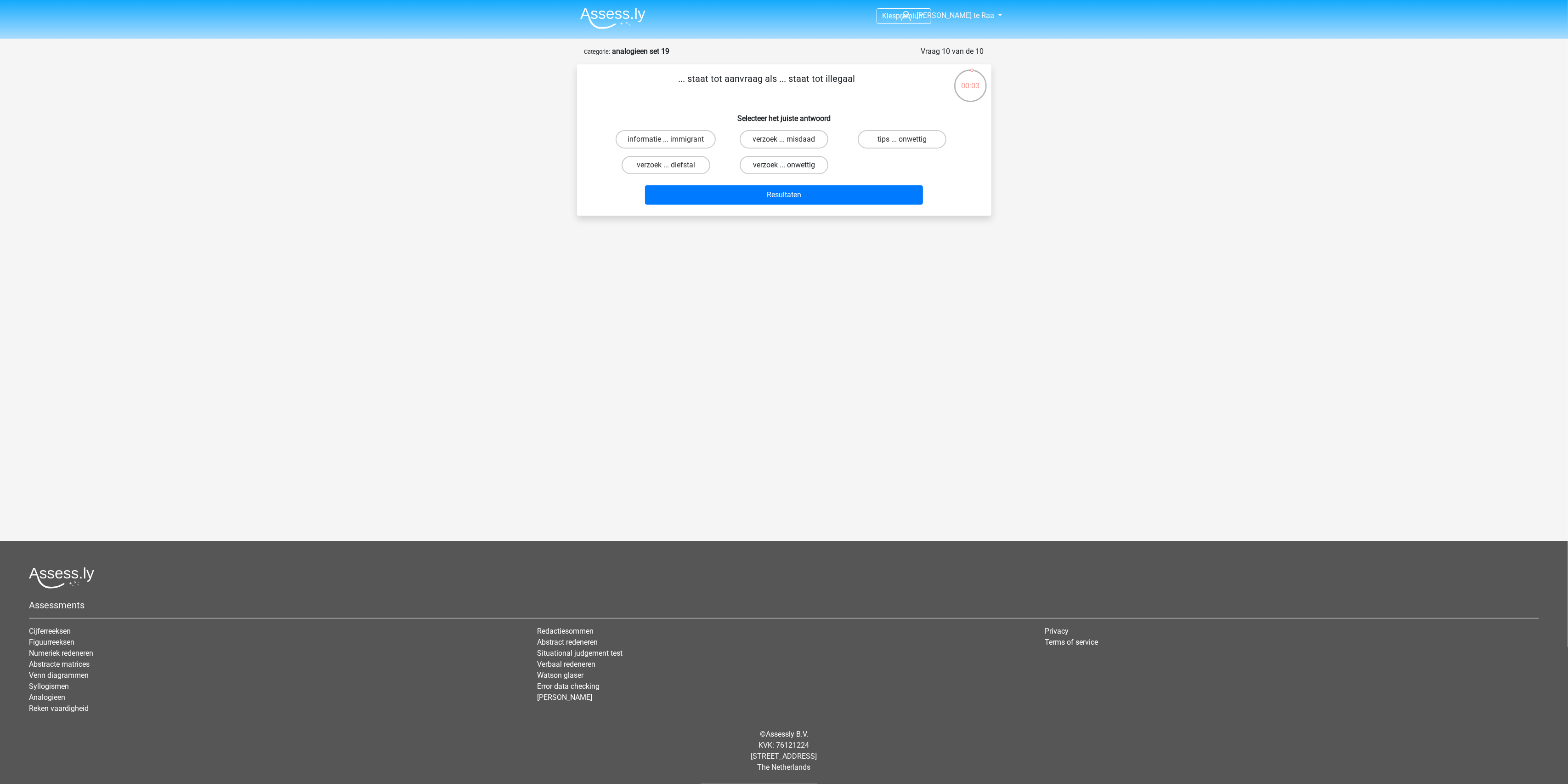
click at [784, 165] on input "verzoek ... onwettig" at bounding box center [786, 167] width 6 height 6
radio input "true"
click at [792, 200] on button "Resultaten" at bounding box center [784, 194] width 278 height 19
